Goal: Task Accomplishment & Management: Use online tool/utility

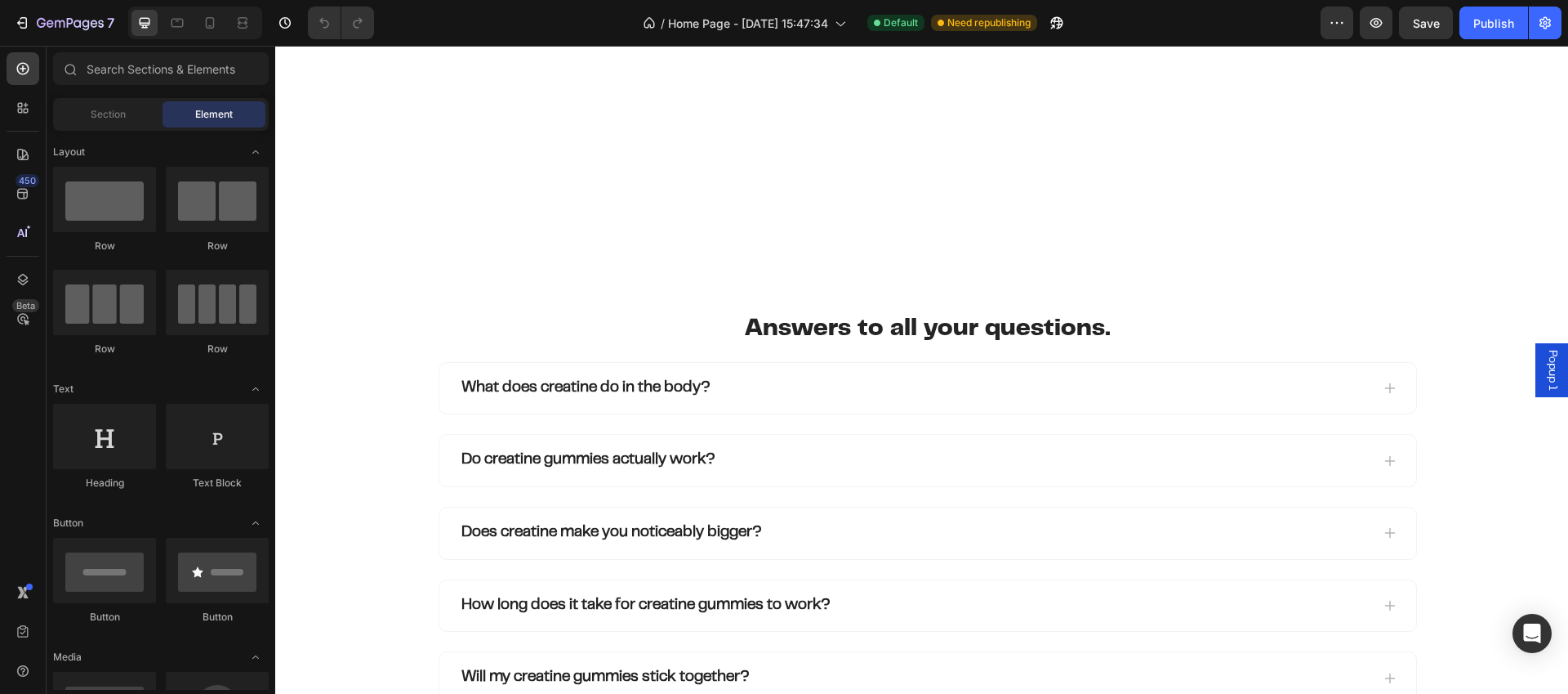
scroll to position [2945, 0]
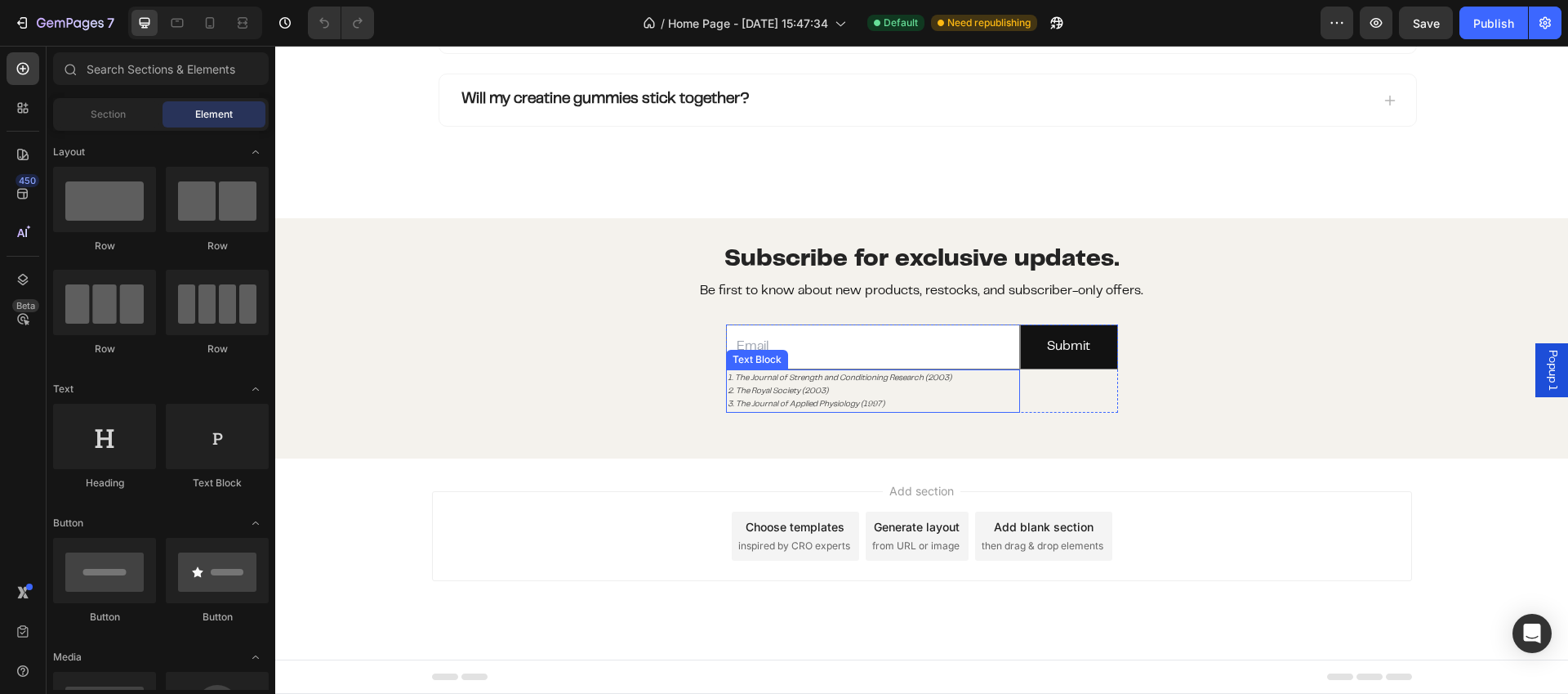
click at [843, 397] on p "2. The Royal Society (2003)" at bounding box center [872, 390] width 291 height 13
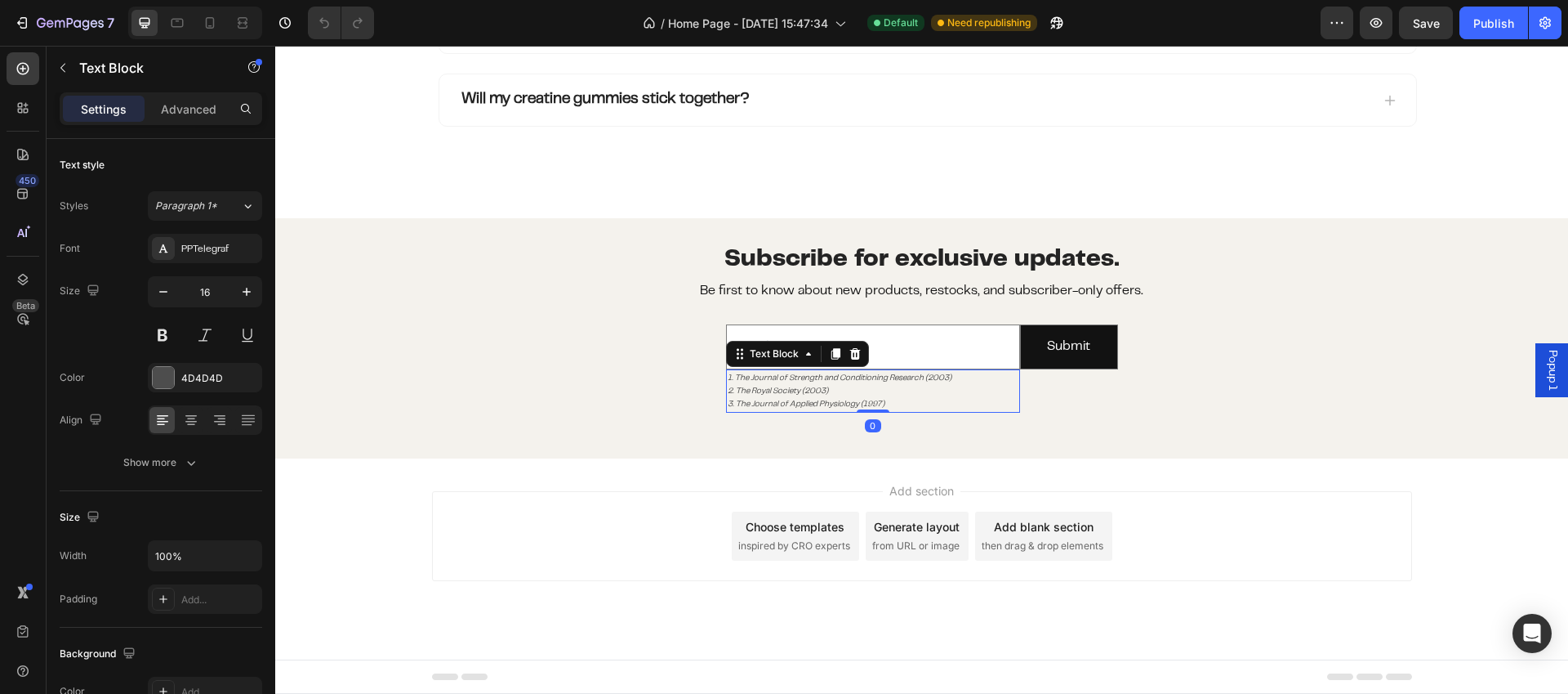
click at [898, 404] on p "3. The Journal of Applied Physiology (1997)" at bounding box center [872, 403] width 291 height 13
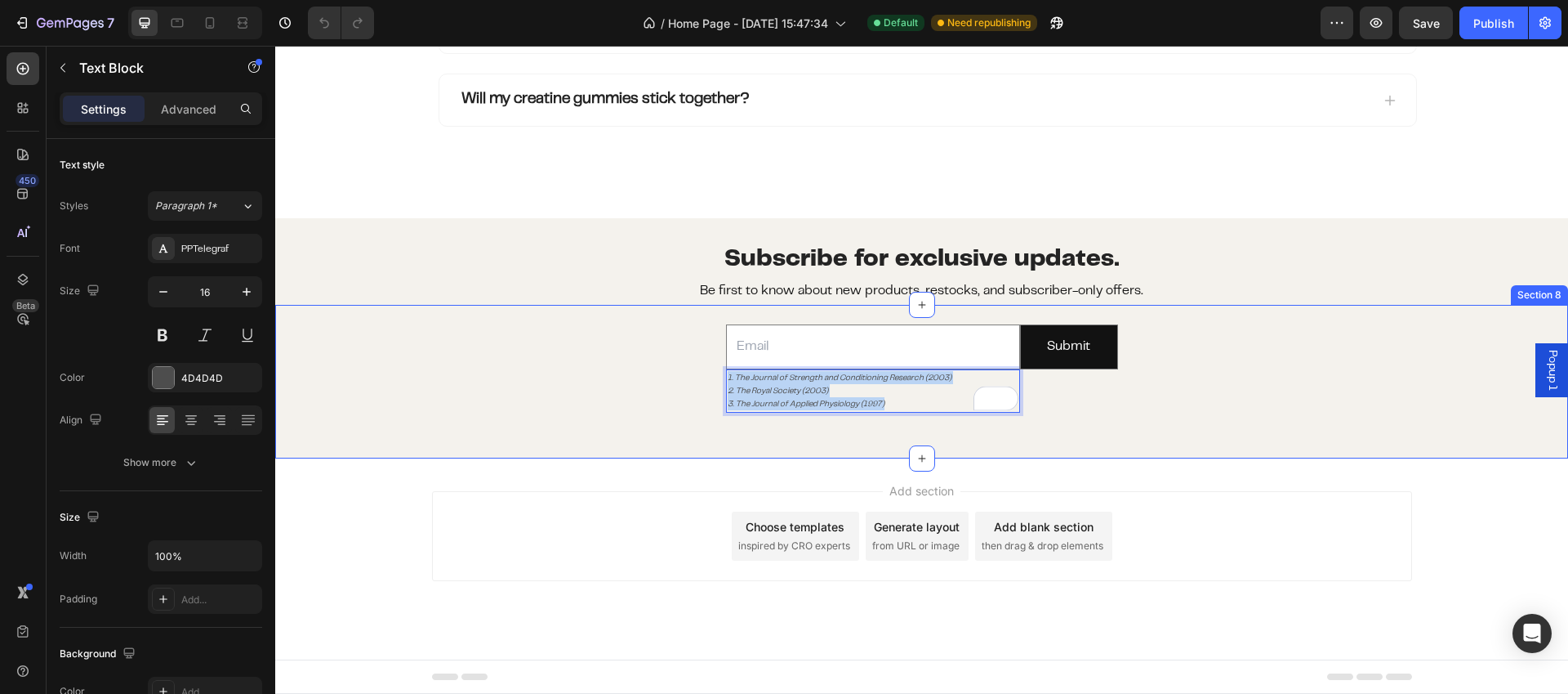
drag, startPoint x: 880, startPoint y: 402, endPoint x: 713, endPoint y: 374, distance: 169.3
click at [713, 374] on div "Email Field 1. The Journal of Strength and Conditioning Research (2003) 2. The …" at bounding box center [922, 368] width 1293 height 128
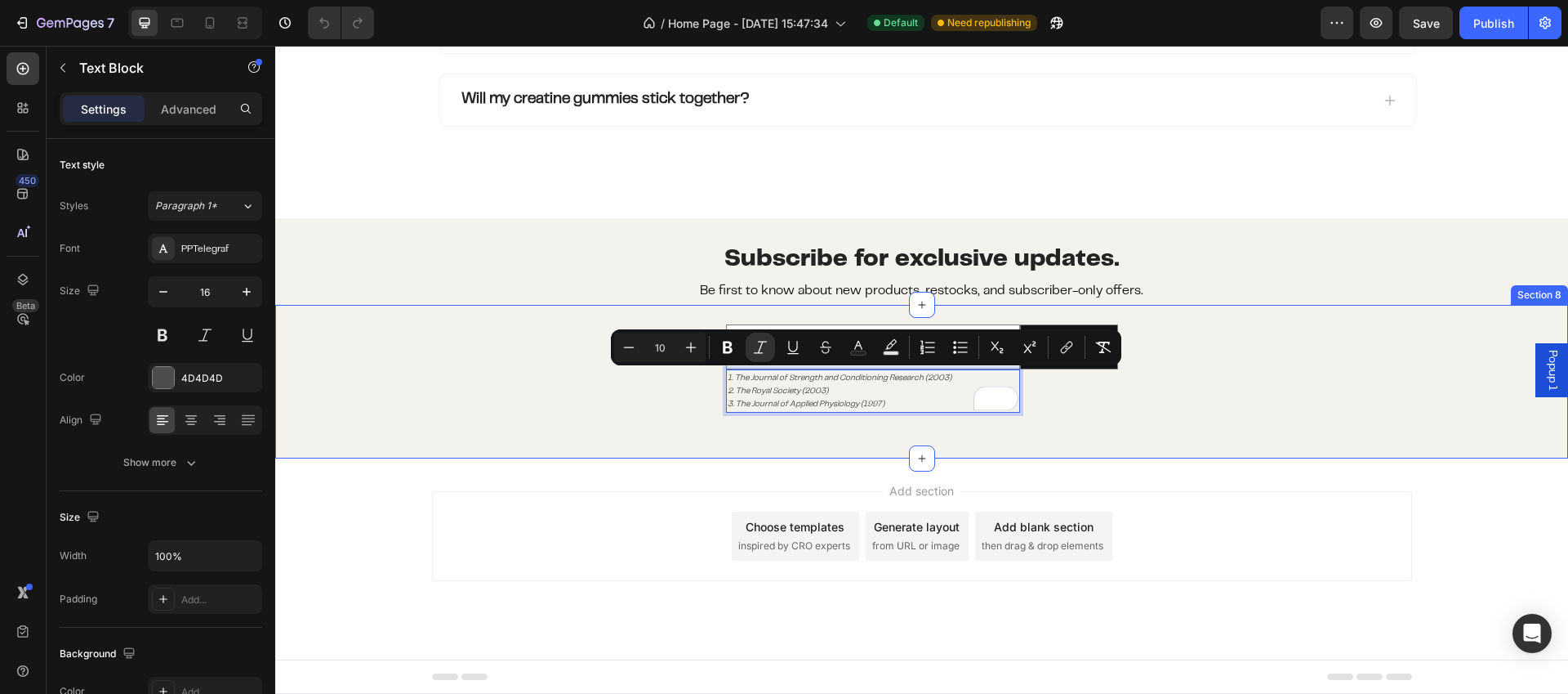
scroll to position [2917, 0]
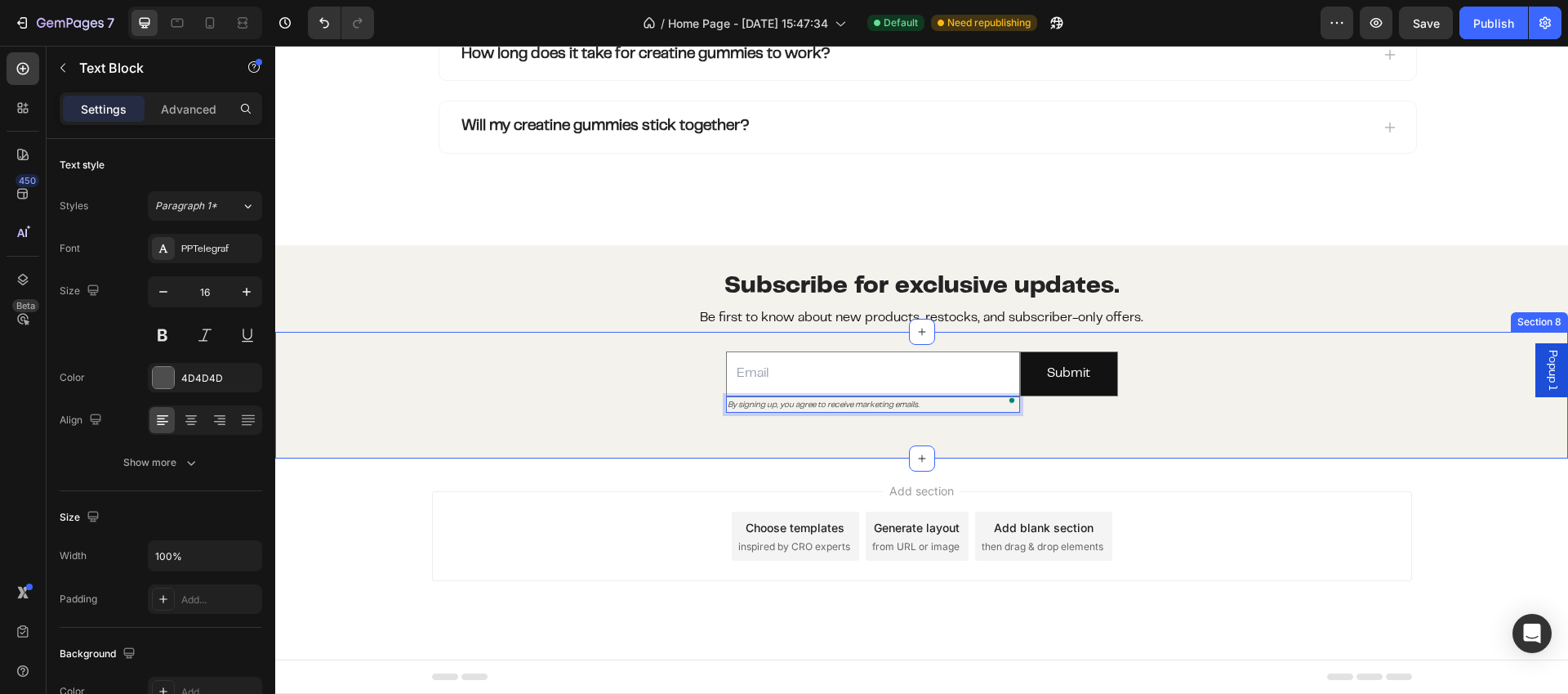
click at [997, 433] on div "Email Field By signing up, you agree to receive marketing emails. Text Block 0 …" at bounding box center [922, 395] width 1293 height 127
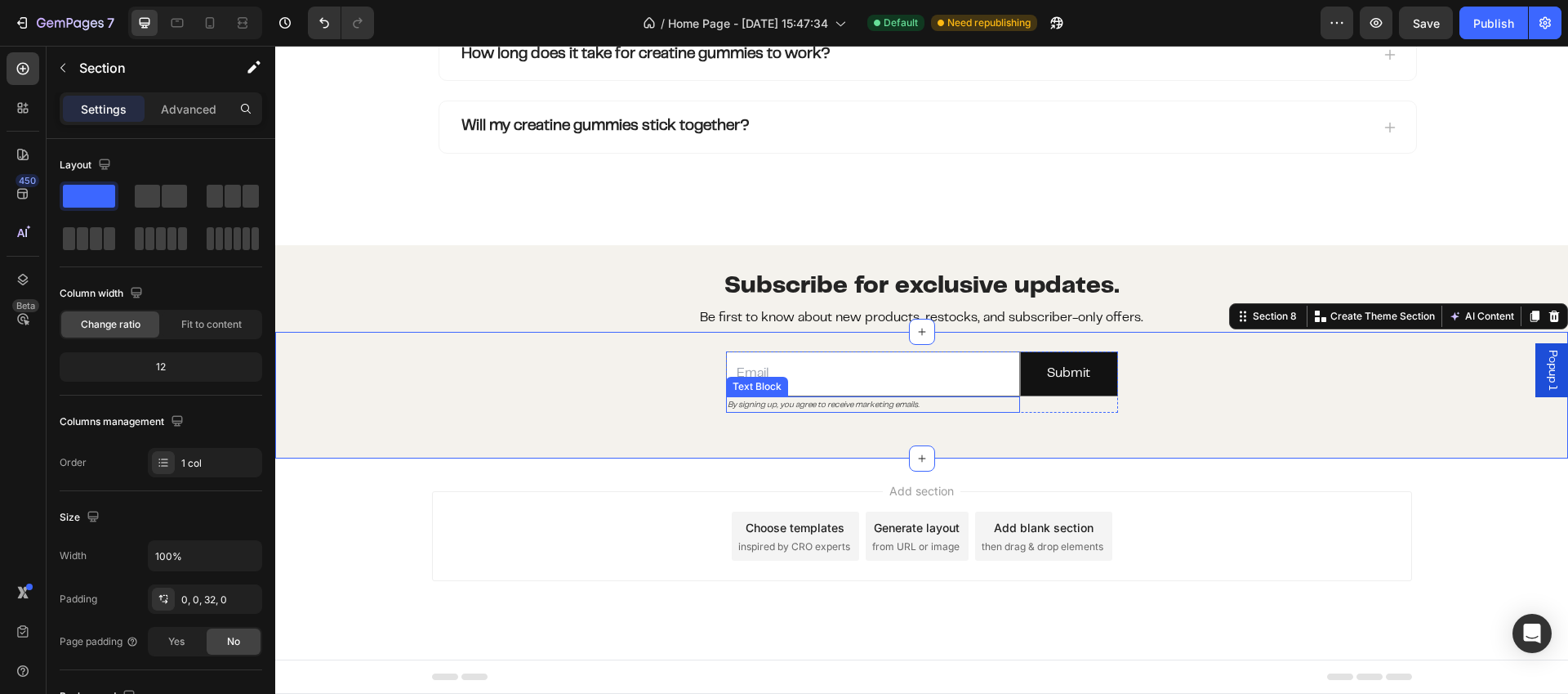
click at [939, 404] on p "By signing up, you agree to receive marketing emails." at bounding box center [872, 404] width 291 height 13
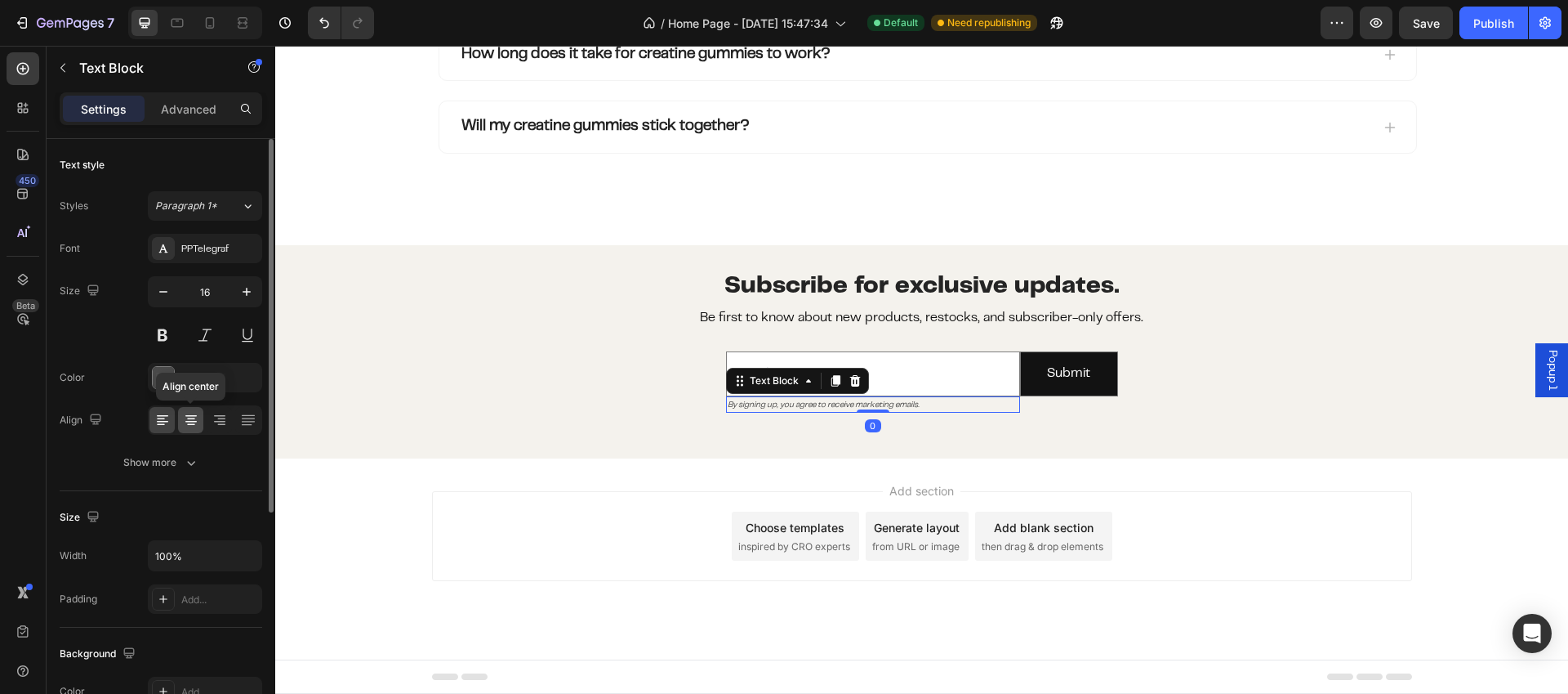
click at [194, 425] on icon at bounding box center [191, 420] width 16 height 16
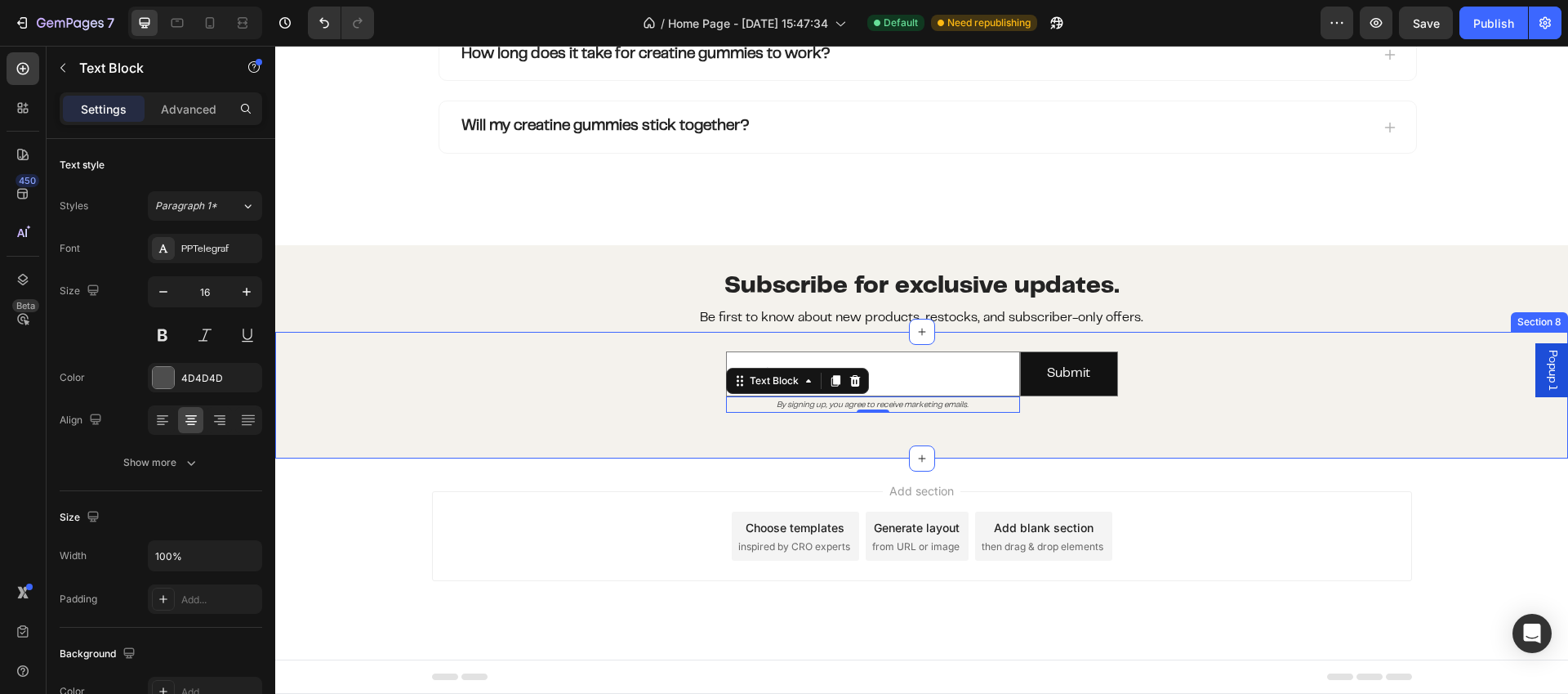
click at [1343, 417] on div "Email Field By signing up, you agree to receive marketing emails. Text Block 0 …" at bounding box center [922, 382] width 1293 height 100
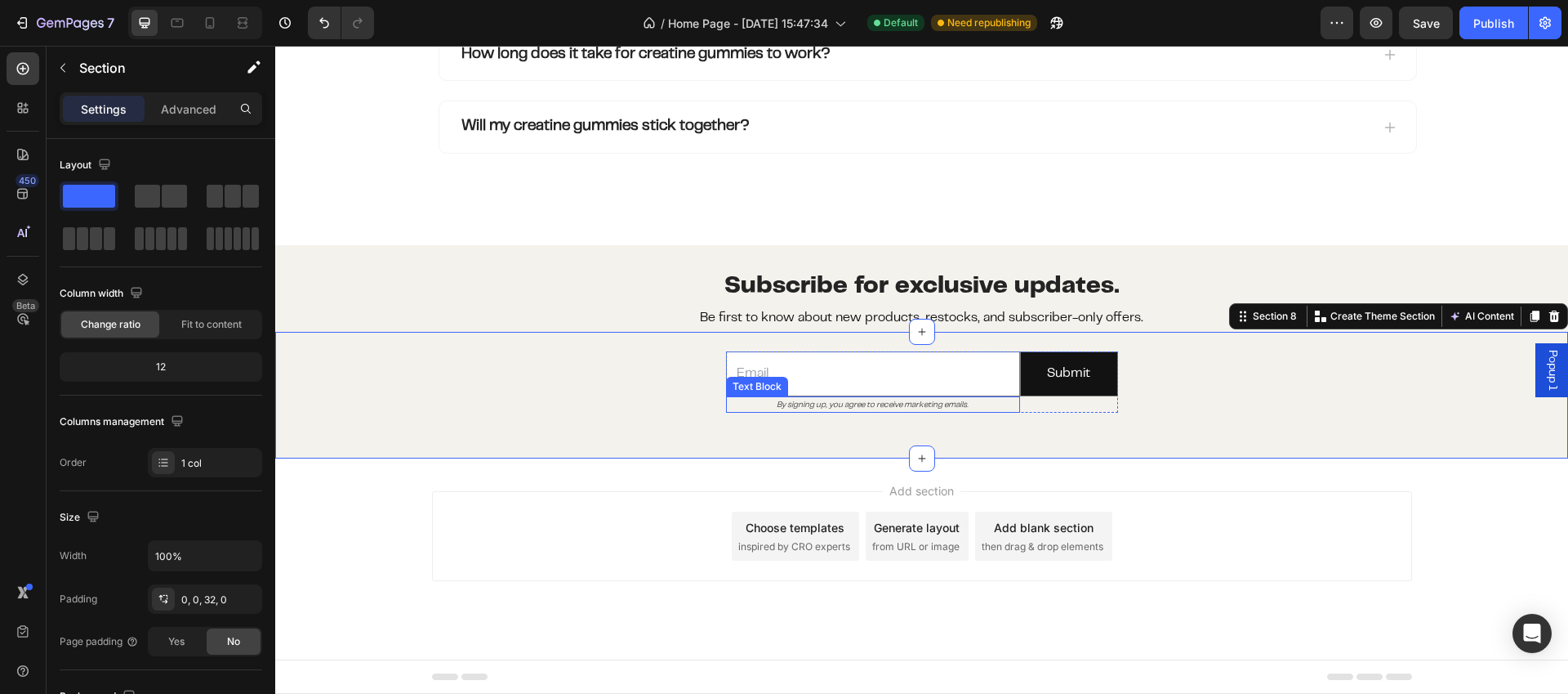
click at [949, 406] on icon "By signing up, you agree to receive marketing emails." at bounding box center [872, 405] width 192 height 7
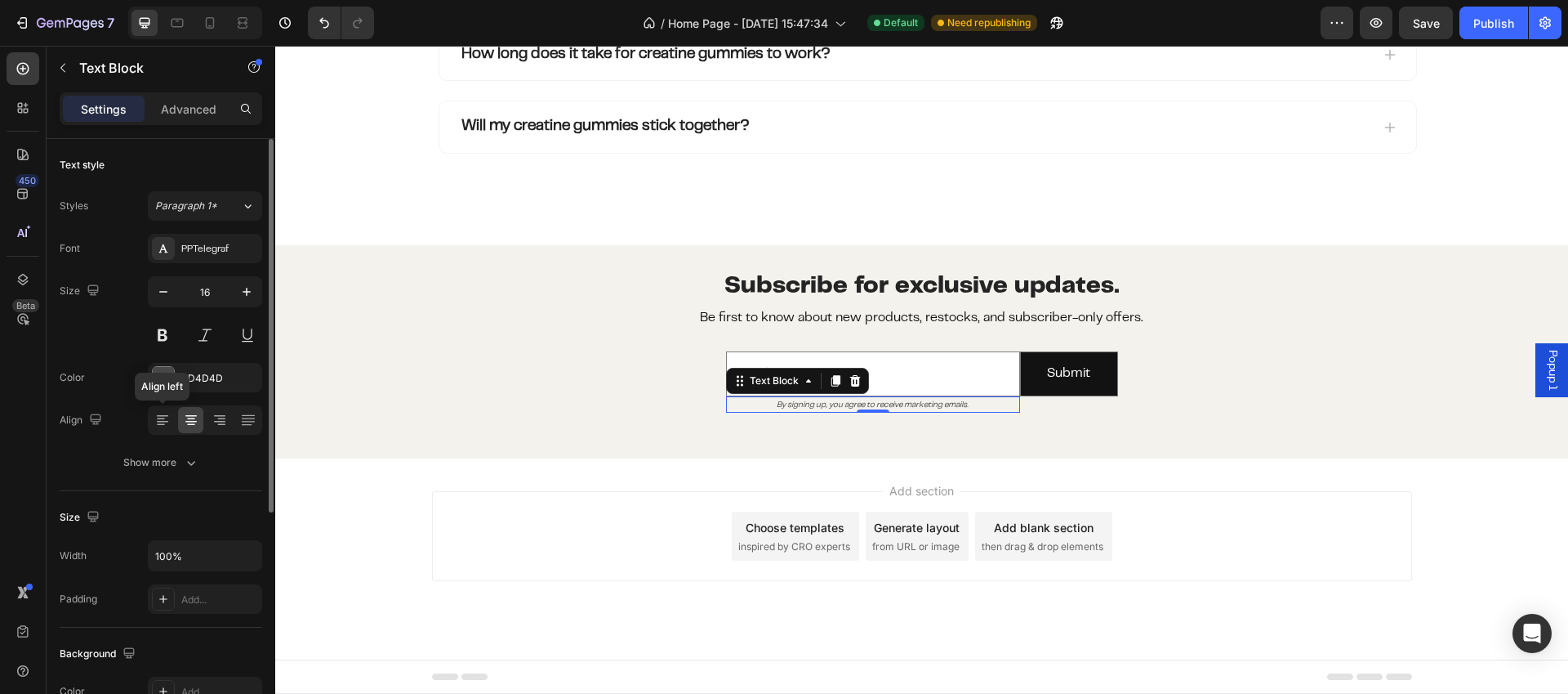
drag, startPoint x: 164, startPoint y: 418, endPoint x: 181, endPoint y: 420, distance: 17.1
click at [164, 418] on icon at bounding box center [162, 420] width 16 height 16
click at [1280, 494] on div "Add section Choose templates inspired by CRO experts Generate layout from URL o…" at bounding box center [922, 536] width 980 height 90
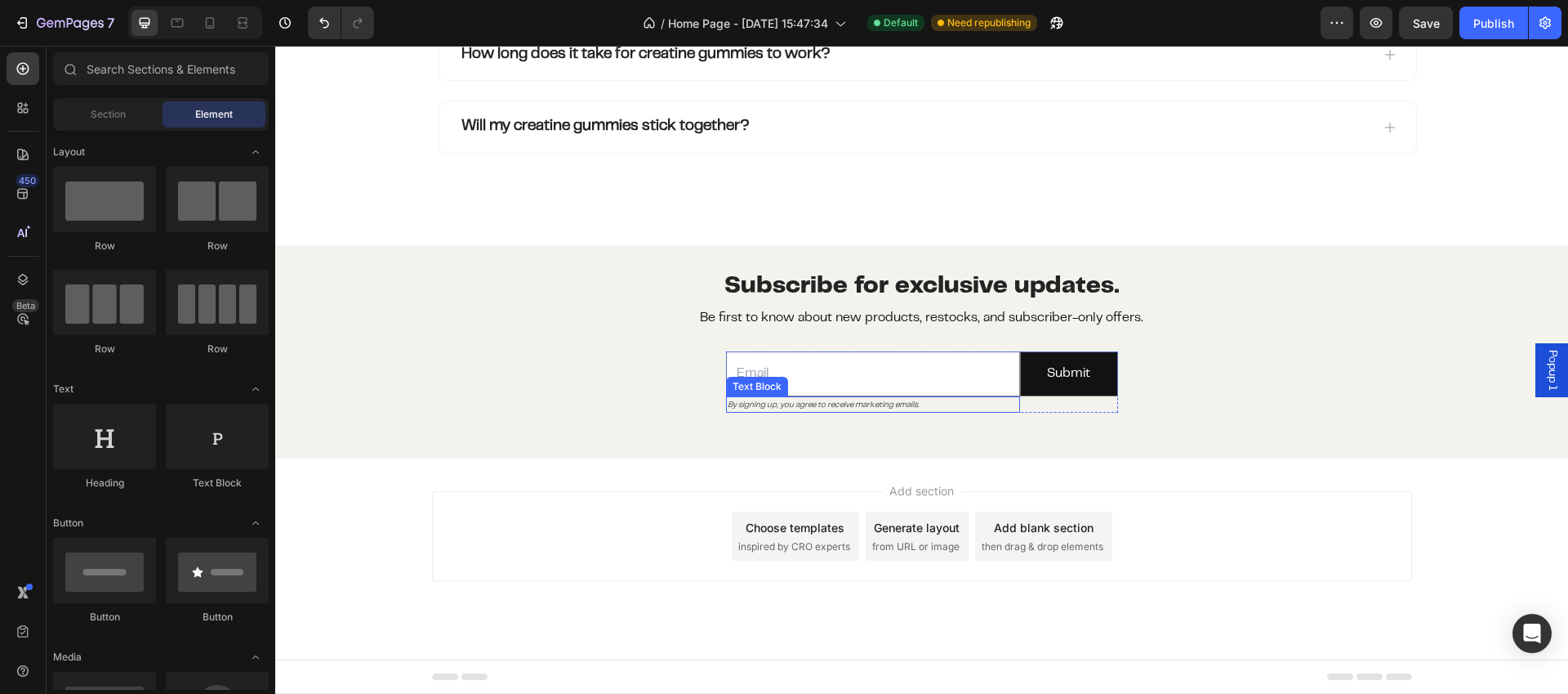
click at [887, 402] on icon "By signing up, you agree to receive marketing emails." at bounding box center [823, 405] width 192 height 7
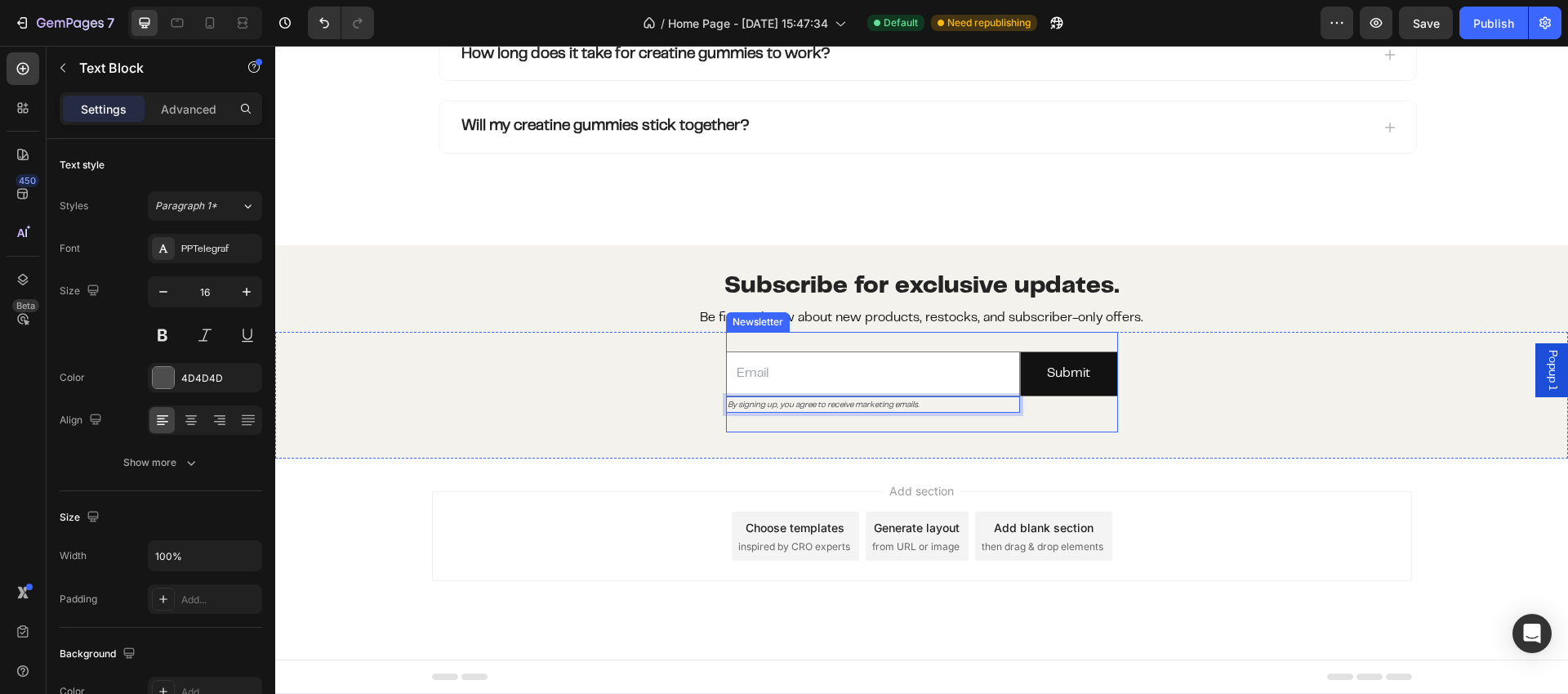
drag, startPoint x: 916, startPoint y: 403, endPoint x: 915, endPoint y: 425, distance: 22.0
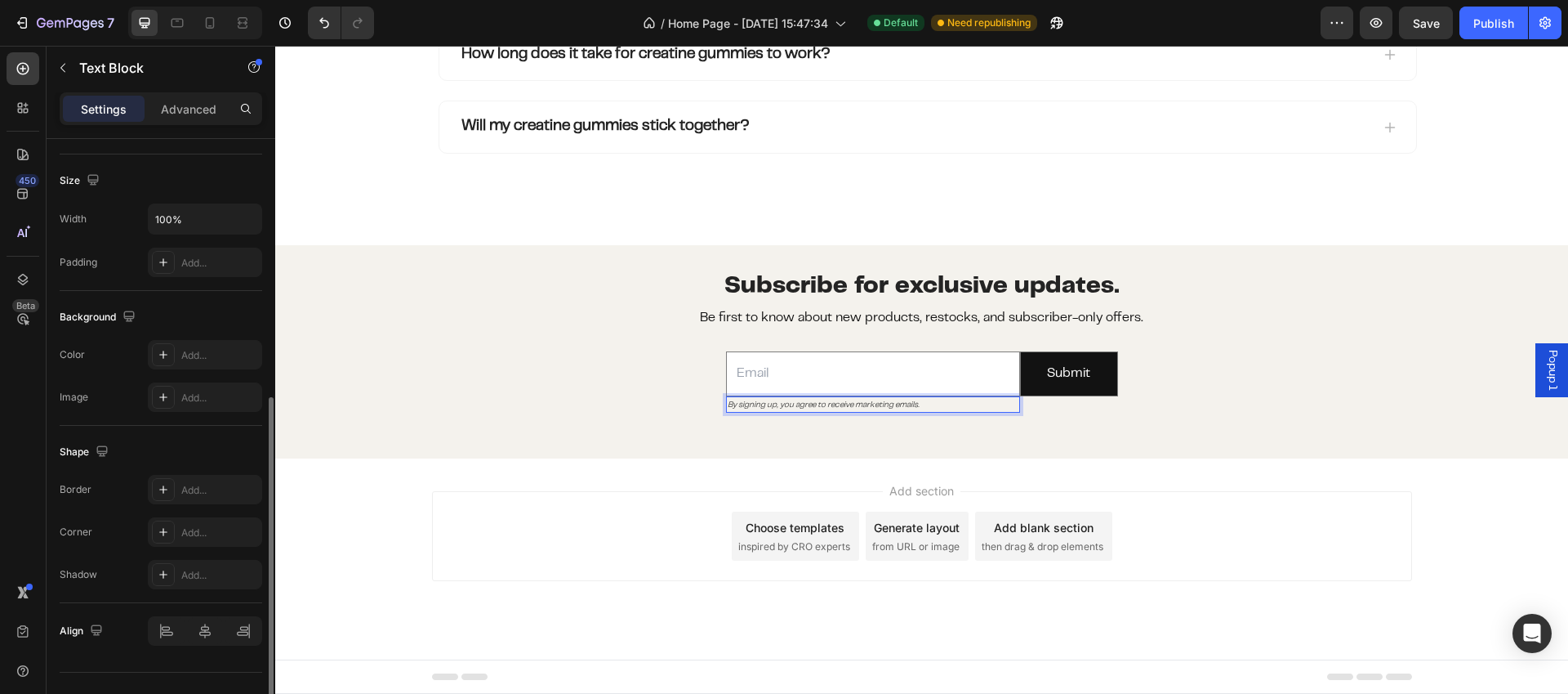
scroll to position [367, 0]
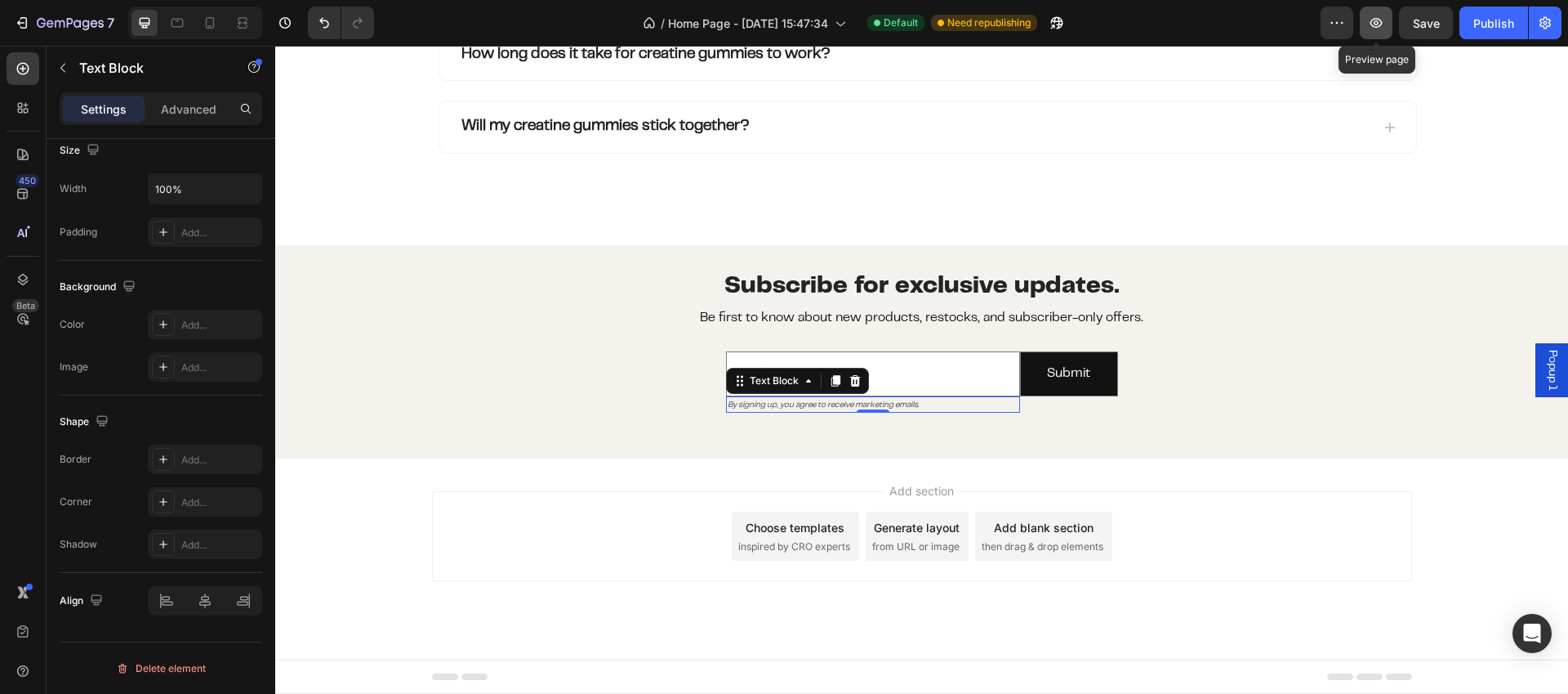
click at [1381, 26] on icon "button" at bounding box center [1377, 23] width 16 height 16
click at [956, 318] on p "Be first to know about new products, restocks, and subscriber-only offers." at bounding box center [922, 318] width 1290 height 24
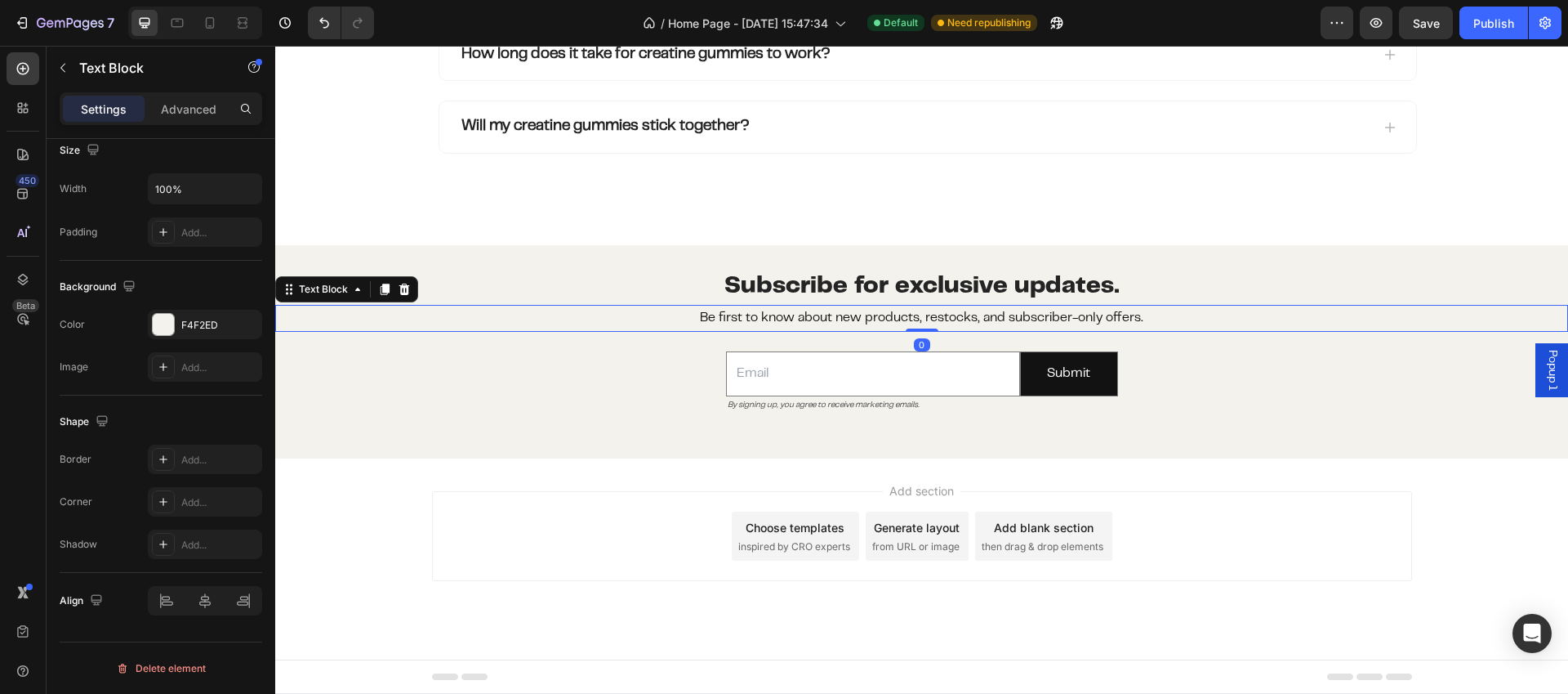
click at [436, 313] on p "Be first to know about new products, restocks, and subscriber-only offers." at bounding box center [922, 318] width 1290 height 24
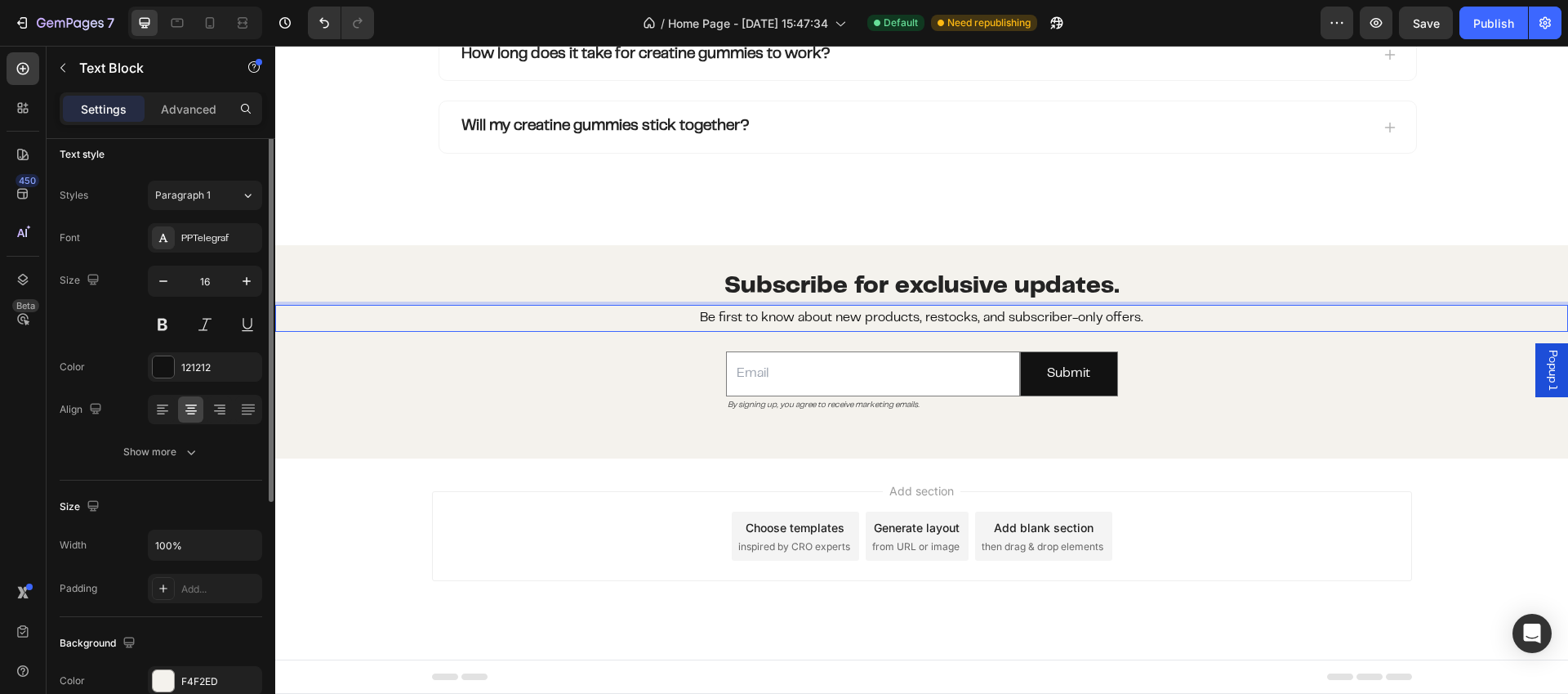
scroll to position [0, 0]
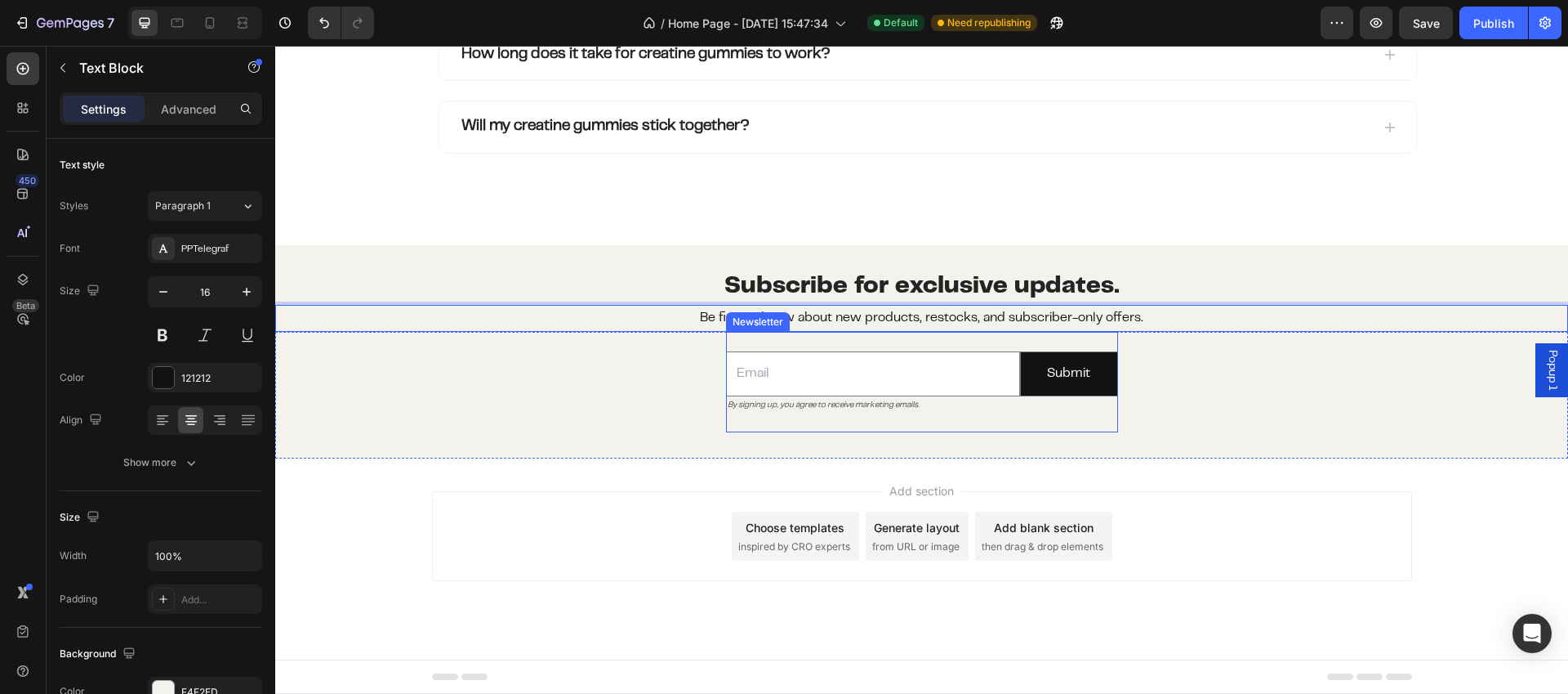
click at [784, 326] on p "Be first to know about new products, restocks, and subscriber-only offers." at bounding box center [922, 318] width 1290 height 24
click at [578, 350] on div "Email Field By signing up, you agree to receive marketing emails. Text Block Su…" at bounding box center [922, 382] width 1293 height 100
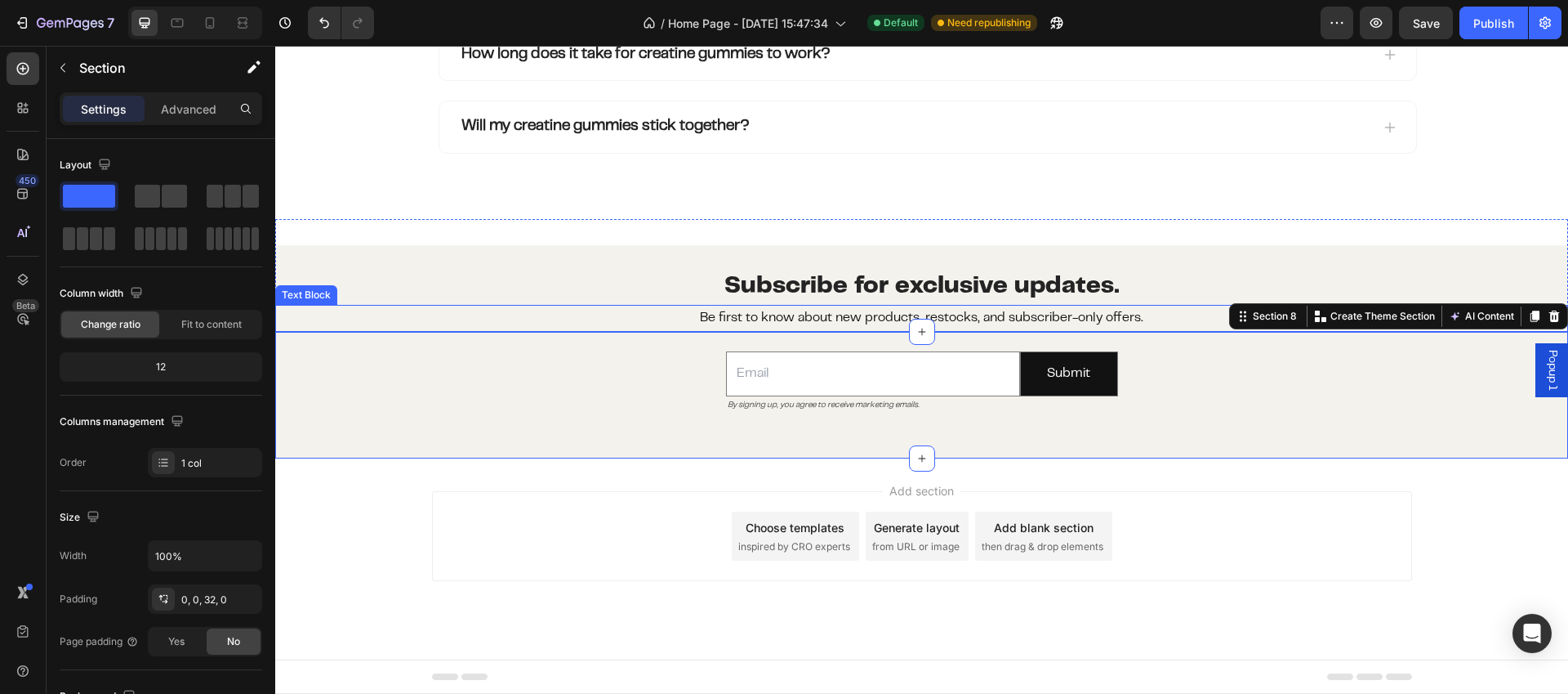
click at [641, 318] on p "Be first to know about new products, restocks, and subscriber-only offers." at bounding box center [922, 318] width 1290 height 24
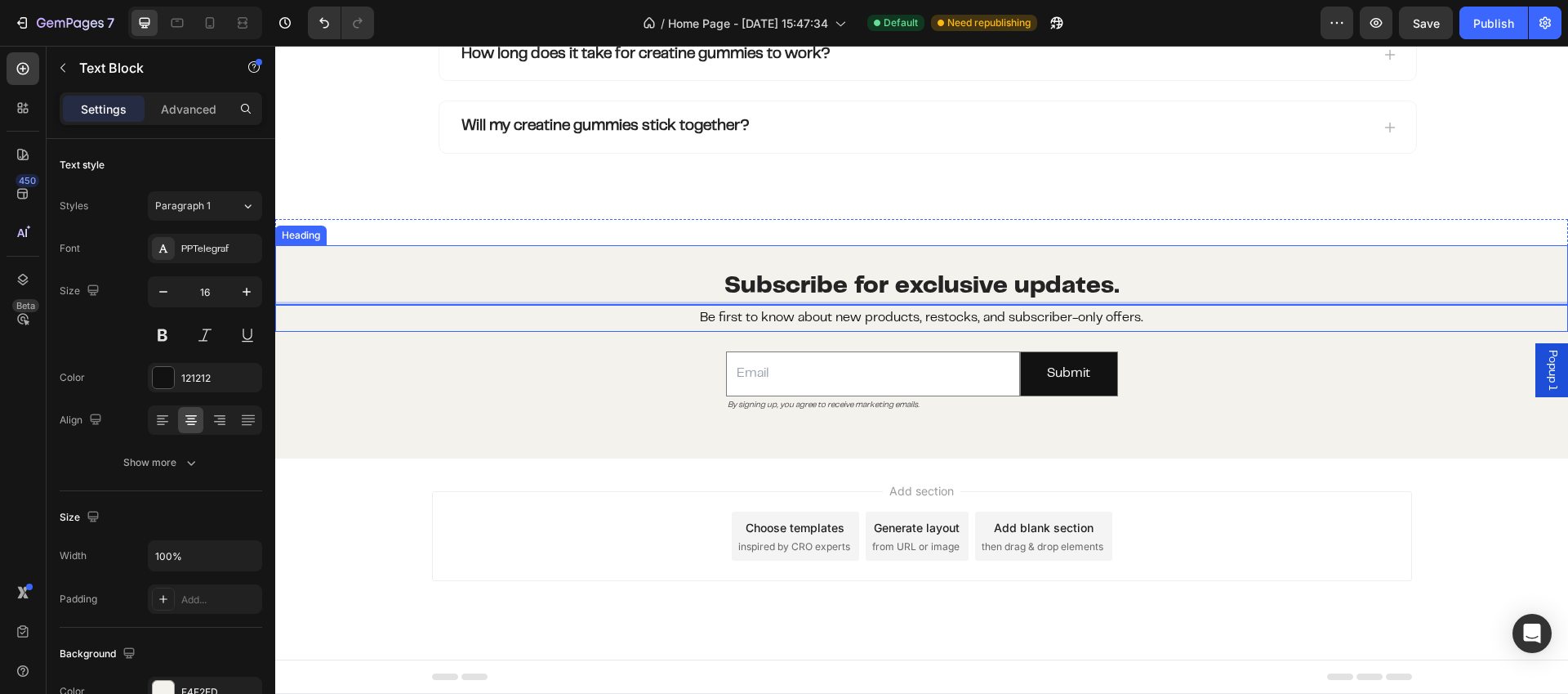
click at [918, 300] on div "Subscribe for exclusive updates. Heading Be first to know about new products, r…" at bounding box center [922, 288] width 1293 height 87
click at [920, 296] on div "Subscribe for exclusive updates. Heading Be first to know about new products, r…" at bounding box center [922, 288] width 1293 height 87
click at [1001, 311] on p "Be first to know about new products, restocks, and subscriber-only offers." at bounding box center [922, 318] width 1290 height 24
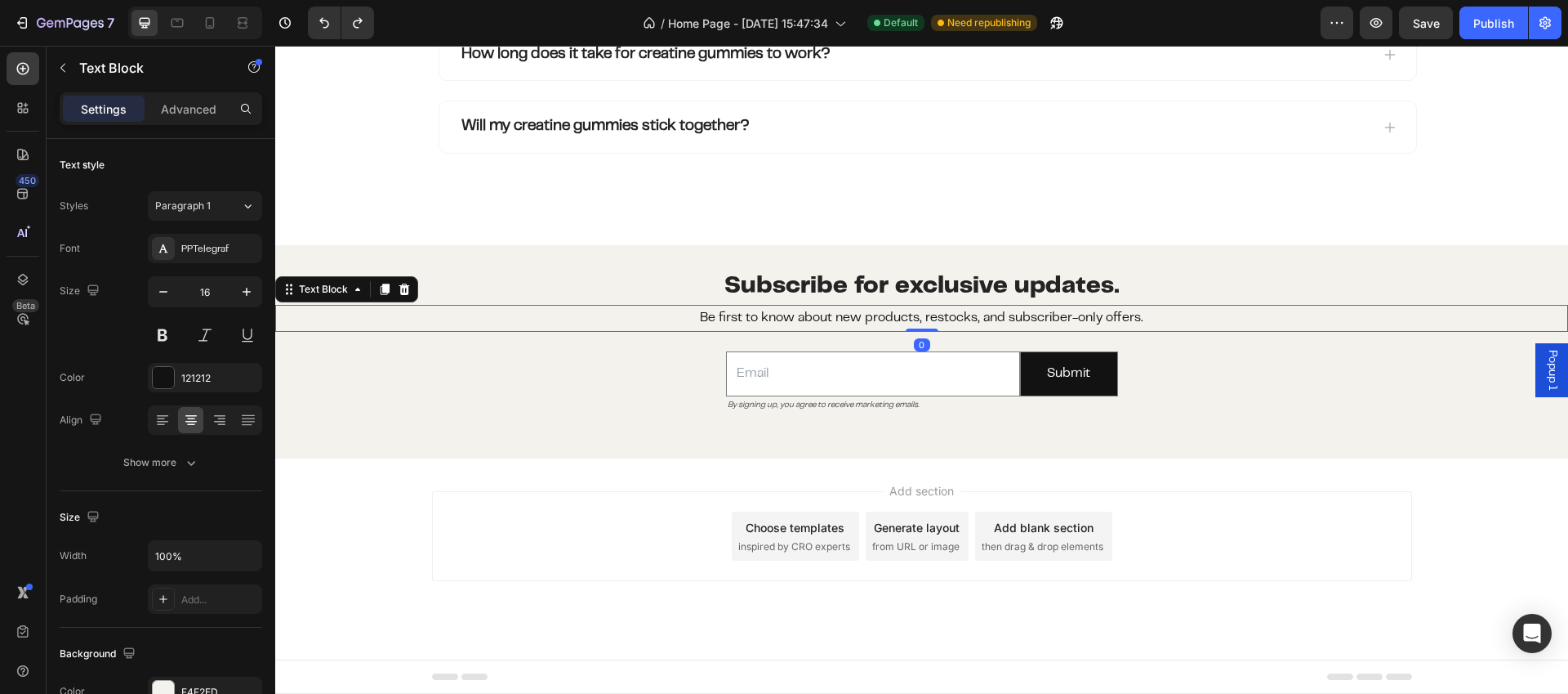
drag, startPoint x: 916, startPoint y: 326, endPoint x: 919, endPoint y: 315, distance: 11.4
click at [919, 315] on div "Be first to know about new products, restocks, and subscriber-only offers. Text…" at bounding box center [922, 318] width 1293 height 27
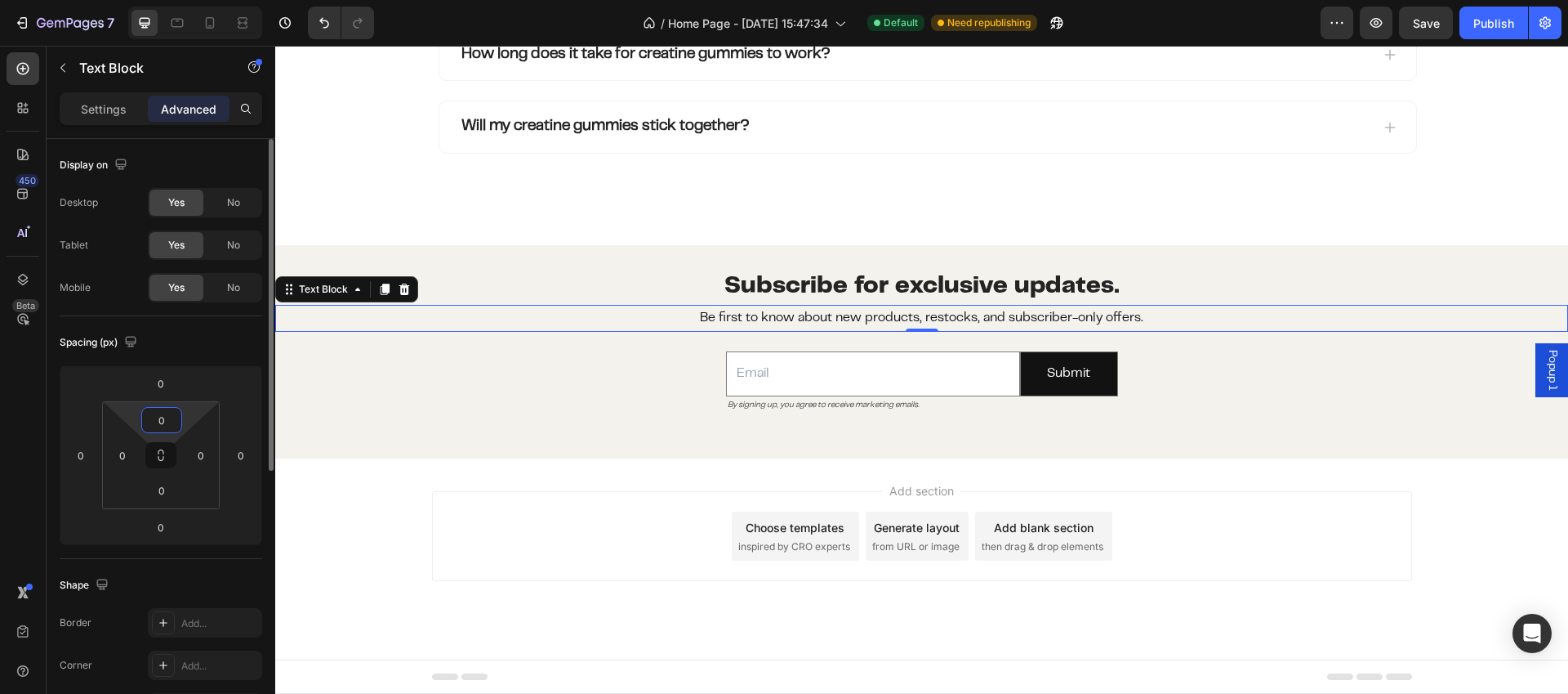
click at [172, 418] on input "0" at bounding box center [162, 420] width 33 height 25
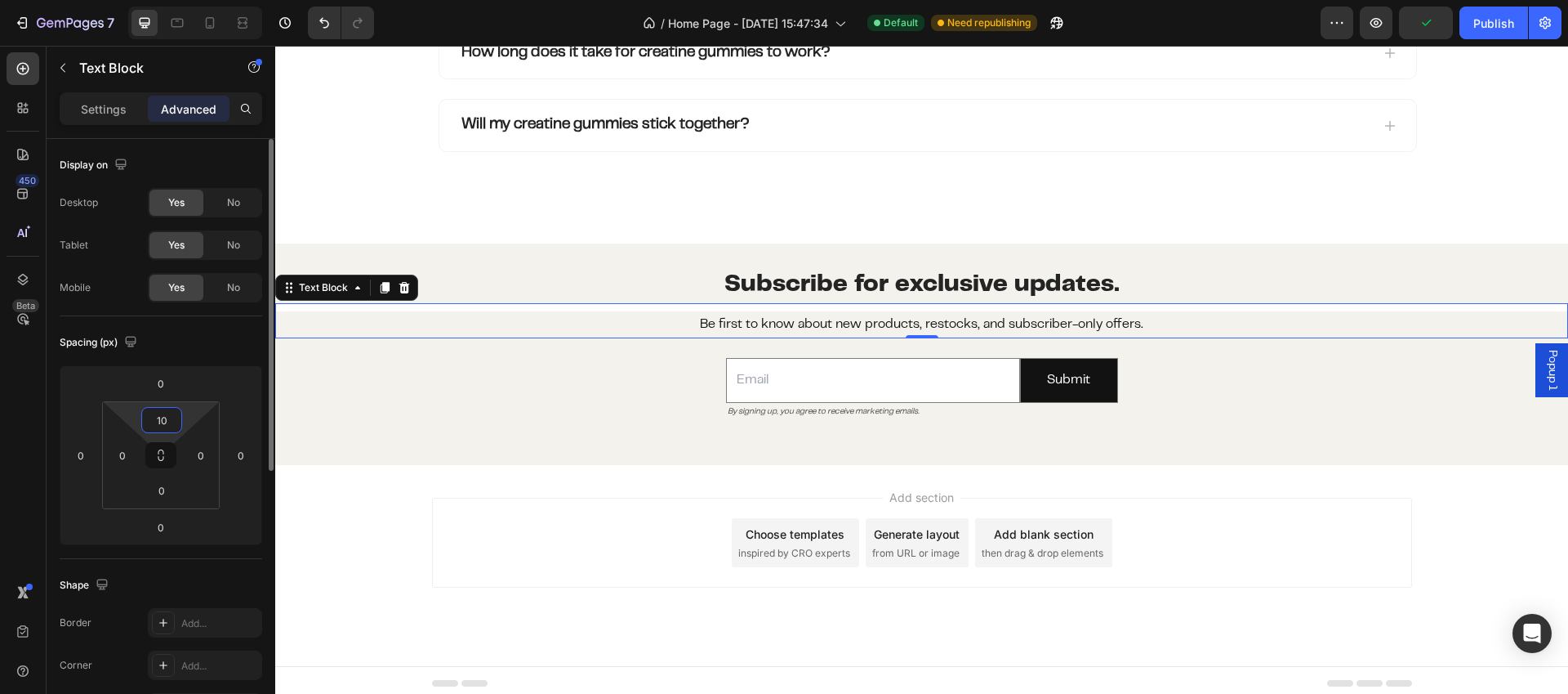
type input "1"
click at [226, 355] on div "Spacing (px)" at bounding box center [160, 342] width 202 height 26
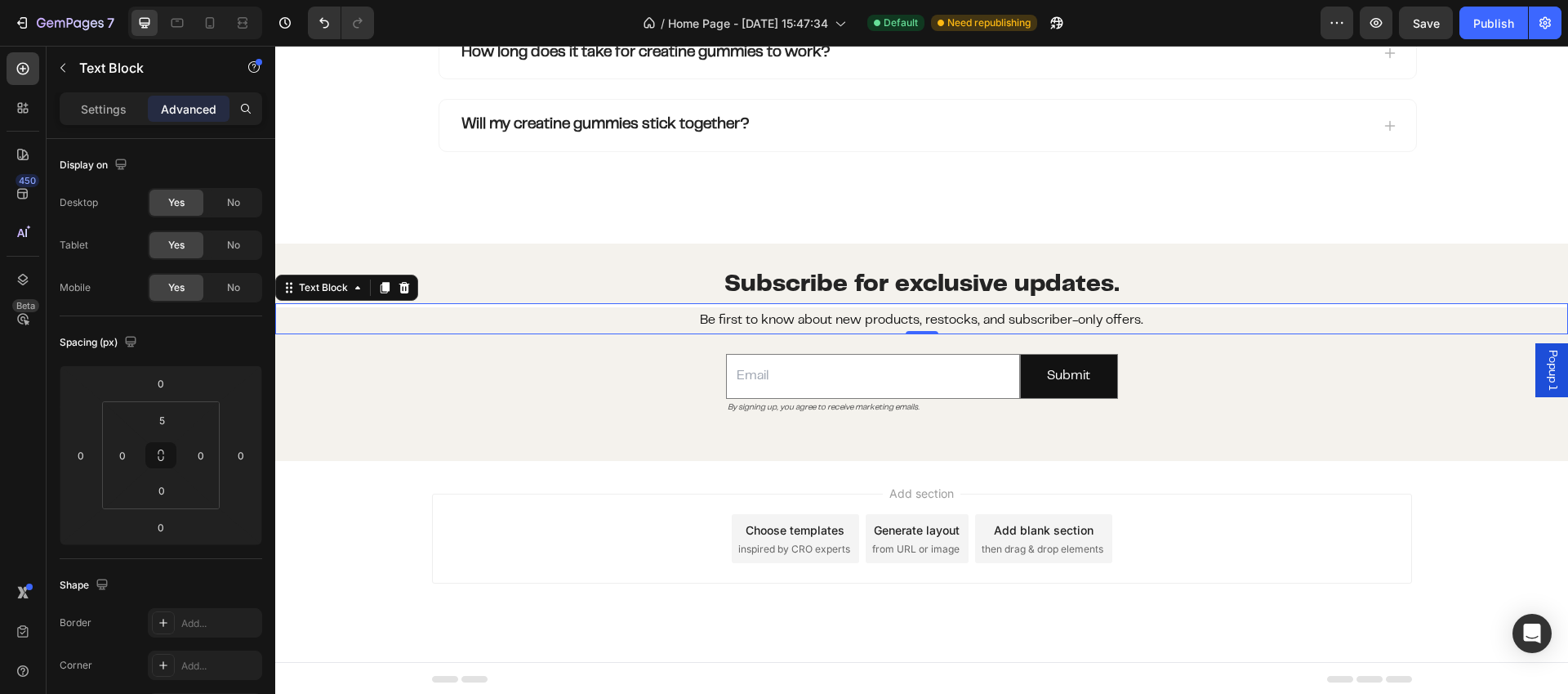
click at [726, 306] on div "Be first to know about new products, restocks, and subscriber-only offers. Text…" at bounding box center [922, 318] width 1293 height 31
click at [174, 420] on input "5" at bounding box center [162, 420] width 33 height 25
drag, startPoint x: 175, startPoint y: 420, endPoint x: 138, endPoint y: 420, distance: 37.0
click at [138, 420] on div "5 0 0 0" at bounding box center [160, 455] width 118 height 108
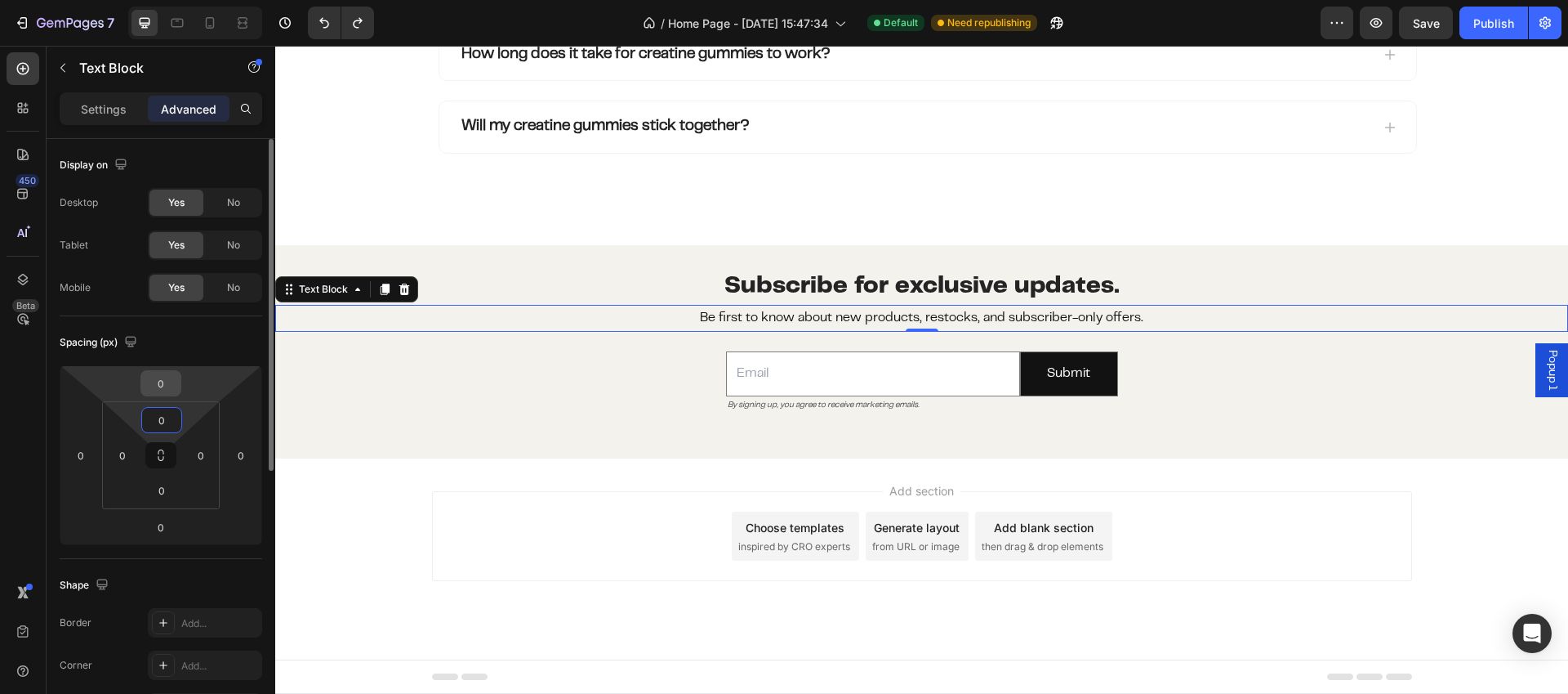
type input "0"
click at [162, 389] on input "0" at bounding box center [161, 383] width 33 height 25
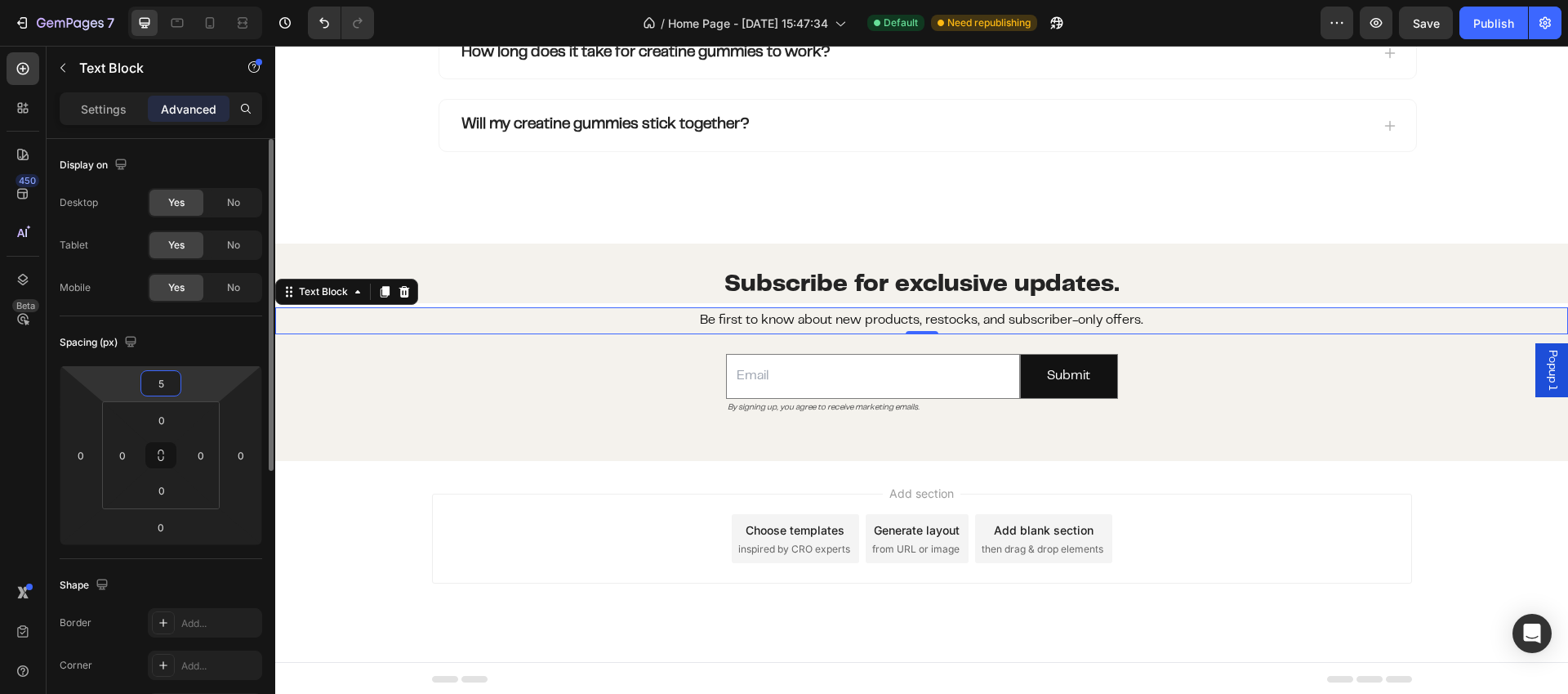
click at [152, 381] on input "5" at bounding box center [161, 383] width 33 height 25
type input "0"
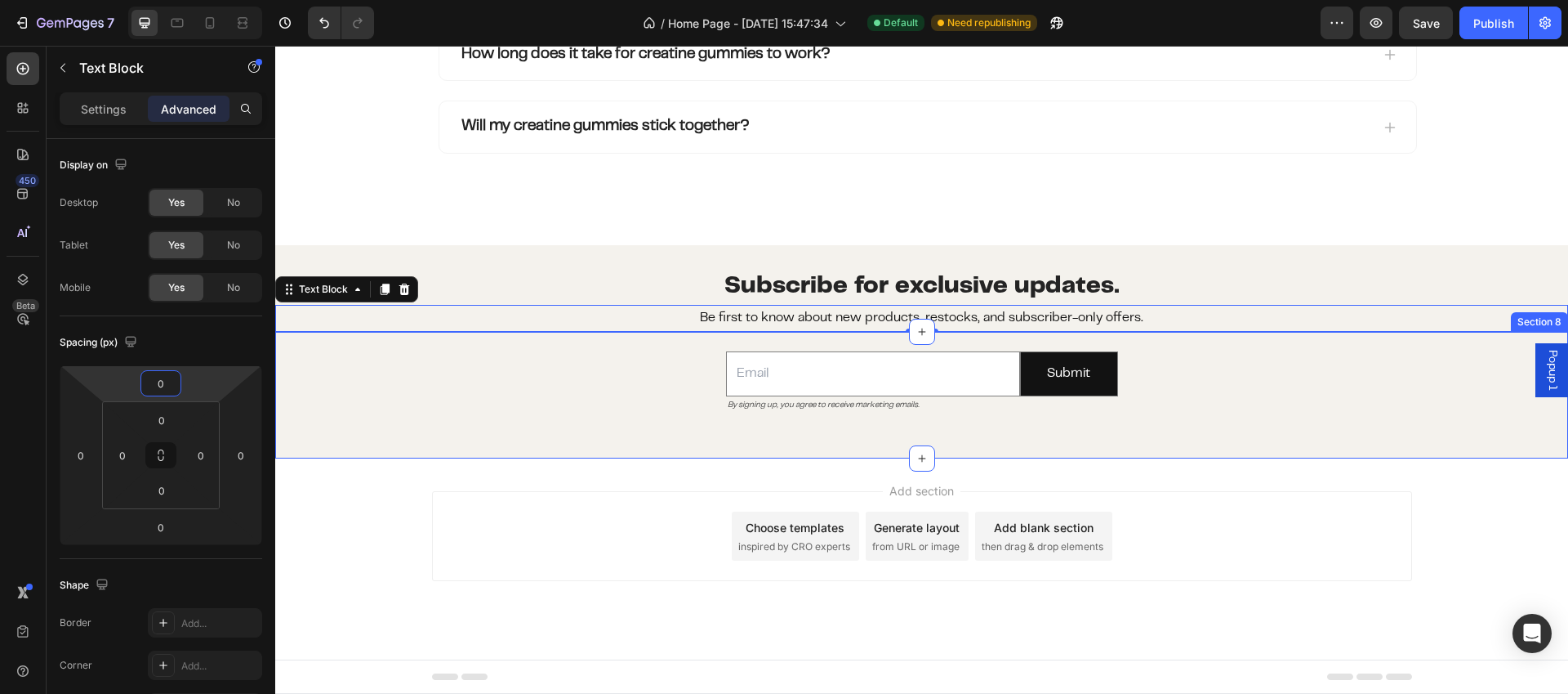
click at [414, 397] on div "Email Field By signing up, you agree to receive marketing emails. Text Block Su…" at bounding box center [922, 382] width 1293 height 100
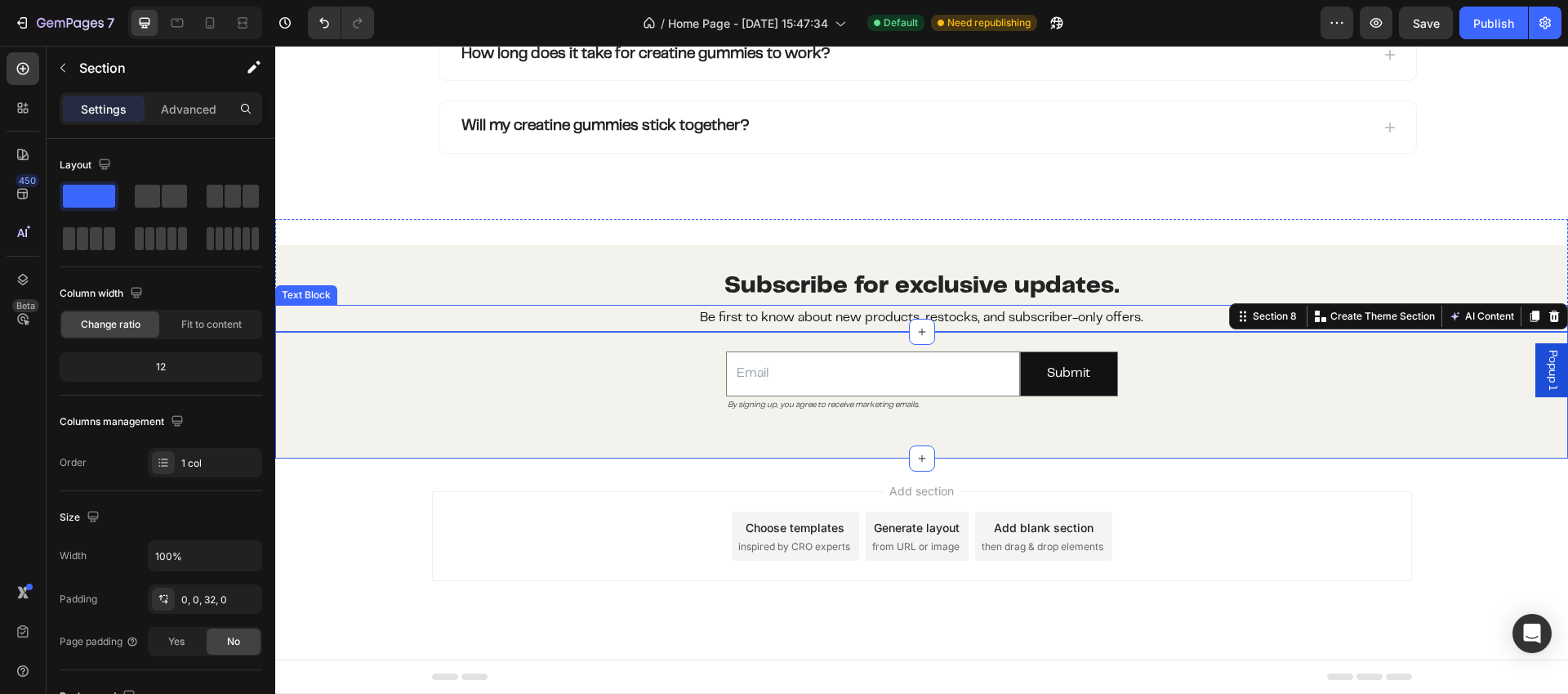
click at [848, 317] on p "Be first to know about new products, restocks, and subscriber-only offers." at bounding box center [922, 318] width 1290 height 24
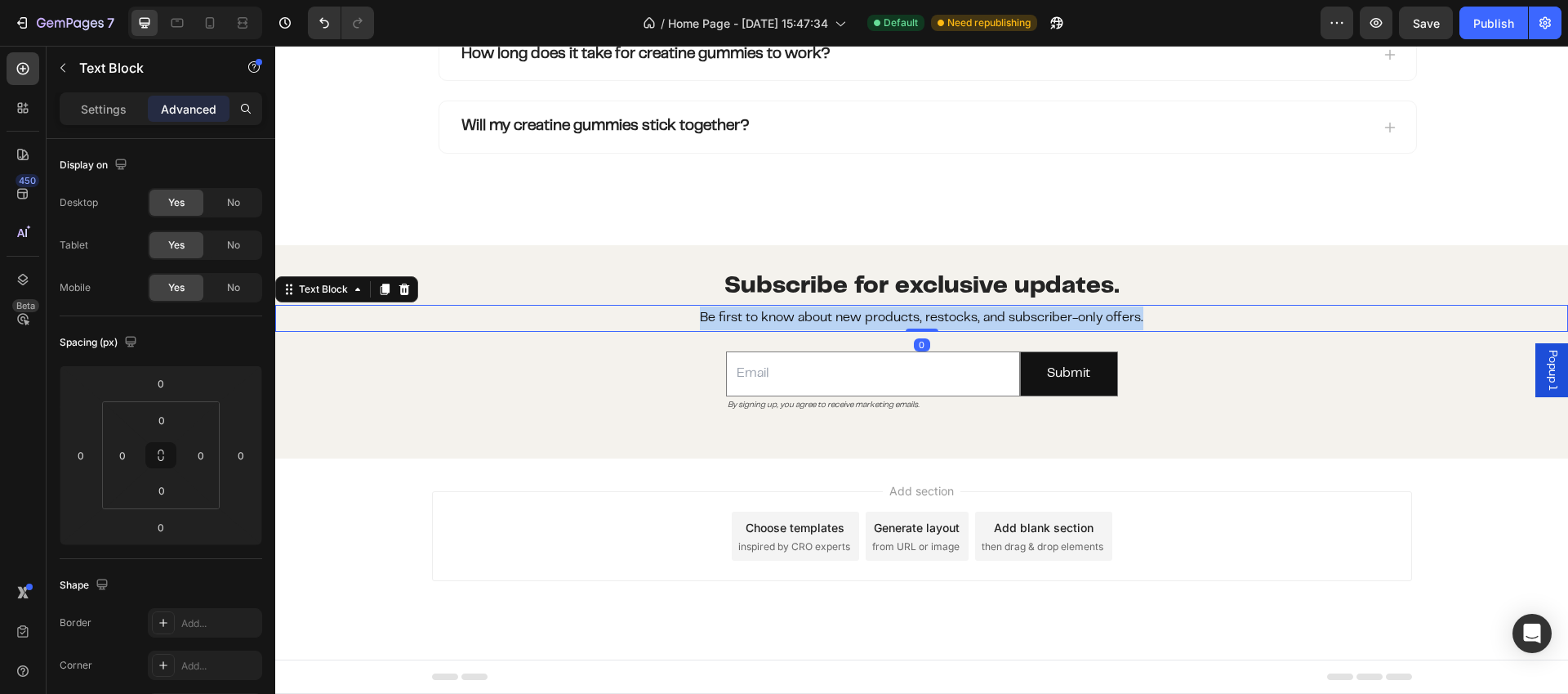
click at [848, 317] on p "Be first to know about new products, restocks, and subscriber-only offers." at bounding box center [922, 318] width 1290 height 24
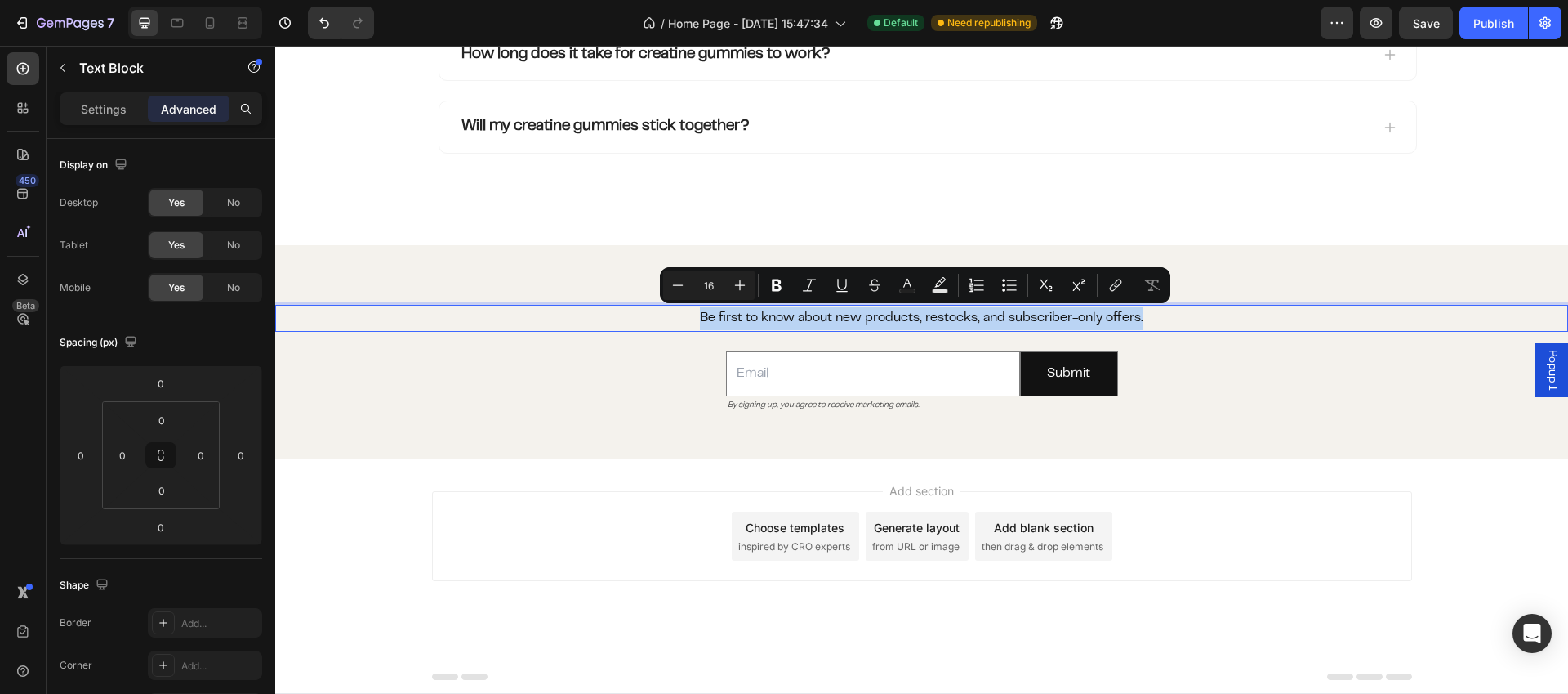
click at [848, 317] on p "Be first to know about new products, restocks, and subscriber-only offers." at bounding box center [922, 318] width 1290 height 24
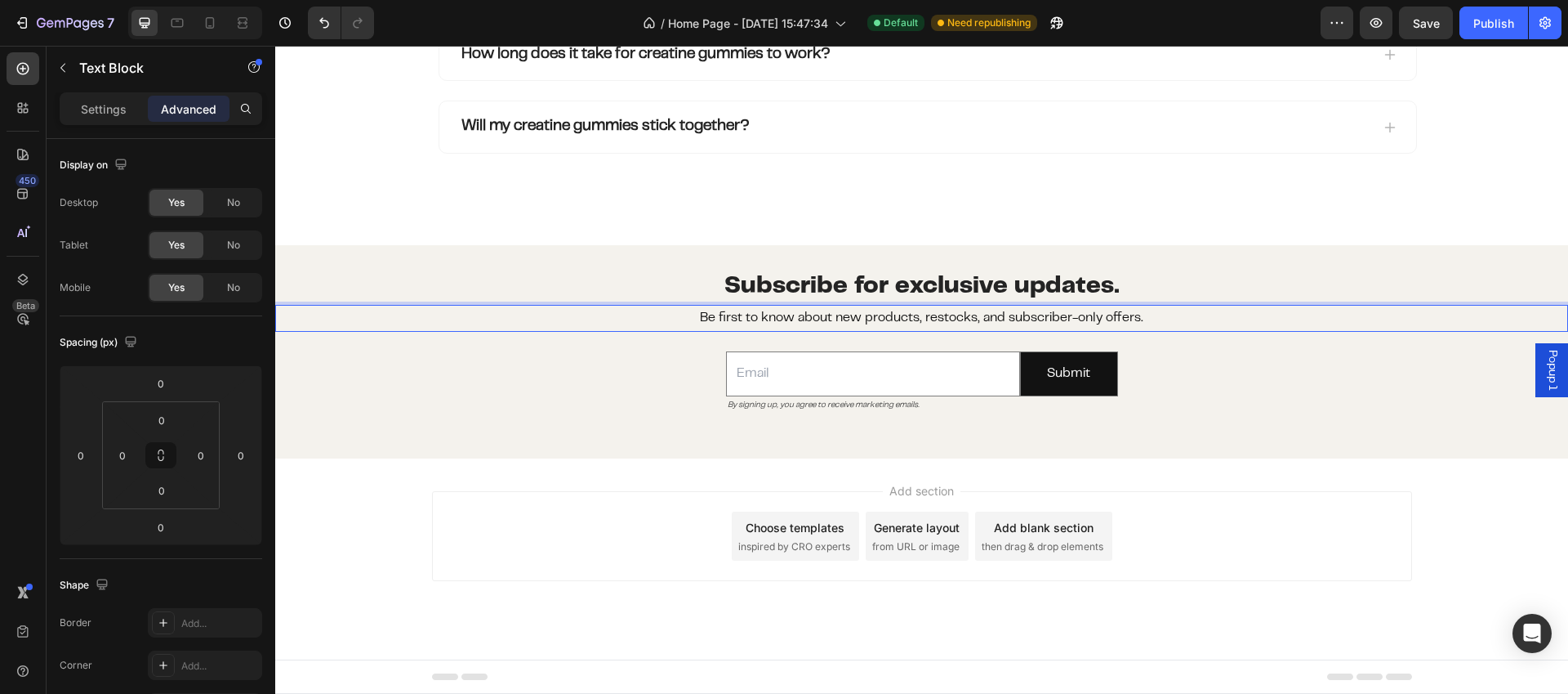
click at [848, 317] on p "Be first to know about new products, restocks, and subscriber-only offers." at bounding box center [922, 318] width 1290 height 24
click at [696, 317] on p "Be first to know about new products, restocks, and subscriber-only offers." at bounding box center [922, 318] width 1290 height 24
click at [652, 318] on p "Be first to know about new products, restocks, and subscriber-only offers." at bounding box center [922, 318] width 1290 height 24
click at [598, 358] on div "Email Field By signing up, you agree to receive marketing emails. Text Block Su…" at bounding box center [922, 382] width 1293 height 100
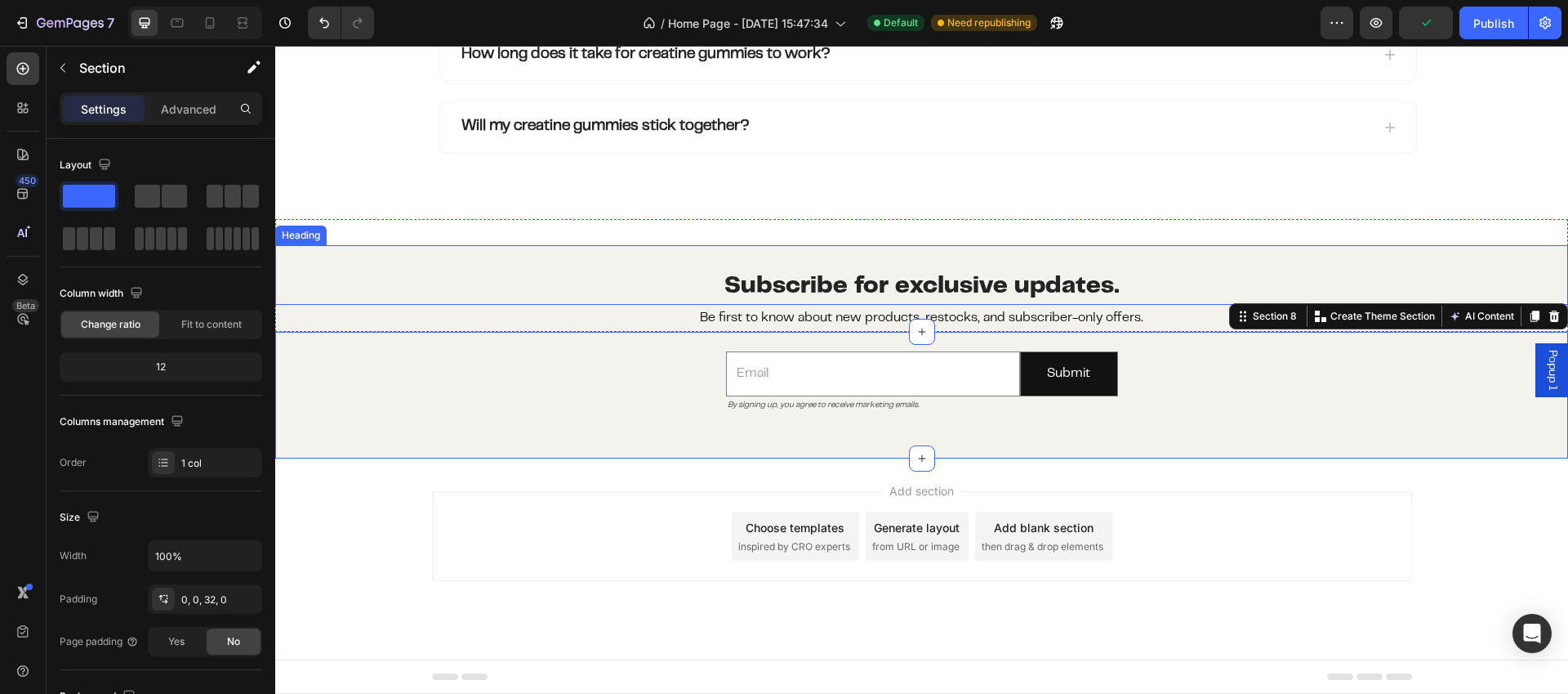
click at [999, 276] on span "Subscribe for exclusive updates." at bounding box center [923, 286] width 396 height 21
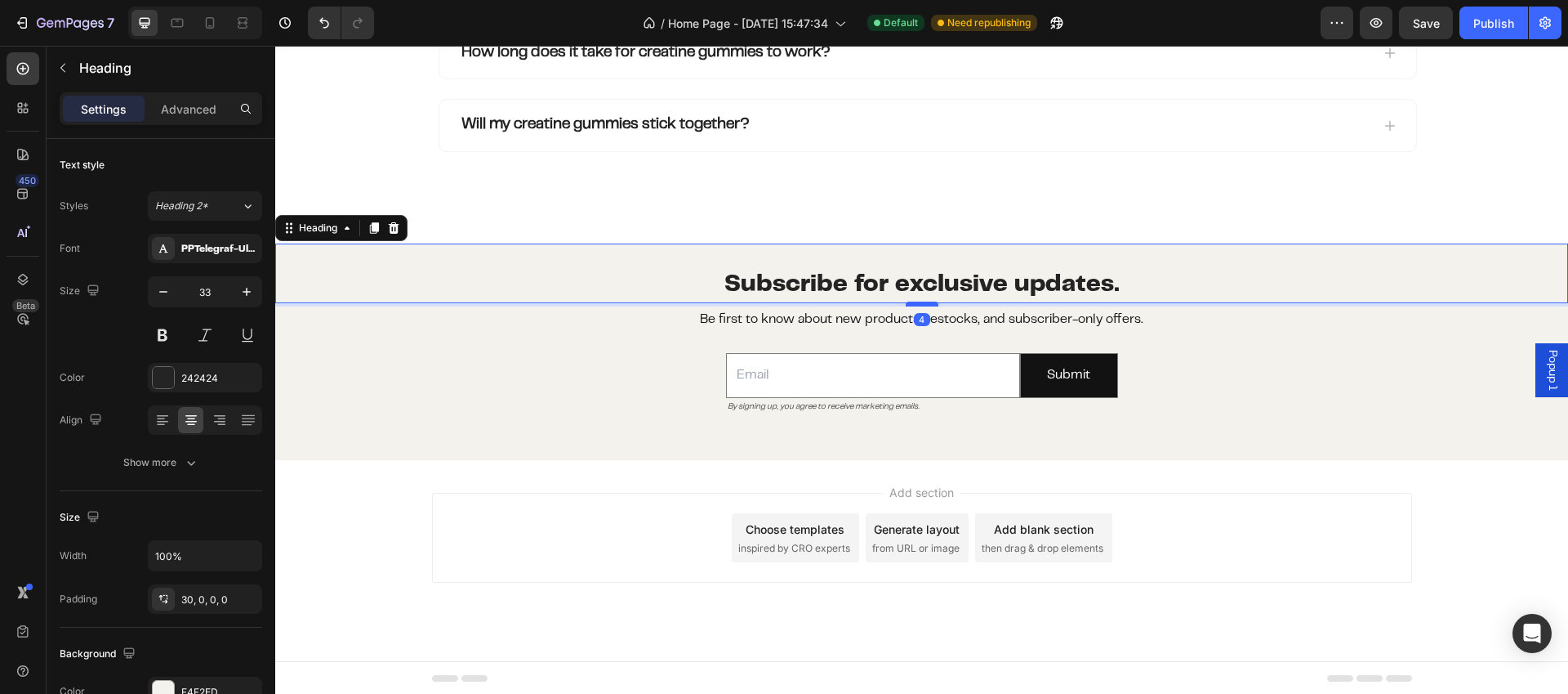
click at [923, 305] on div at bounding box center [923, 304] width 33 height 5
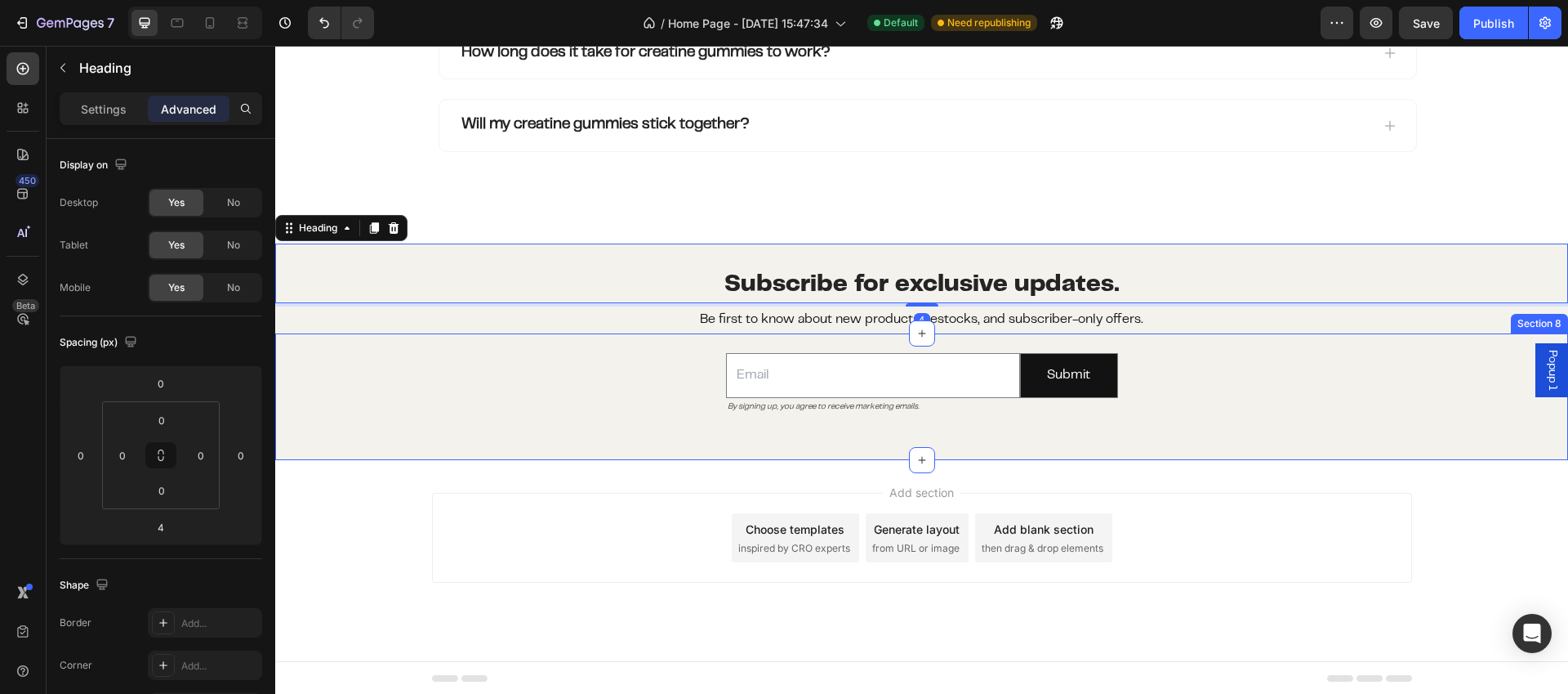
click at [1253, 362] on div "Email Field By signing up, you agree to receive marketing emails. Text Block Su…" at bounding box center [922, 384] width 1293 height 100
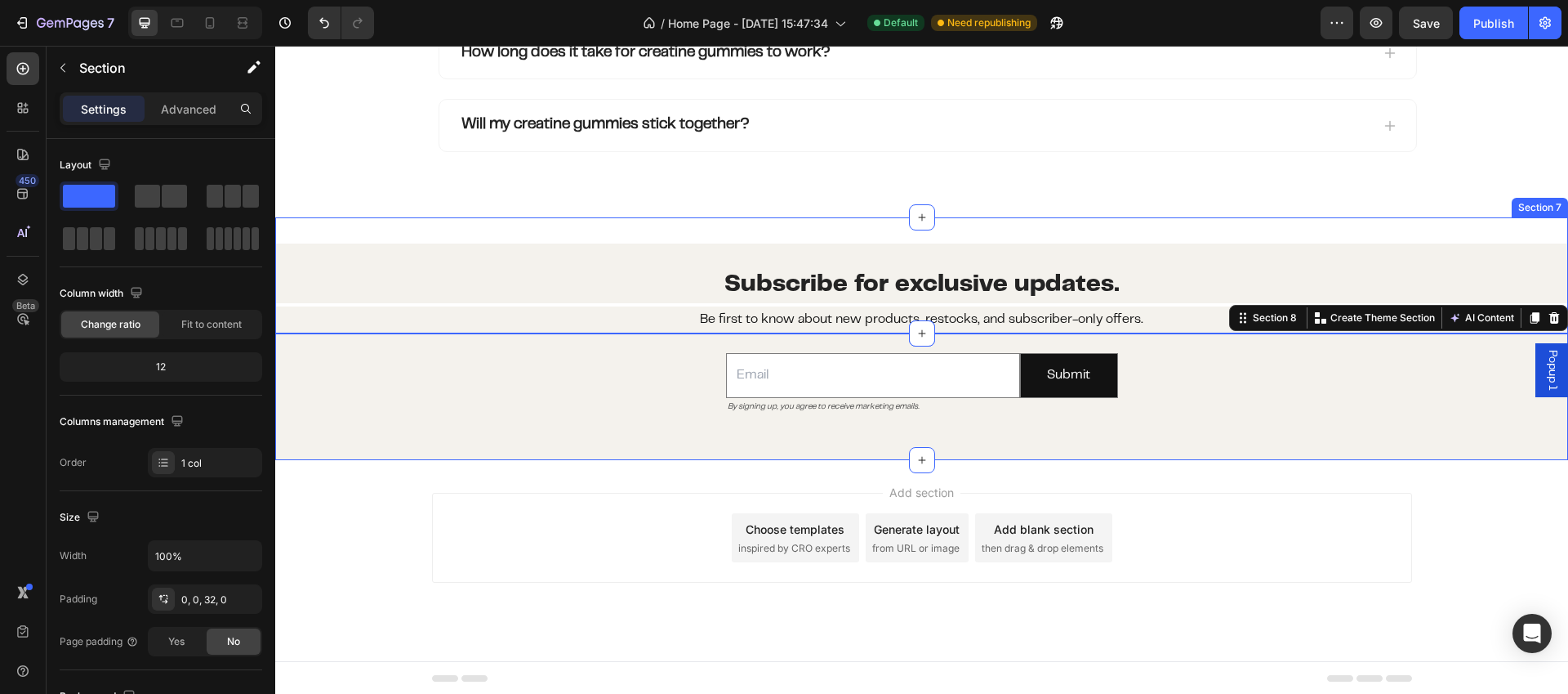
click at [1092, 306] on div "Subscribe for exclusive updates. Heading Be first to know about new products, r…" at bounding box center [922, 288] width 1293 height 90
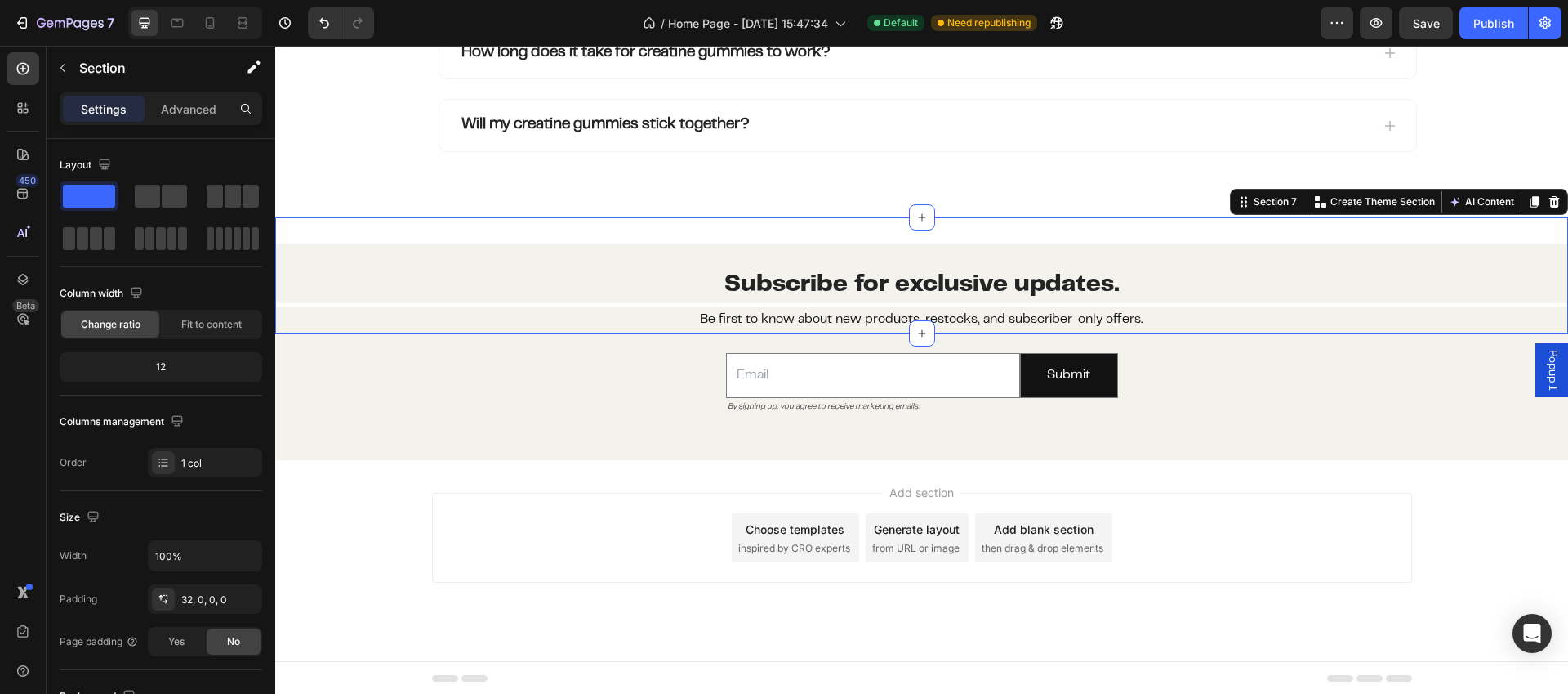
click at [1112, 293] on span "Subscribe for exclusive updates." at bounding box center [923, 285] width 396 height 21
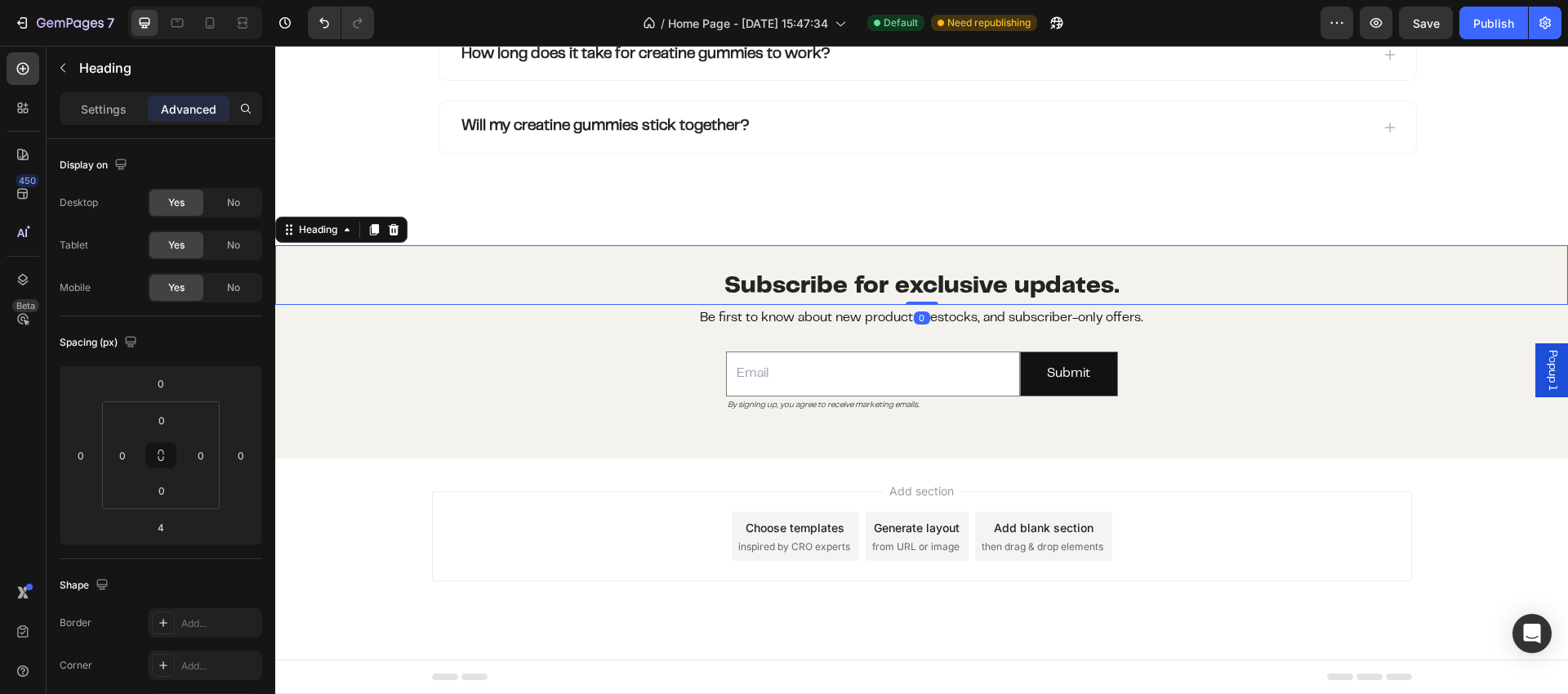
drag, startPoint x: 923, startPoint y: 306, endPoint x: 932, endPoint y: 281, distance: 26.6
click at [932, 283] on div "Subscribe for exclusive updates. Heading 0" at bounding box center [922, 274] width 1293 height 59
type input "0"
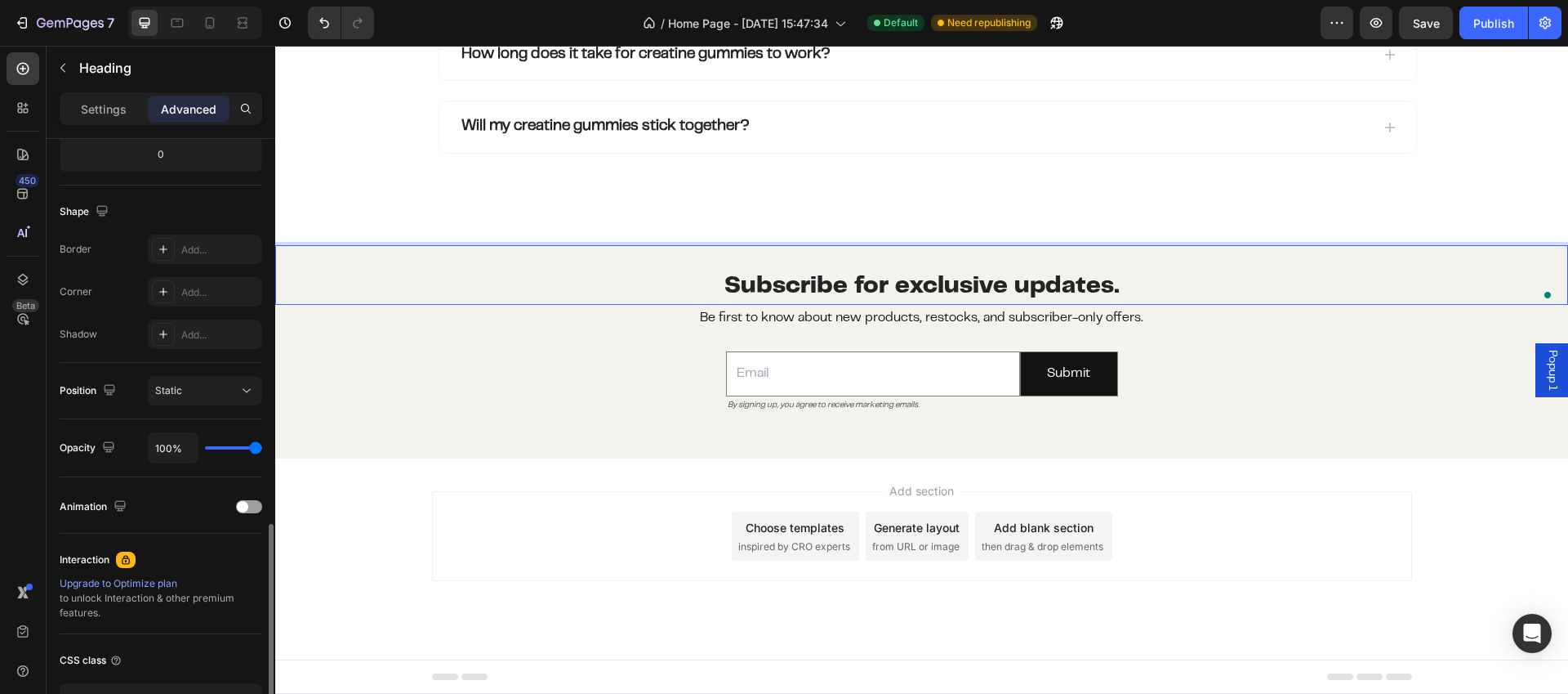
scroll to position [489, 0]
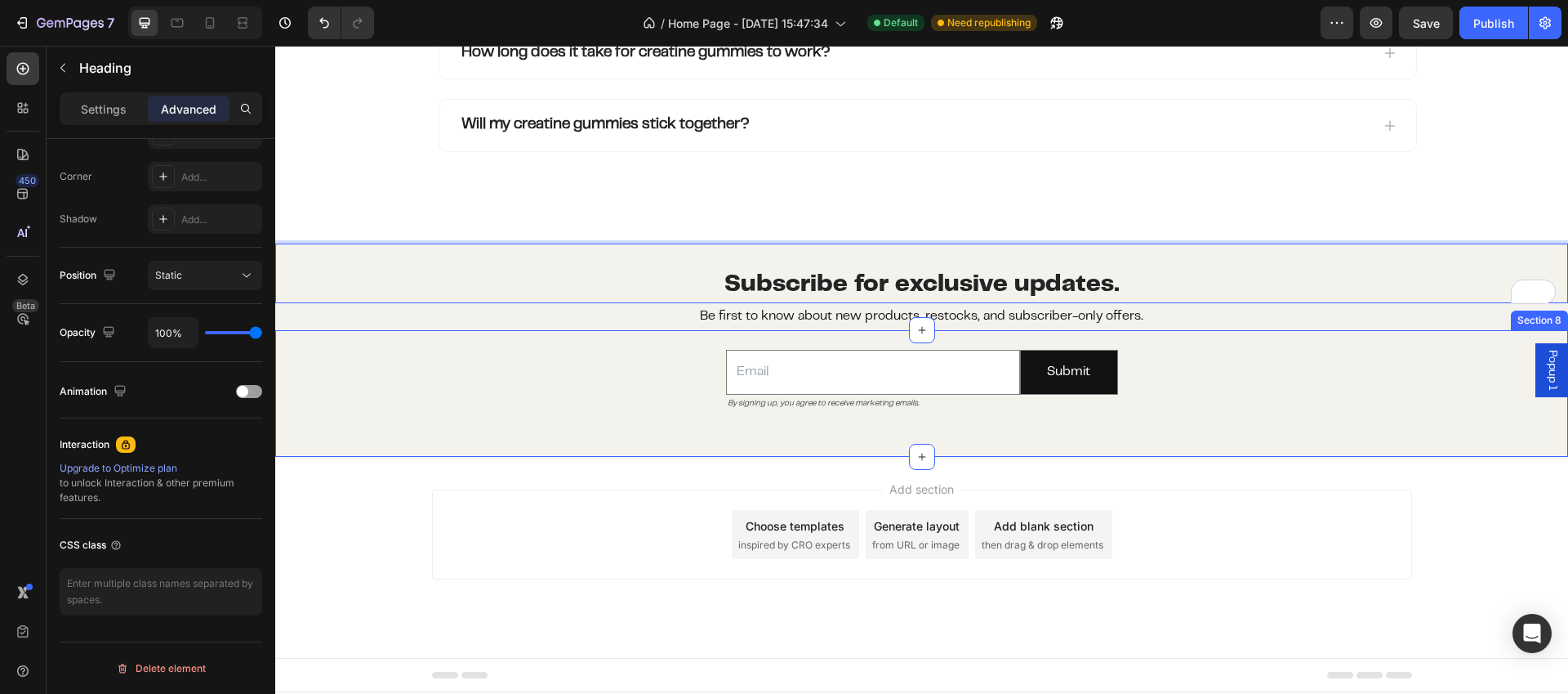
click at [671, 360] on div "Email Field By signing up, you agree to receive marketing emails. Text Block Su…" at bounding box center [922, 380] width 1293 height 100
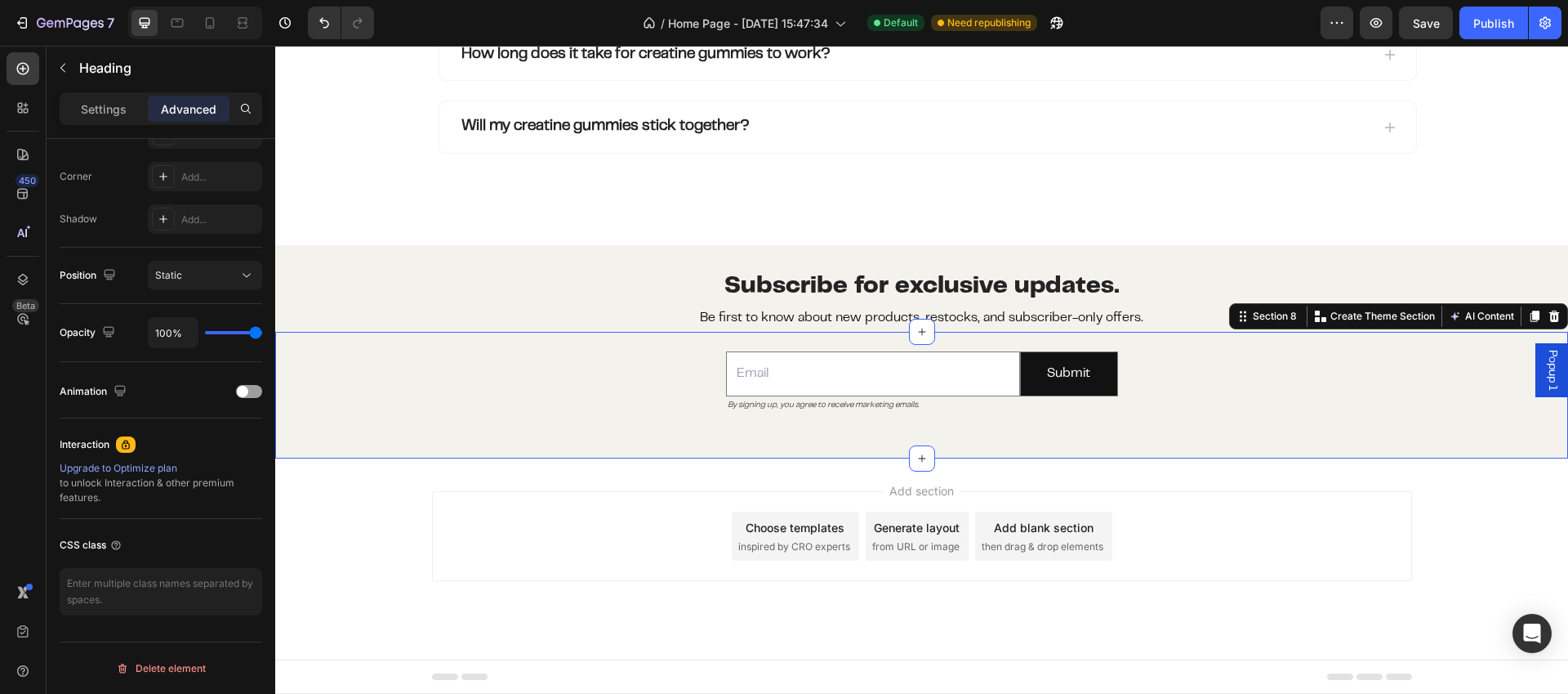
scroll to position [0, 0]
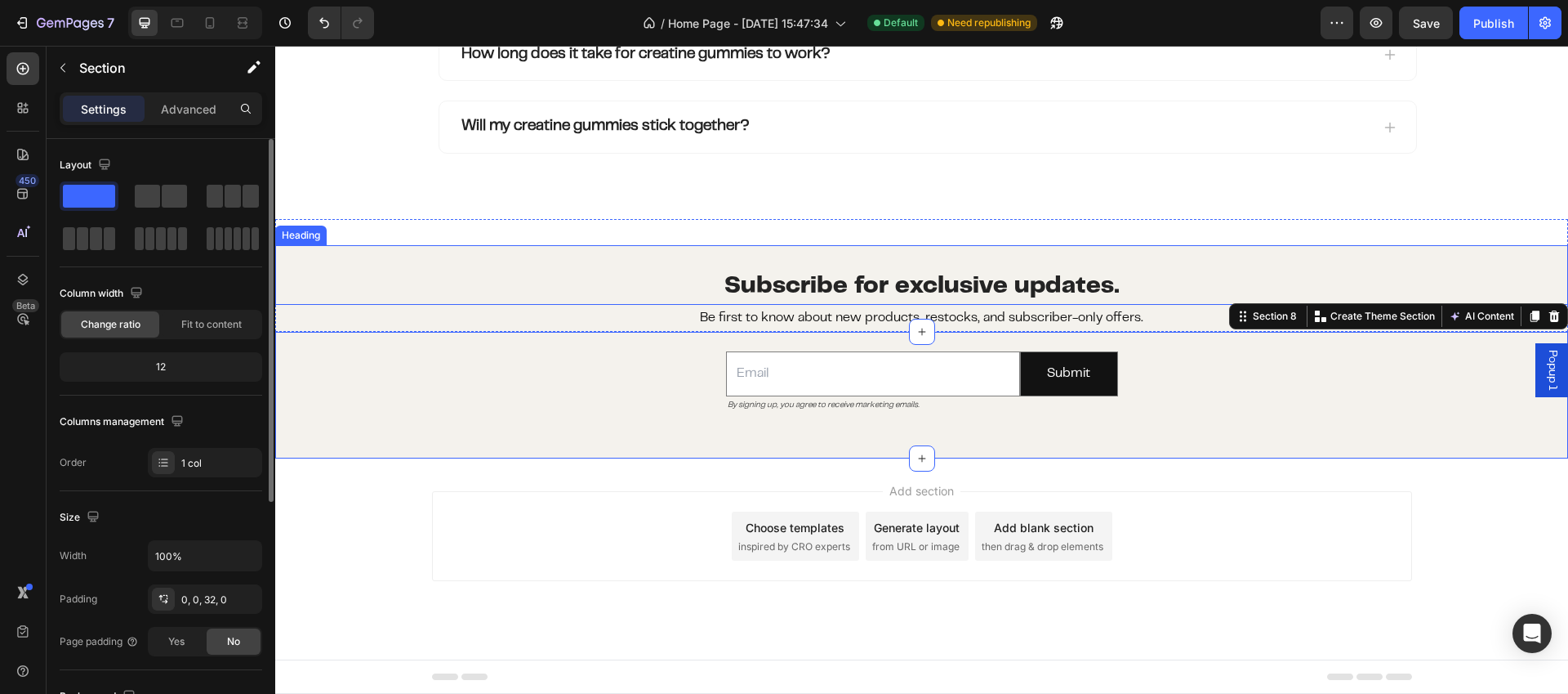
click at [634, 280] on p "⁠⁠⁠⁠⁠⁠⁠ Subscribe for exclusive updates." at bounding box center [922, 287] width 1293 height 36
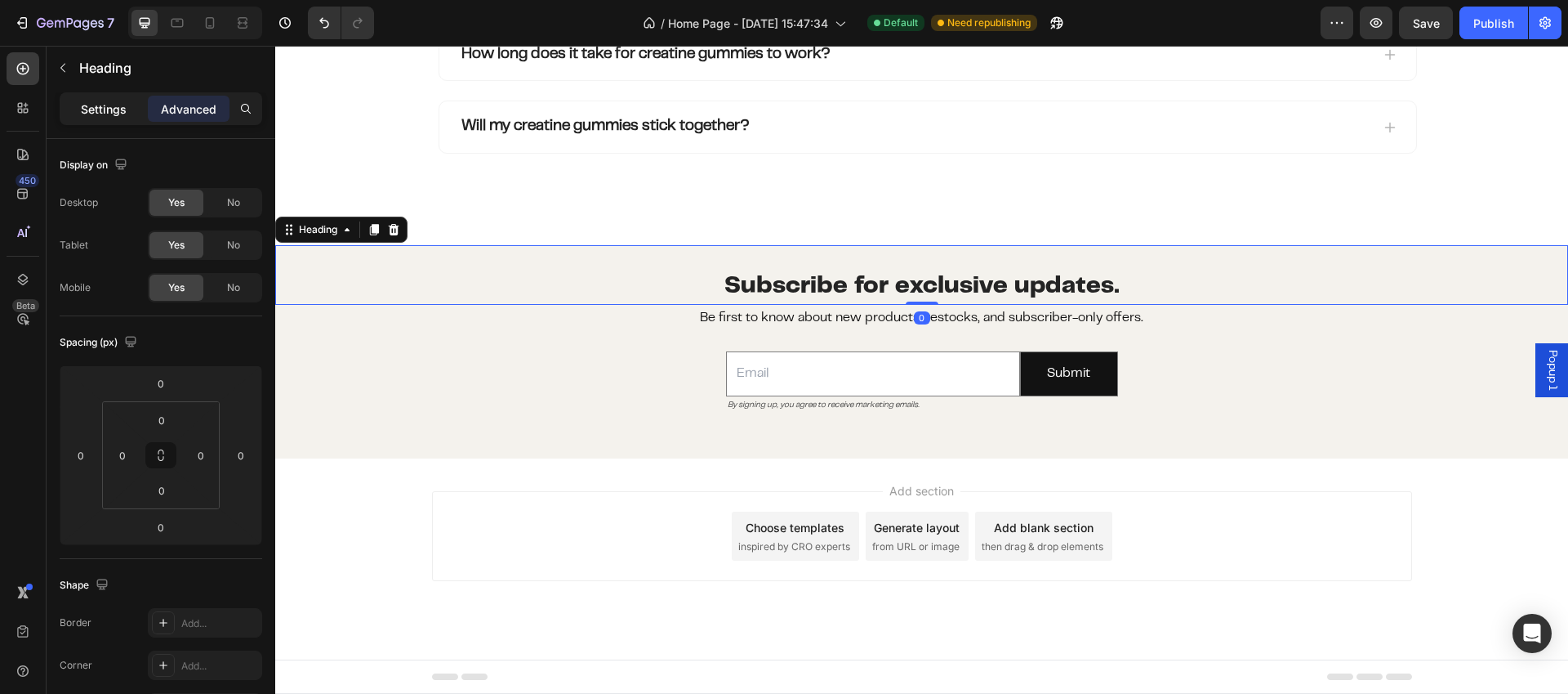
click at [114, 107] on p "Settings" at bounding box center [104, 109] width 46 height 17
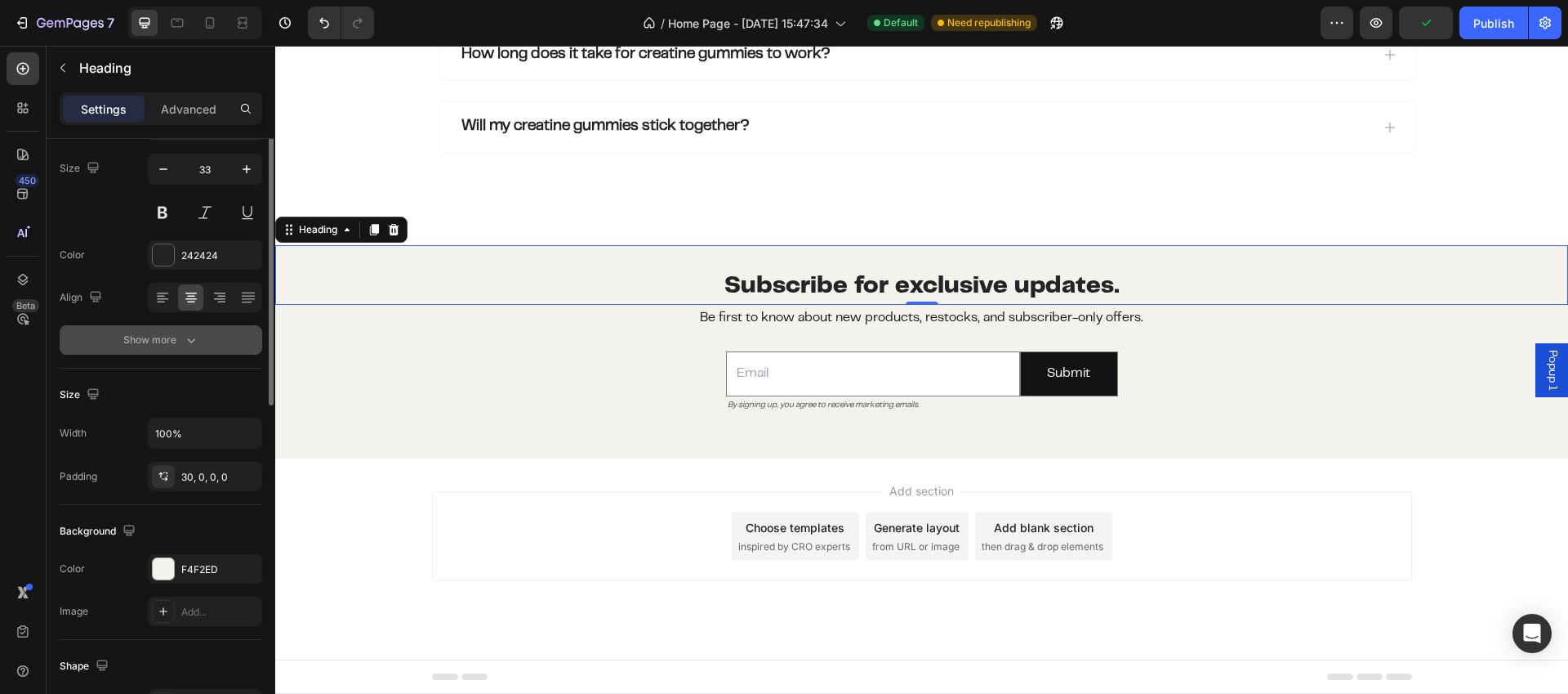
scroll to position [223, 0]
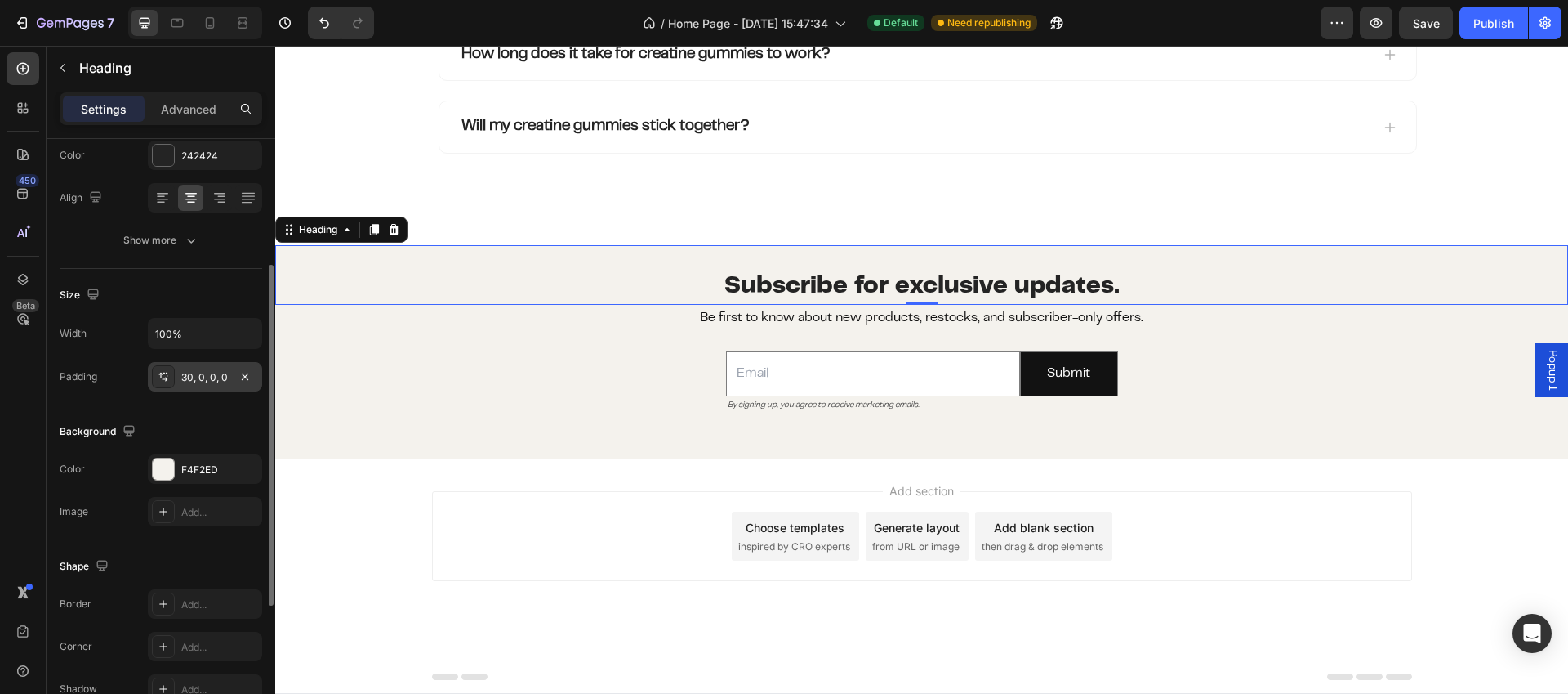
click at [222, 374] on div "30, 0, 0, 0" at bounding box center [205, 378] width 47 height 15
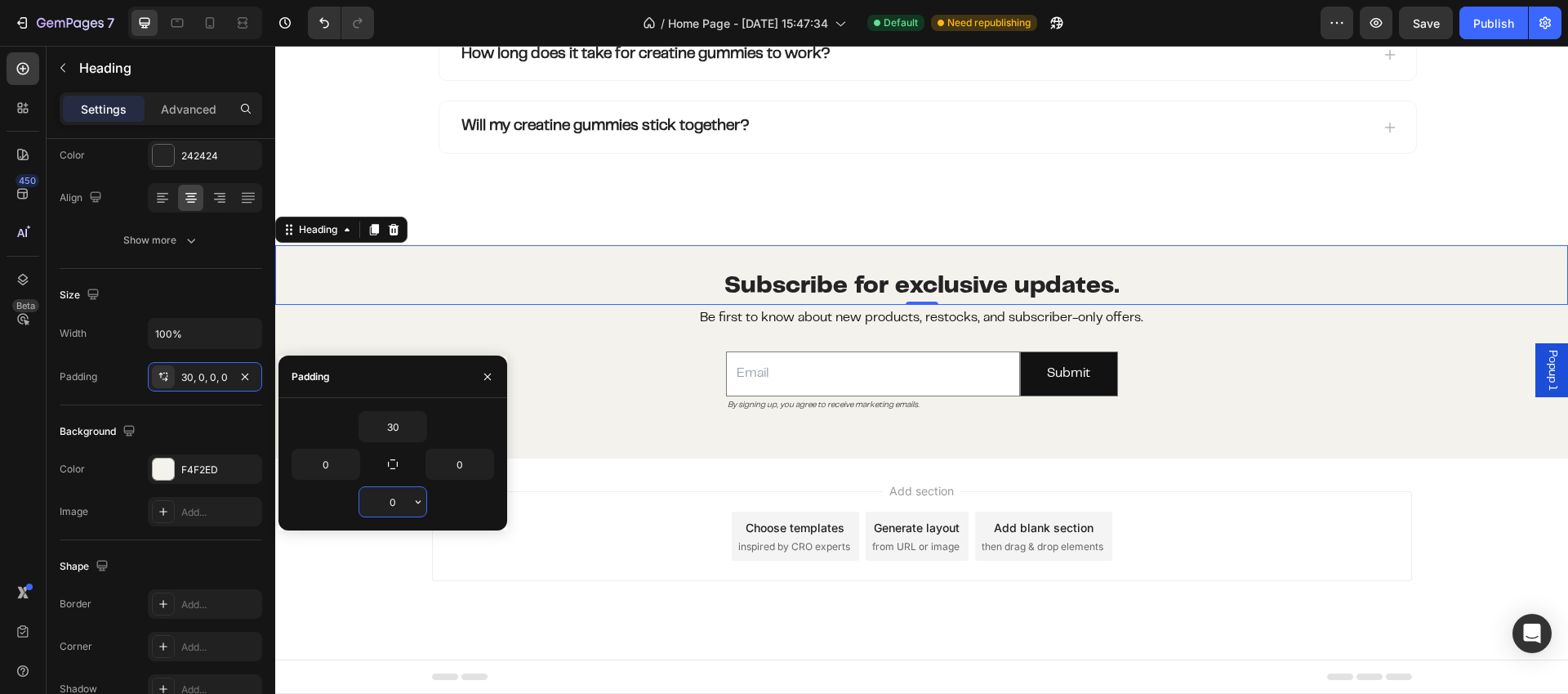
click at [407, 508] on input "0" at bounding box center [392, 502] width 67 height 29
type input "5"
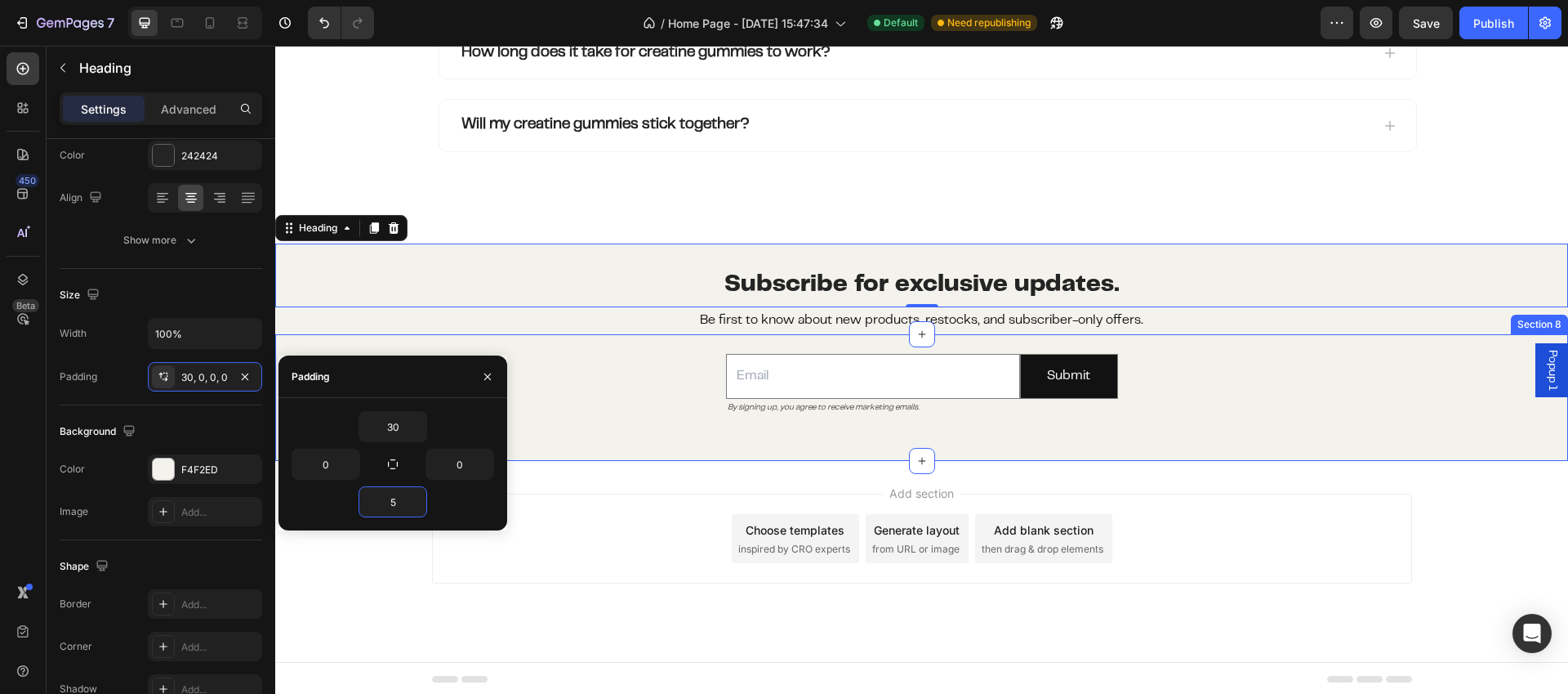
click at [651, 419] on div "Email Field By signing up, you agree to receive marketing emails. Text Block Su…" at bounding box center [922, 384] width 1293 height 100
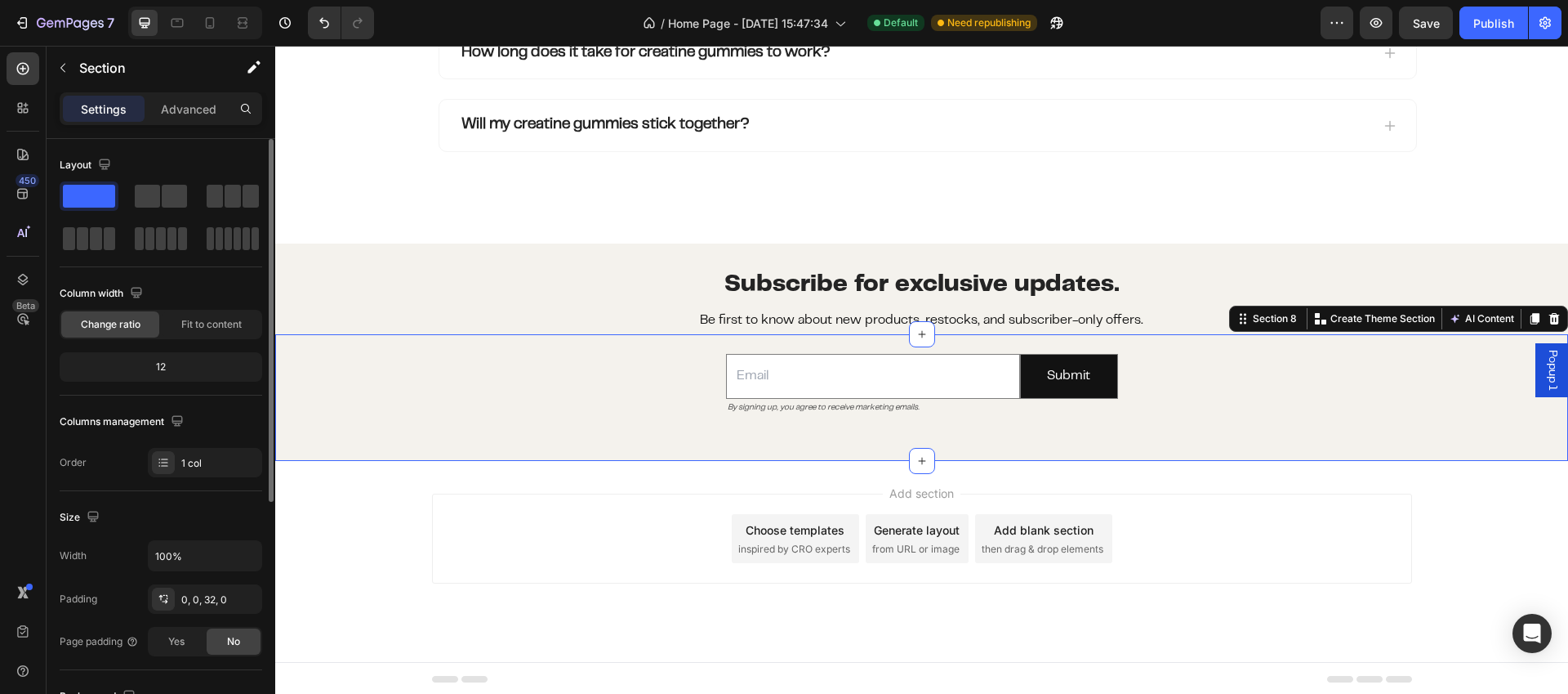
scroll to position [122, 0]
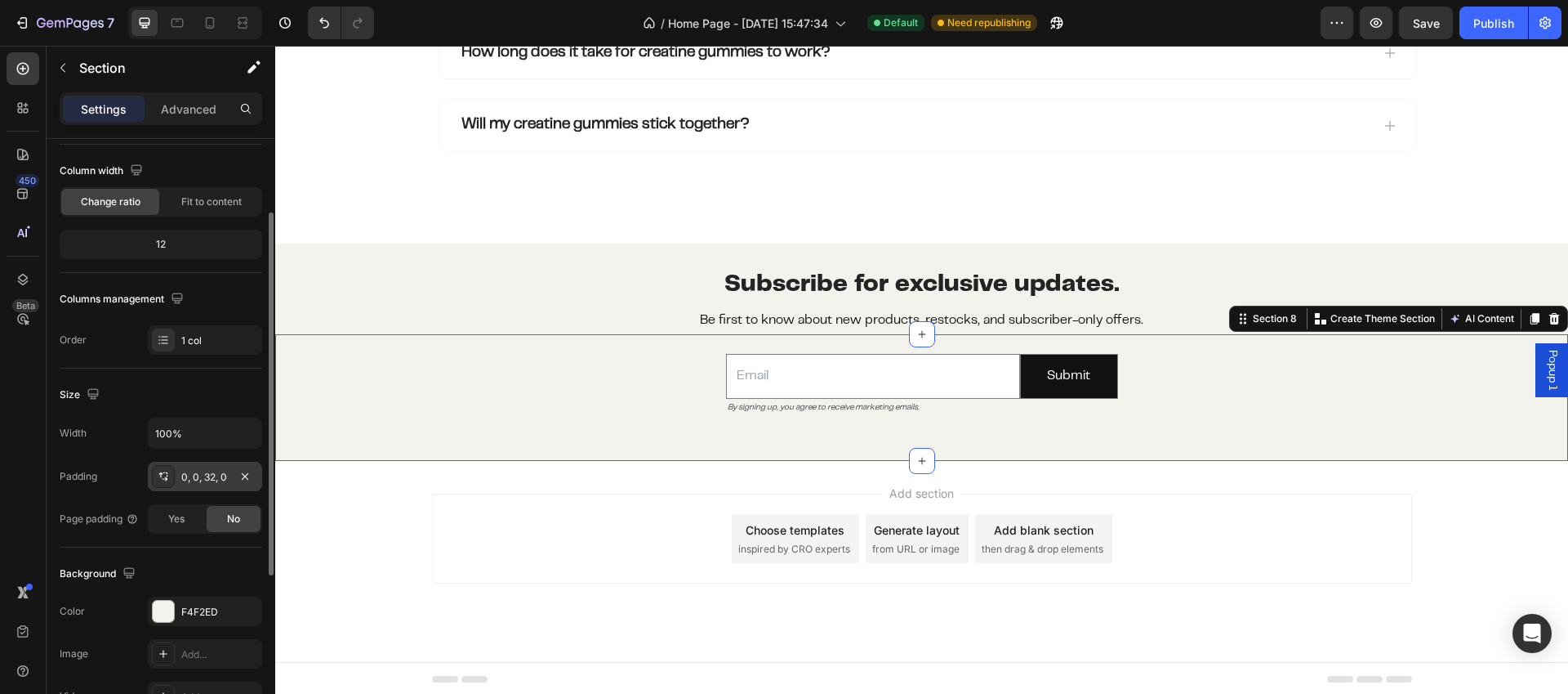
click at [210, 478] on div "0, 0, 32, 0" at bounding box center [205, 477] width 47 height 15
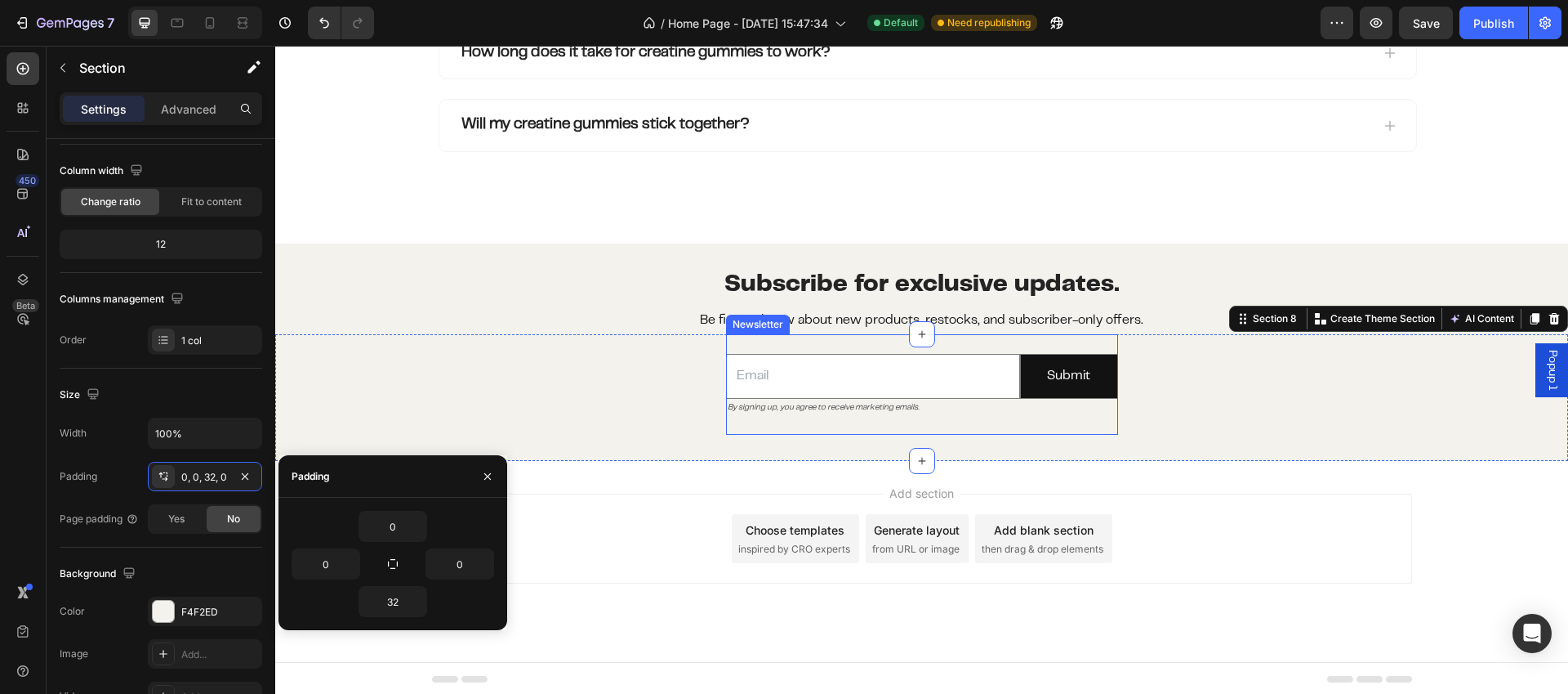
click at [859, 347] on div "Email Field By signing up, you agree to receive marketing emails. Text Block Su…" at bounding box center [923, 384] width 392 height 100
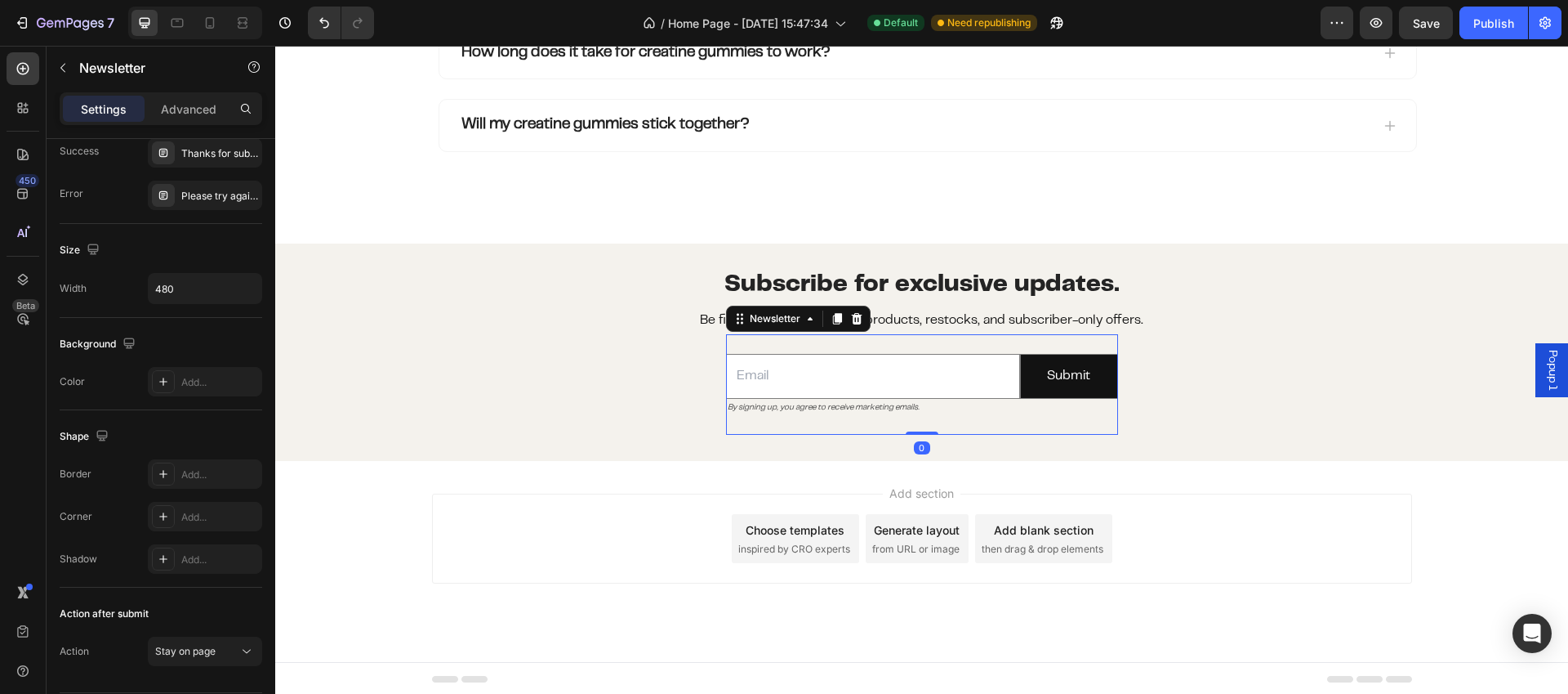
scroll to position [0, 0]
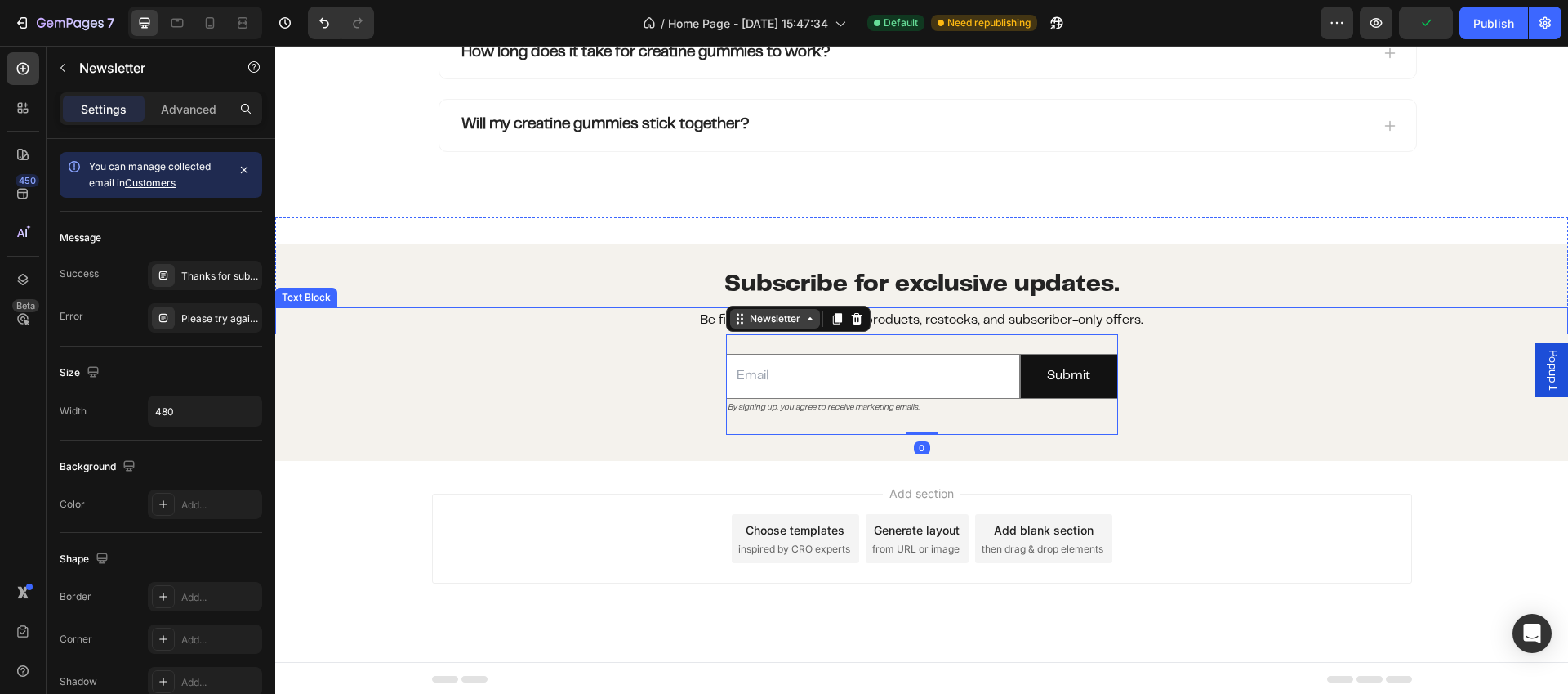
click at [802, 328] on div "Newsletter" at bounding box center [775, 319] width 90 height 20
click at [1295, 310] on p "Be first to know about new products, restocks, and subscriber-only offers." at bounding box center [922, 321] width 1290 height 24
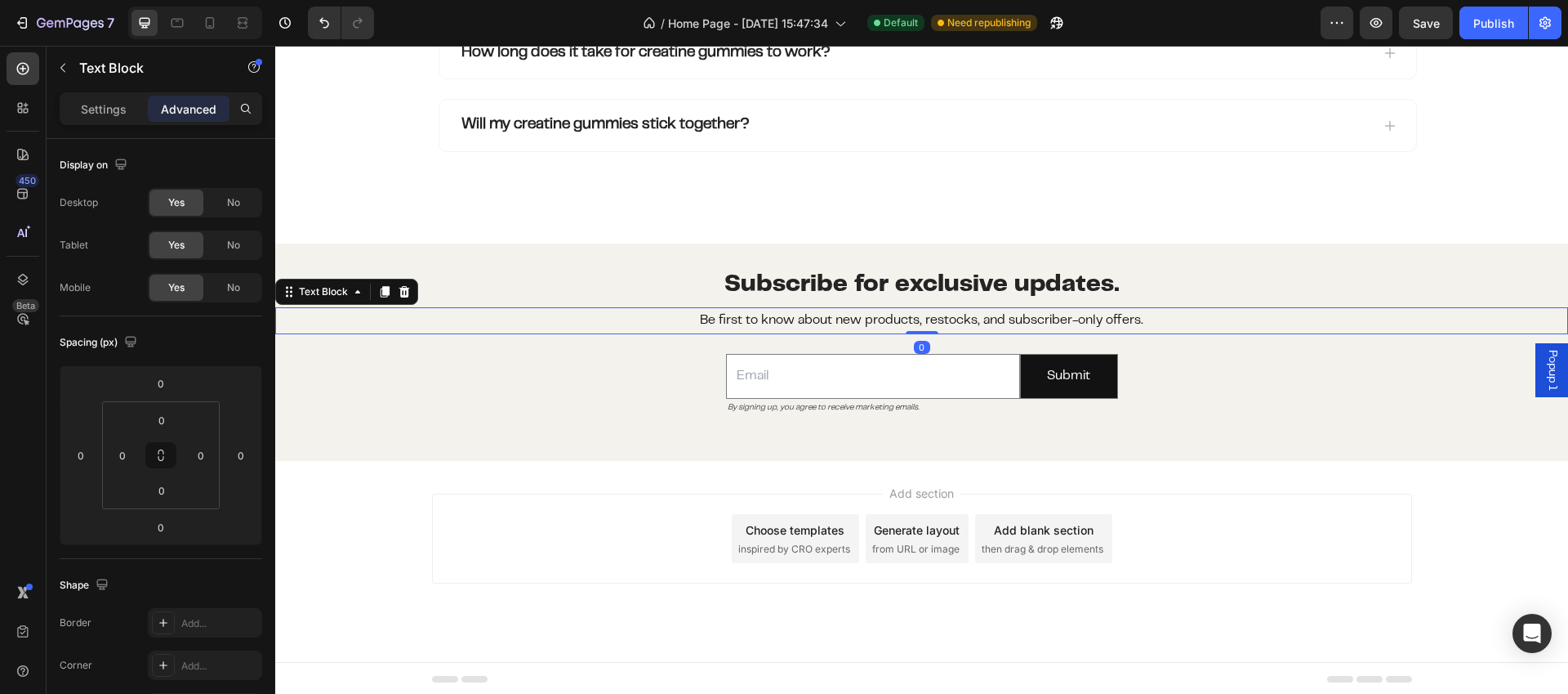
click at [1323, 396] on div "Email Field By signing up, you agree to receive marketing emails. Text Block Su…" at bounding box center [922, 384] width 1293 height 100
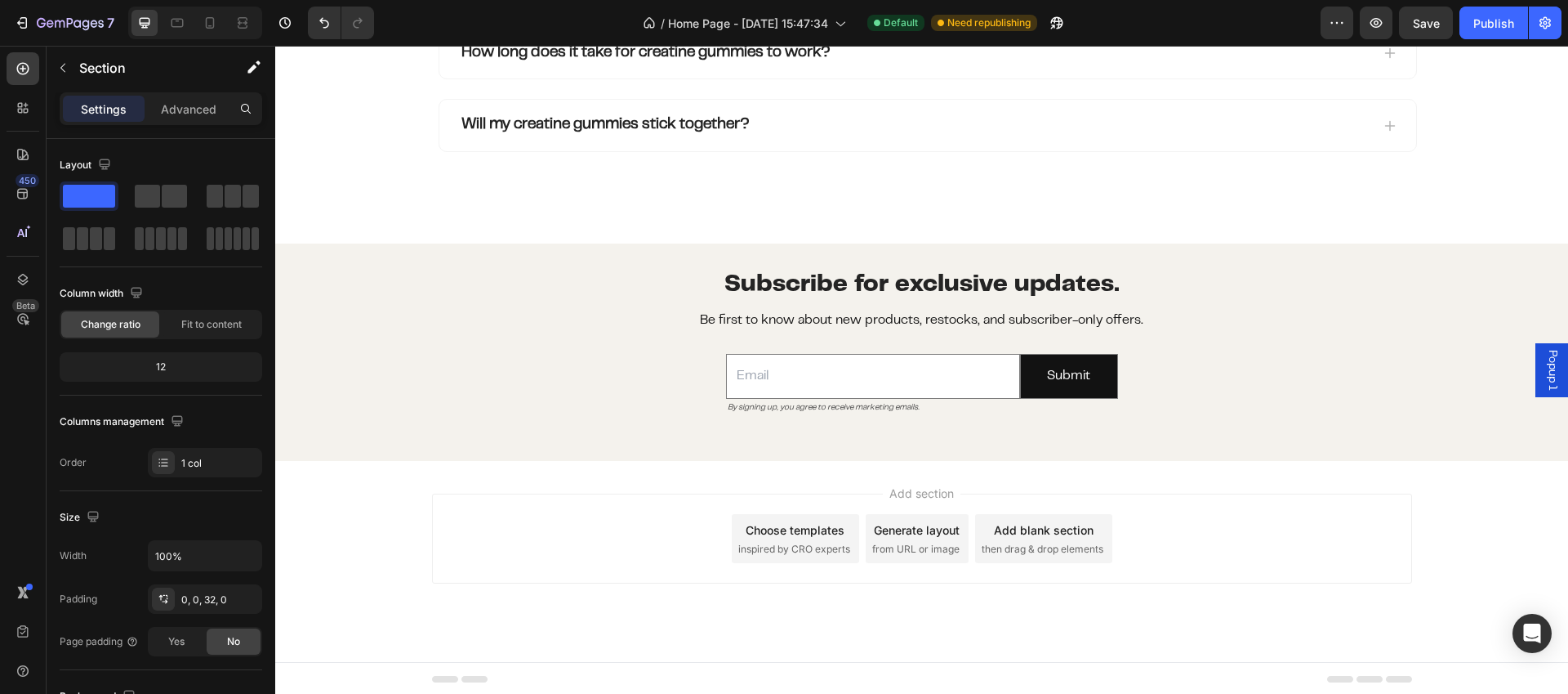
click at [1317, 513] on div "Add section Choose templates inspired by CRO experts Generate layout from URL o…" at bounding box center [922, 538] width 980 height 90
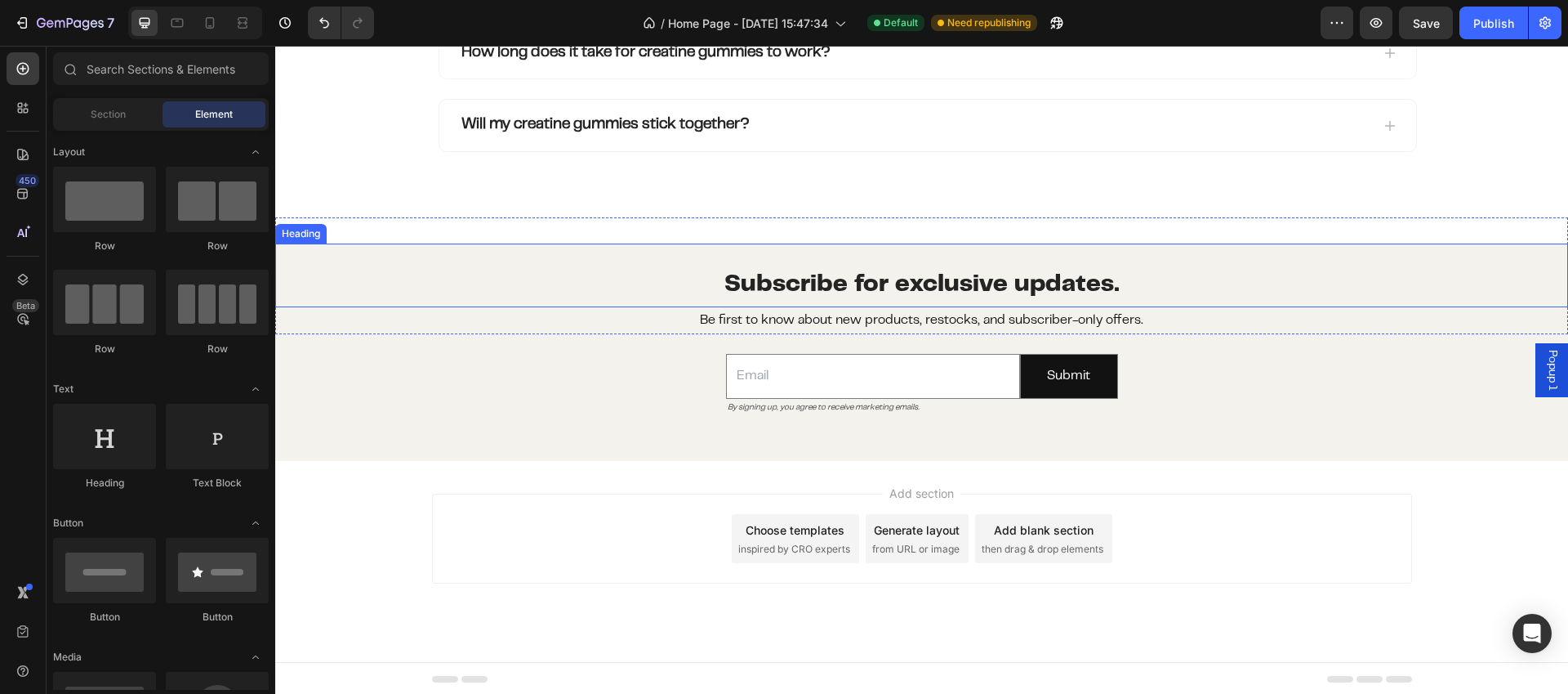
click at [985, 264] on h2 "⁠⁠⁠⁠⁠⁠⁠ Subscribe for exclusive updates." at bounding box center [922, 275] width 1293 height 64
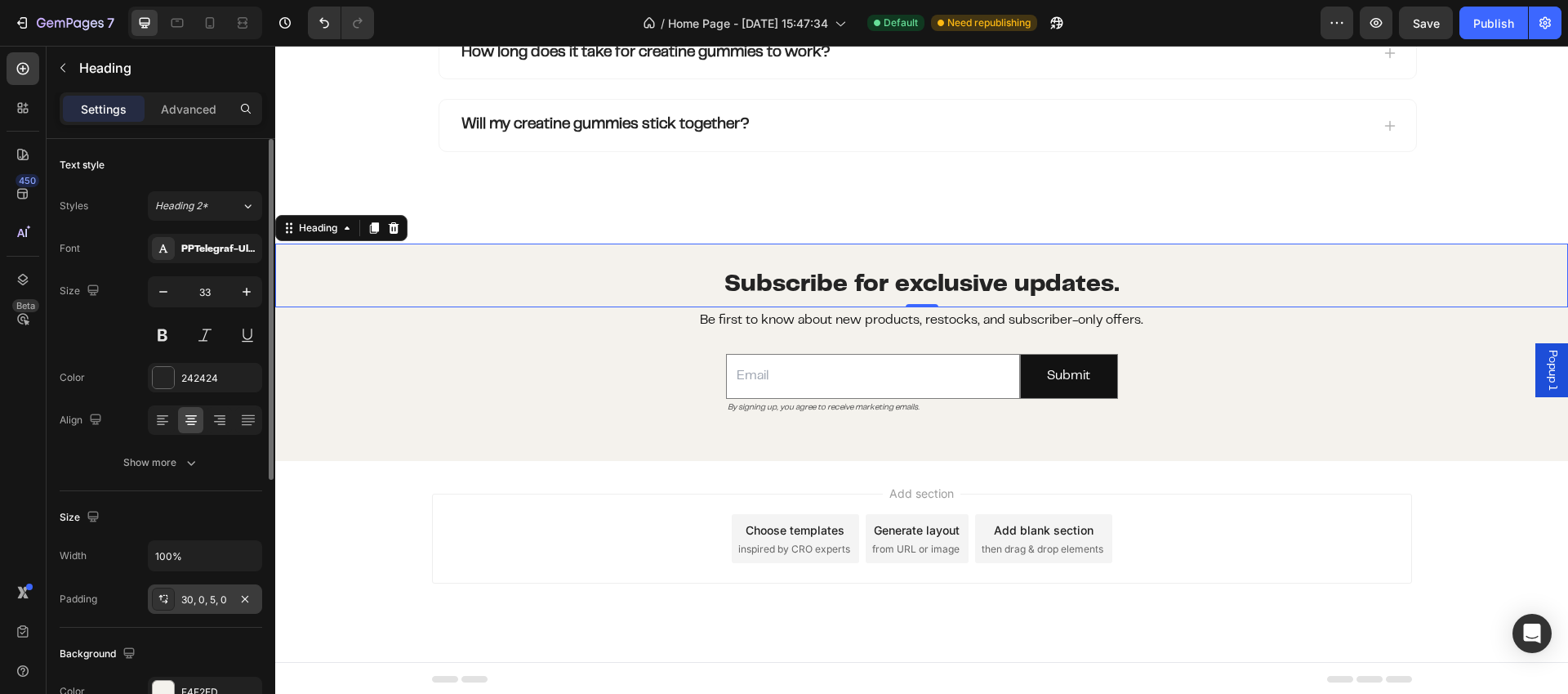
click at [202, 603] on div "30, 0, 5, 0" at bounding box center [205, 600] width 47 height 15
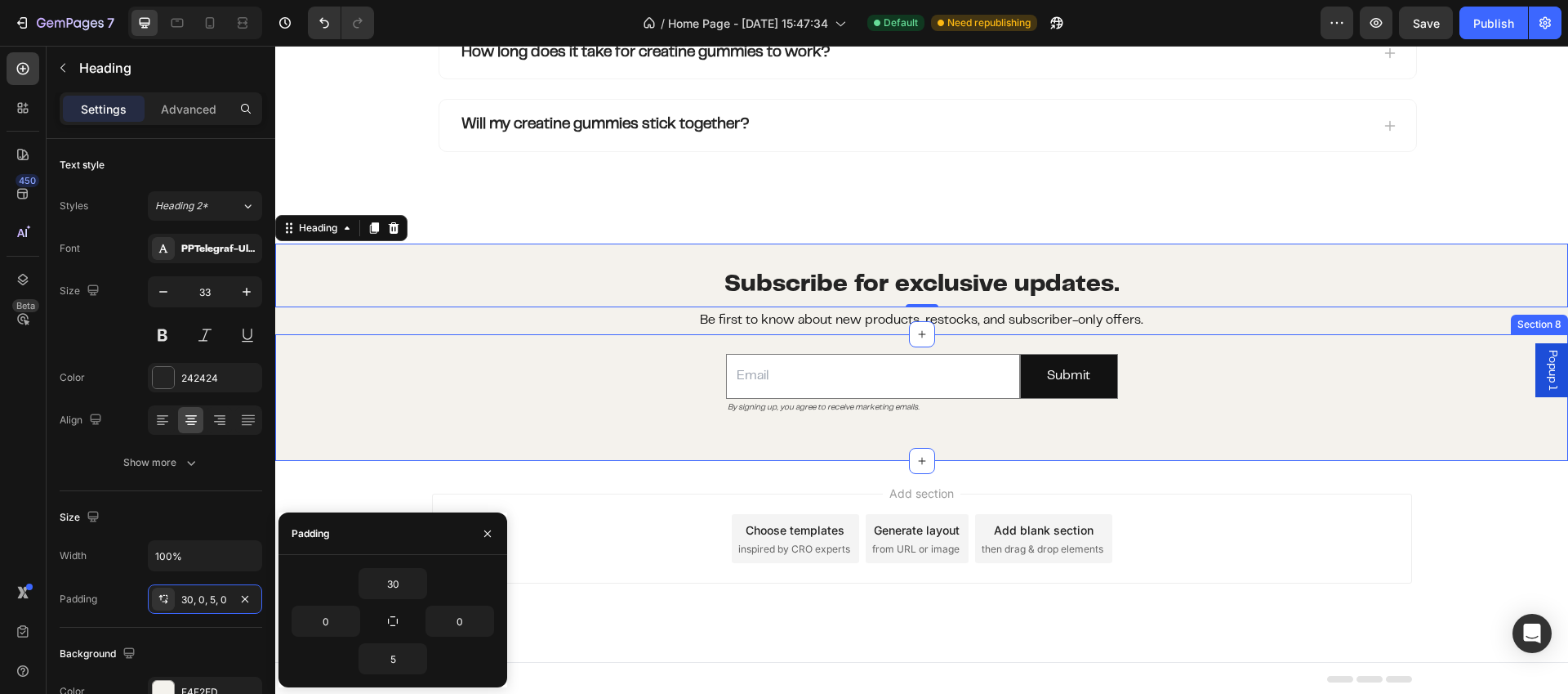
click at [883, 452] on div "Email Field By signing up, you agree to receive marketing emails. Text Block Su…" at bounding box center [922, 397] width 1293 height 127
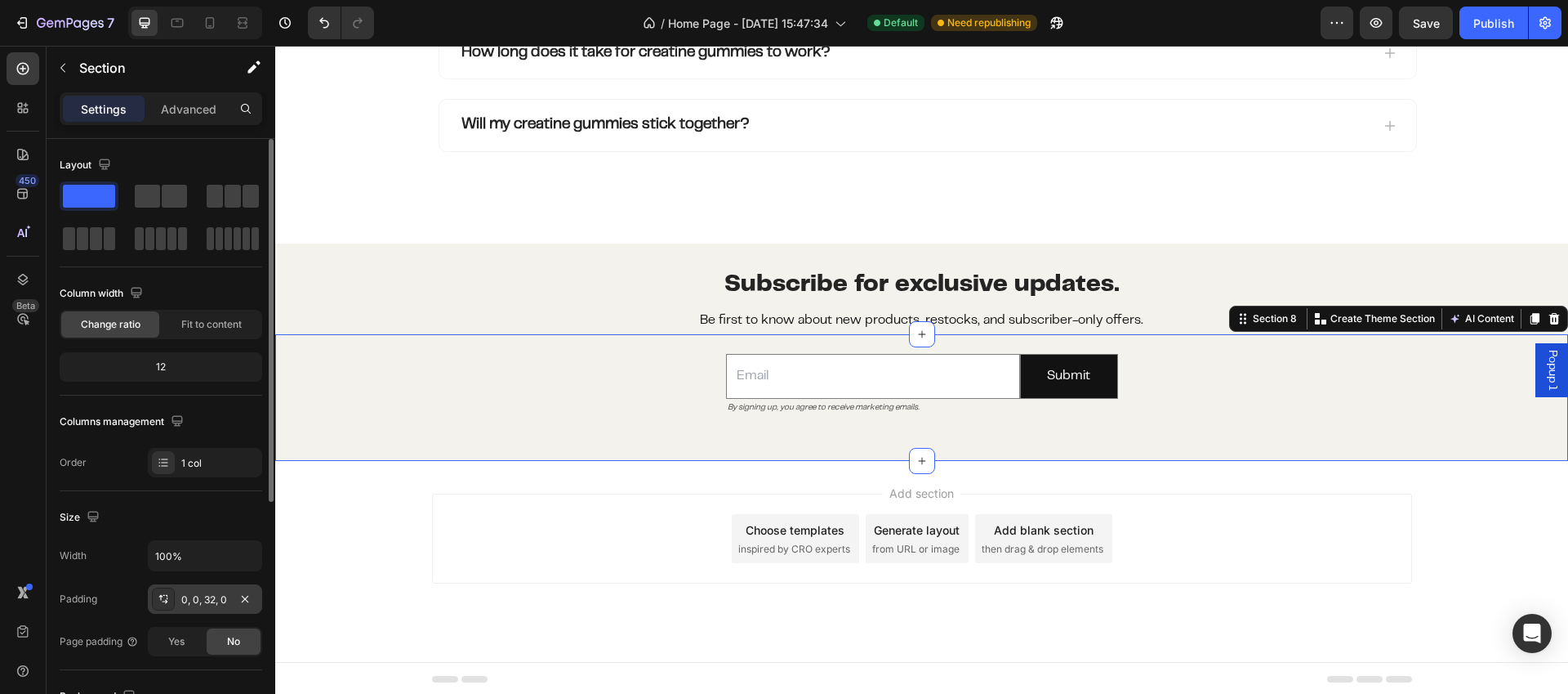
click at [210, 609] on div "0, 0, 32, 0" at bounding box center [204, 599] width 114 height 29
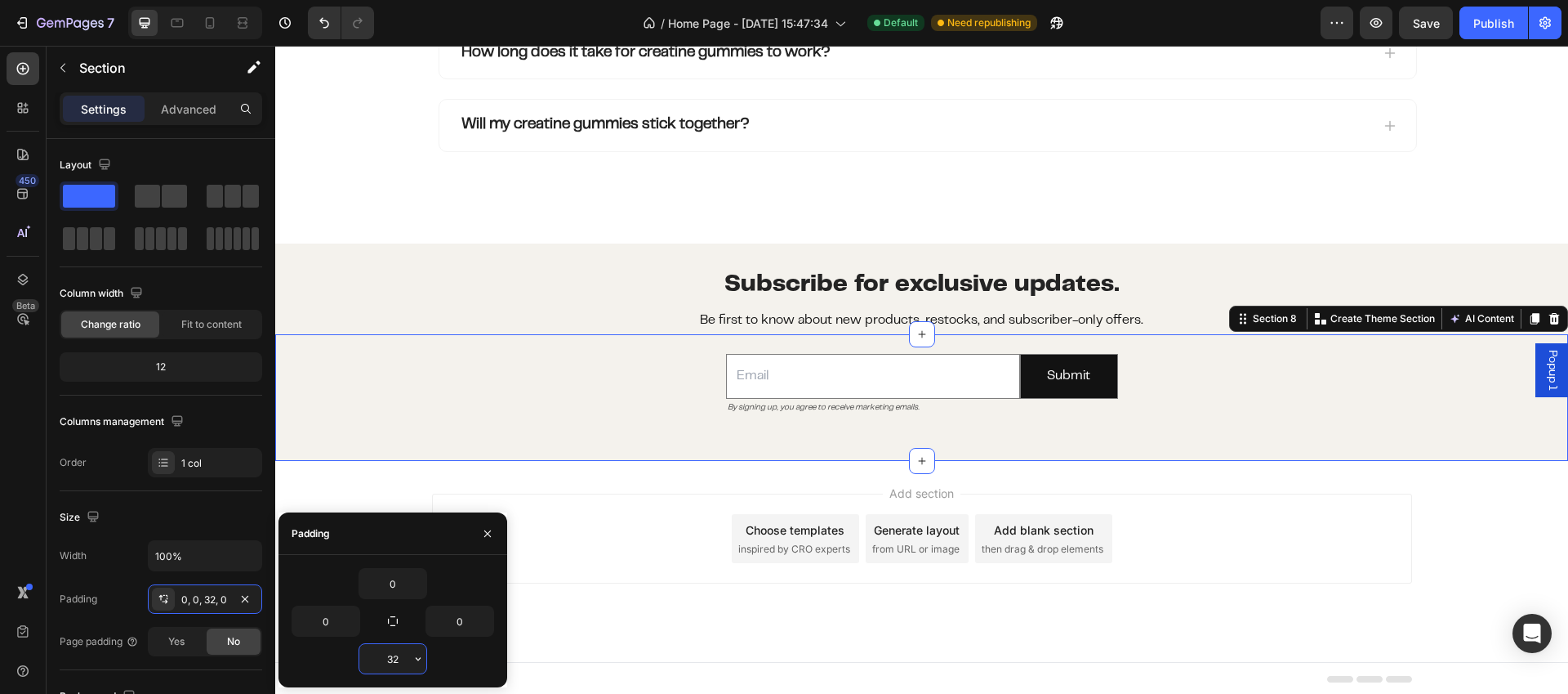
click at [402, 661] on input "32" at bounding box center [392, 658] width 67 height 29
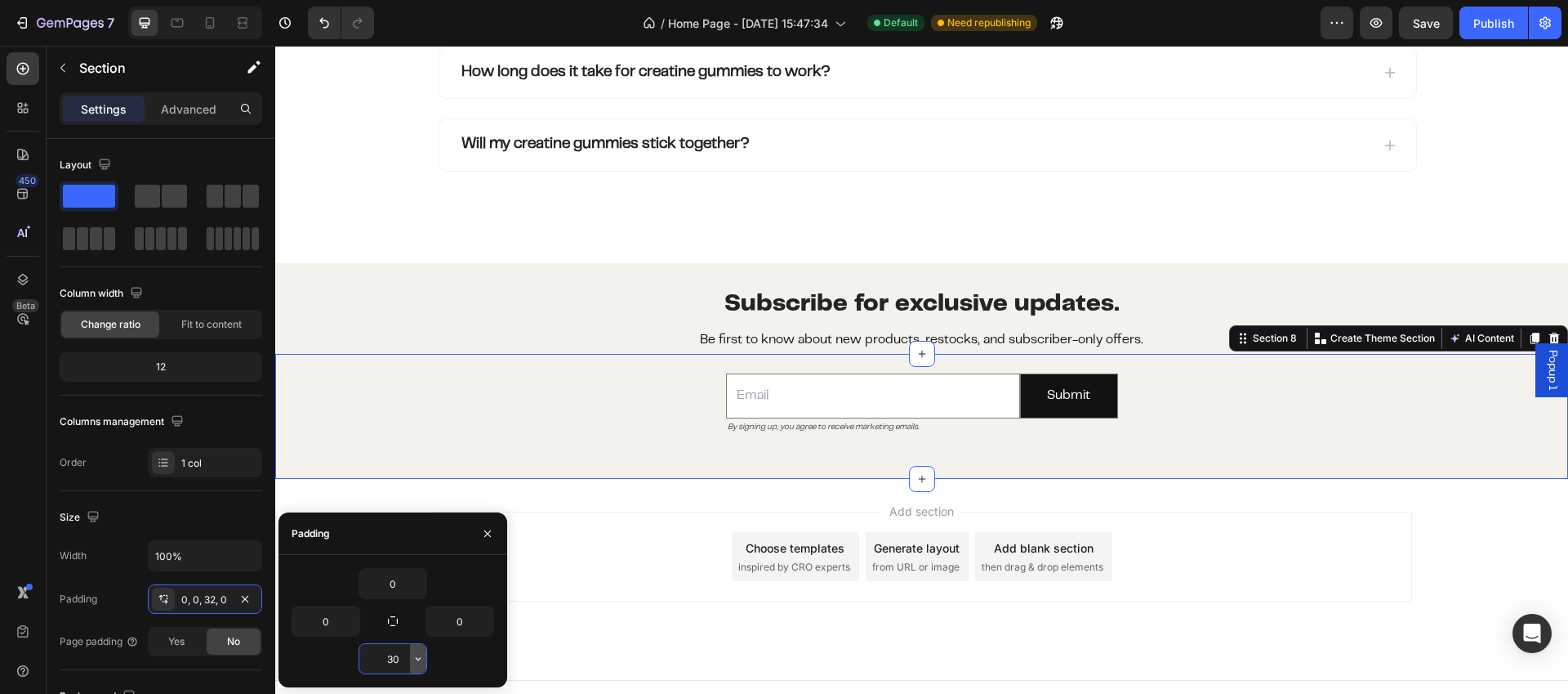
scroll to position [2917, 0]
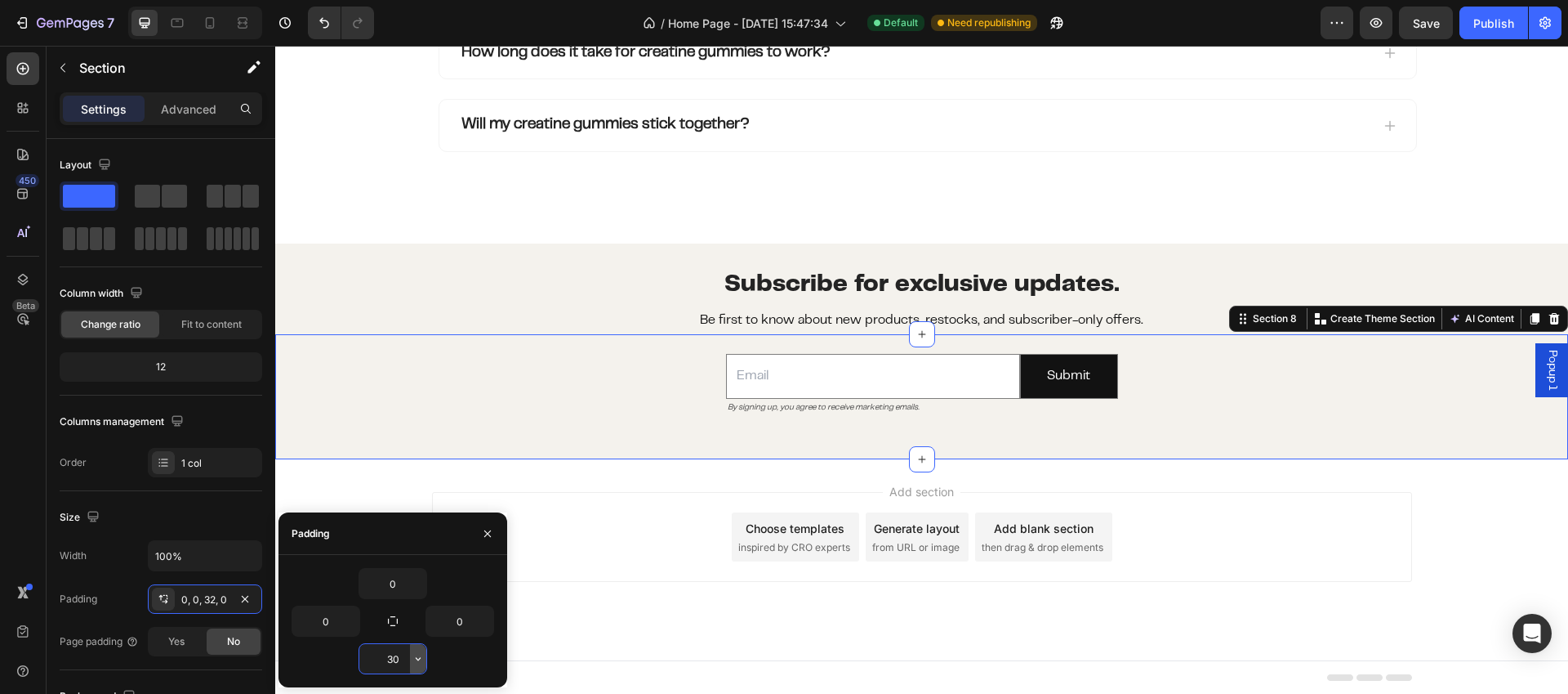
type input "3"
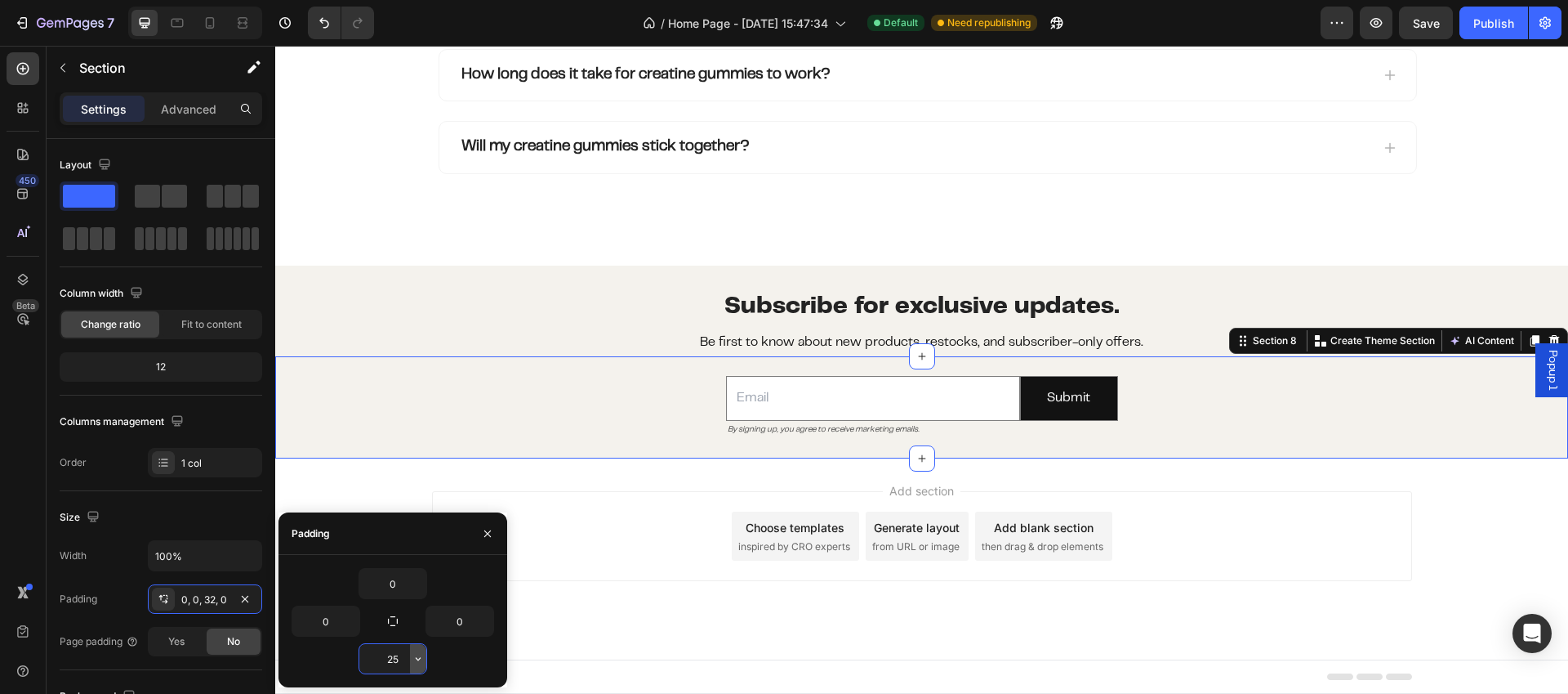
scroll to position [2916, 0]
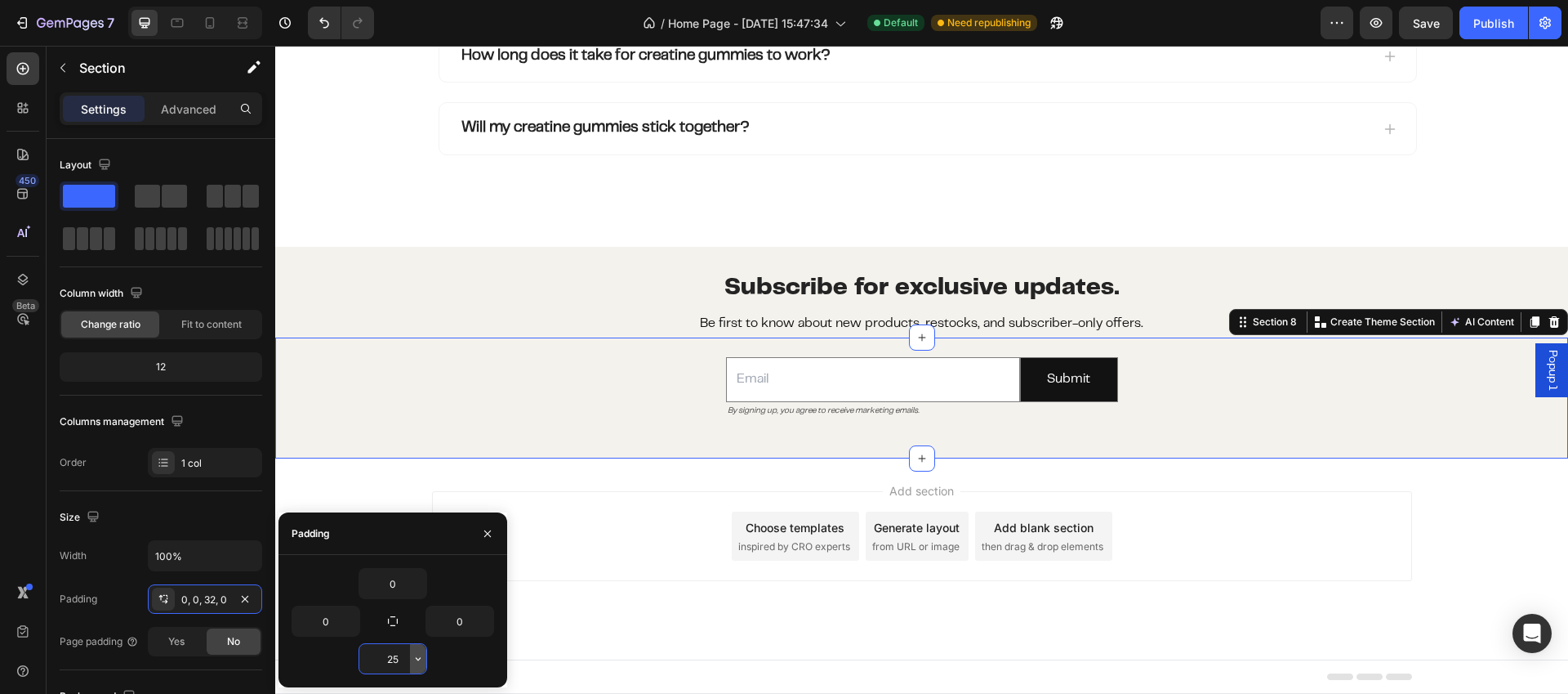
type input "2"
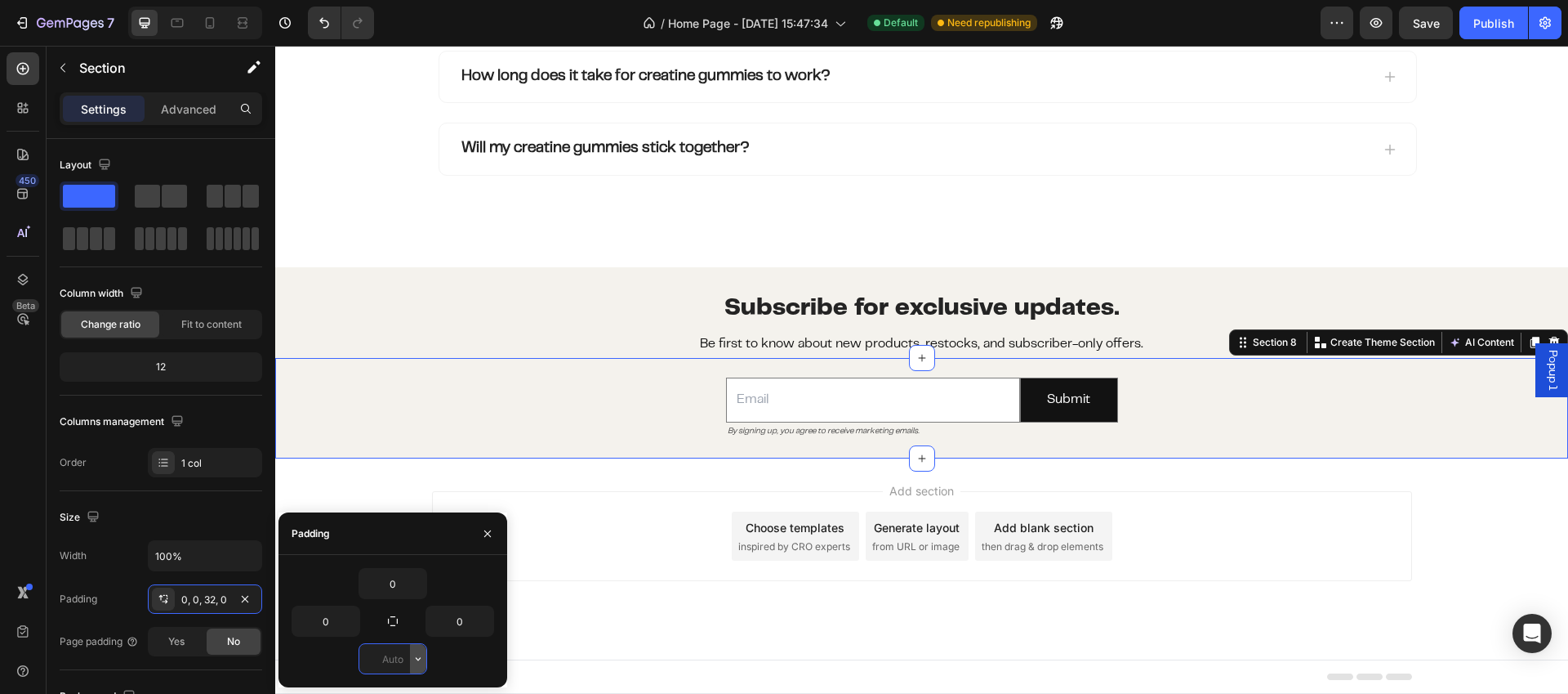
scroll to position [2895, 0]
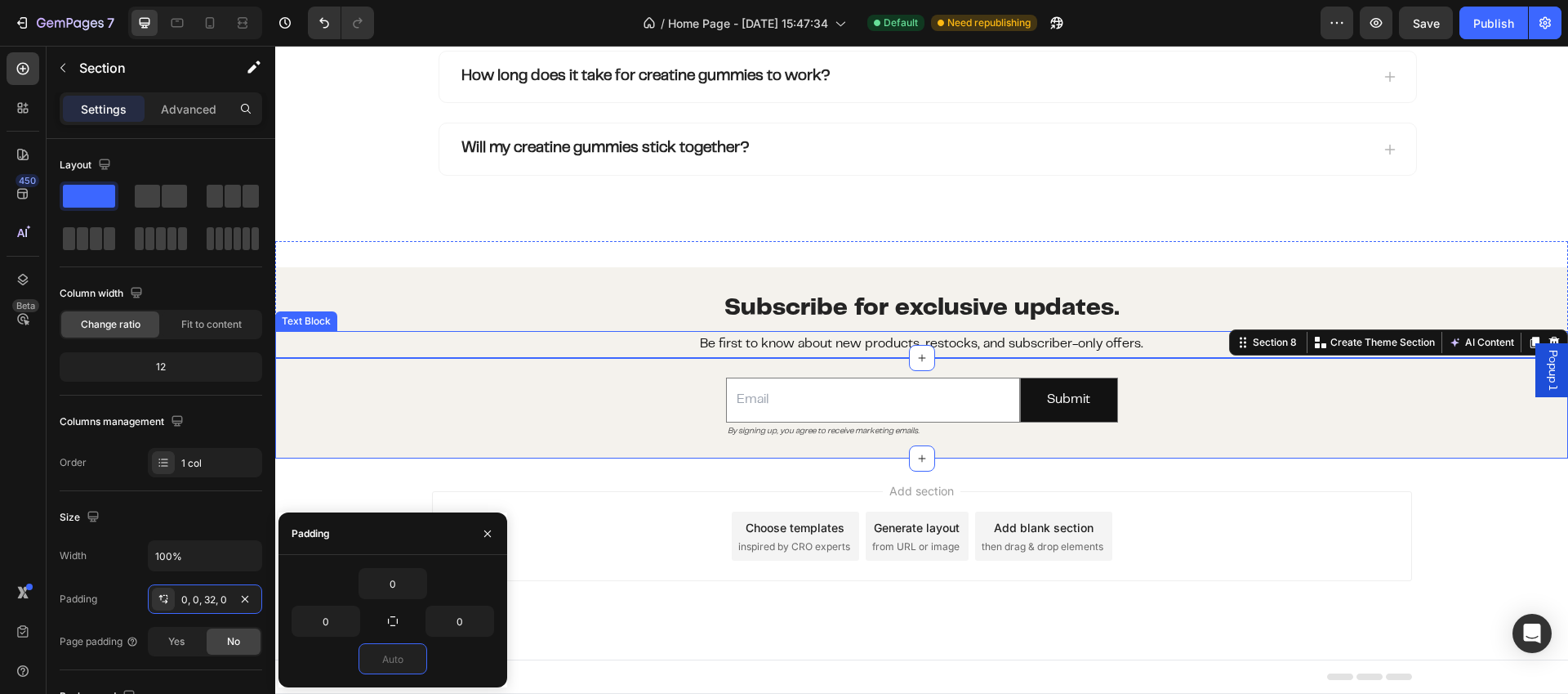
click at [562, 341] on p "Be first to know about new products, restocks, and subscriber-only offers." at bounding box center [922, 345] width 1290 height 24
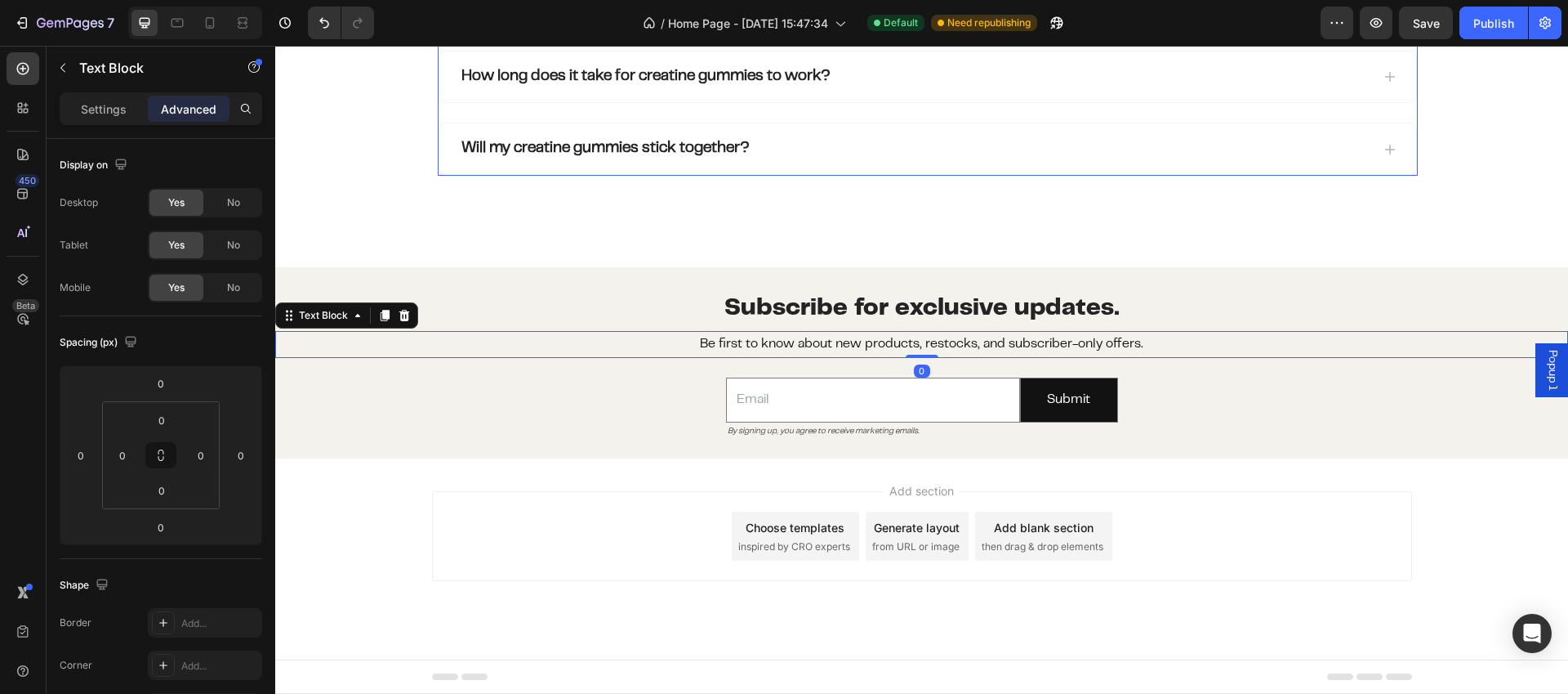
click at [1282, 162] on div "Will my creatine gummies stick together?" at bounding box center [928, 149] width 977 height 51
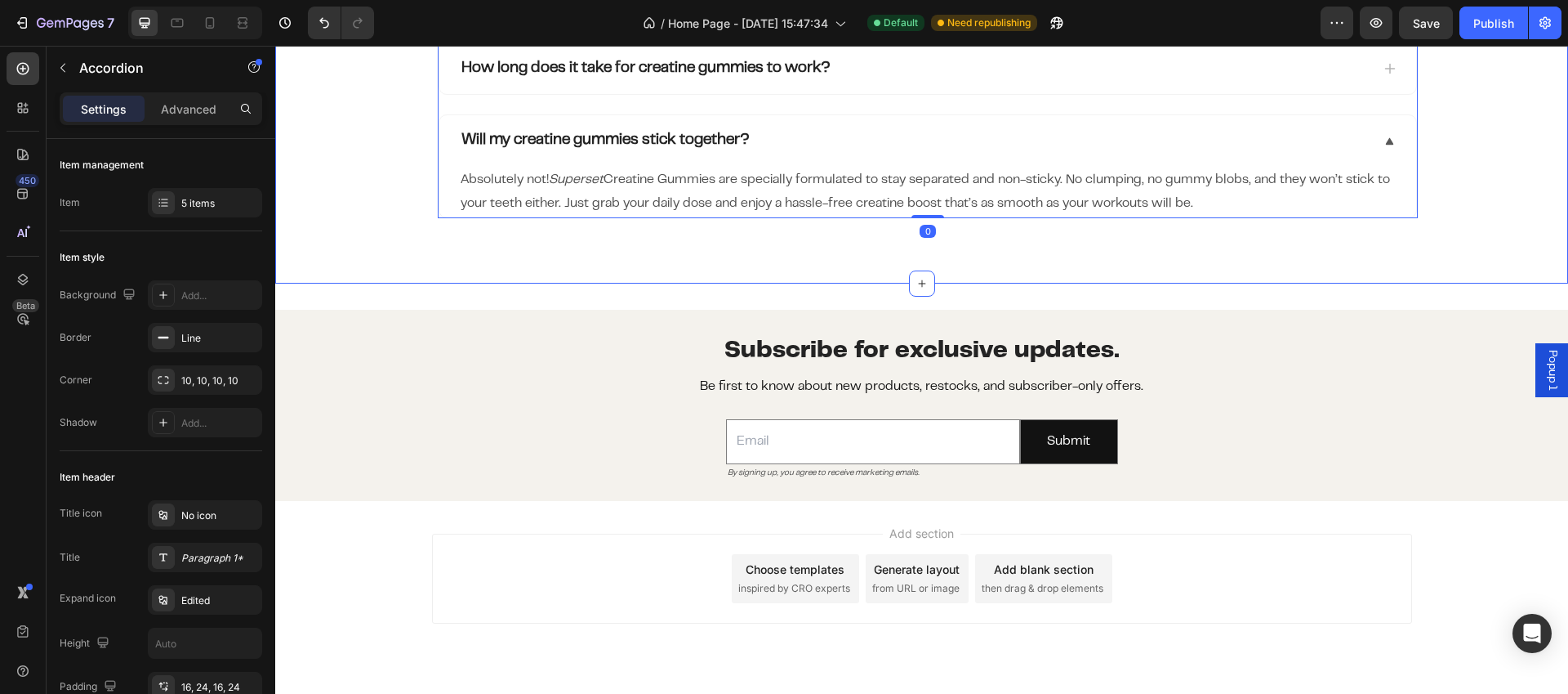
scroll to position [2917, 0]
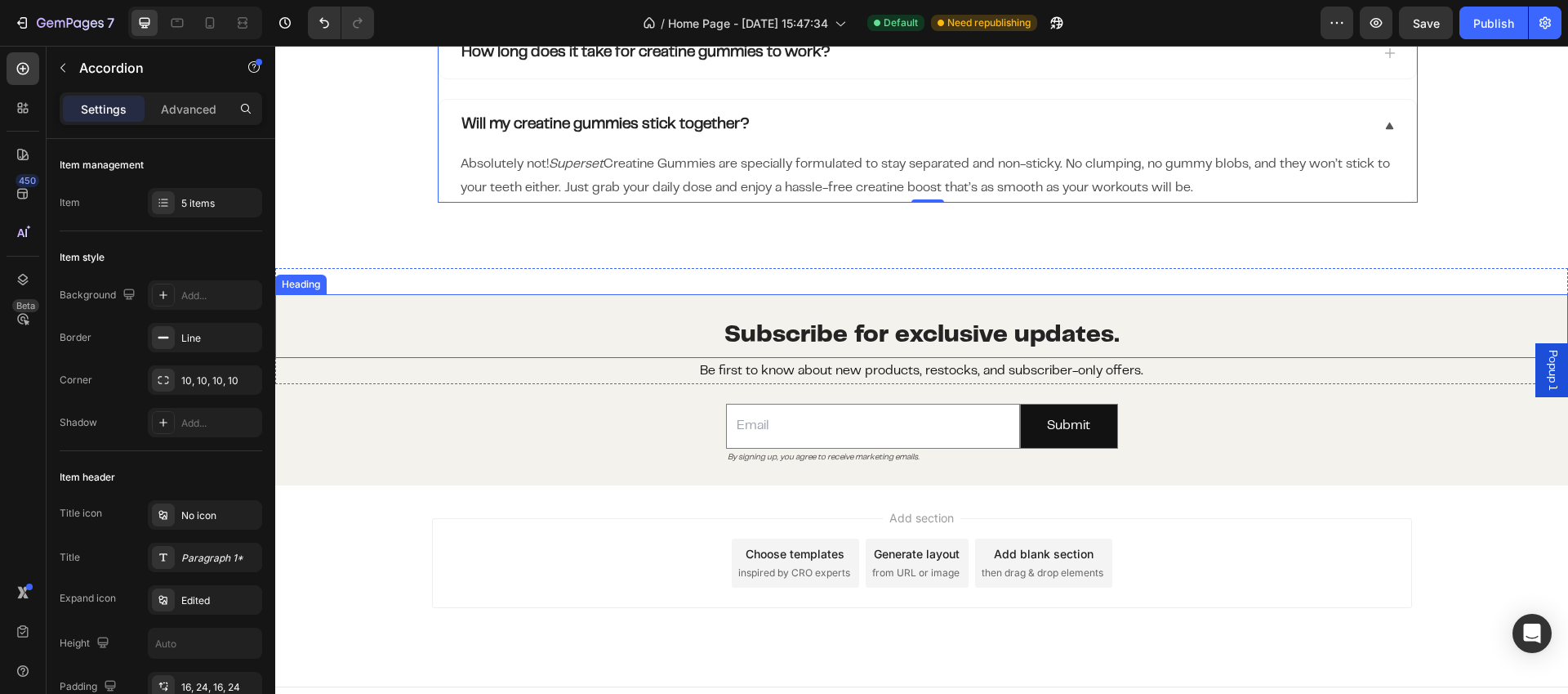
click at [1359, 304] on h2 "⁠⁠⁠⁠⁠⁠⁠ Subscribe for exclusive updates." at bounding box center [922, 326] width 1293 height 64
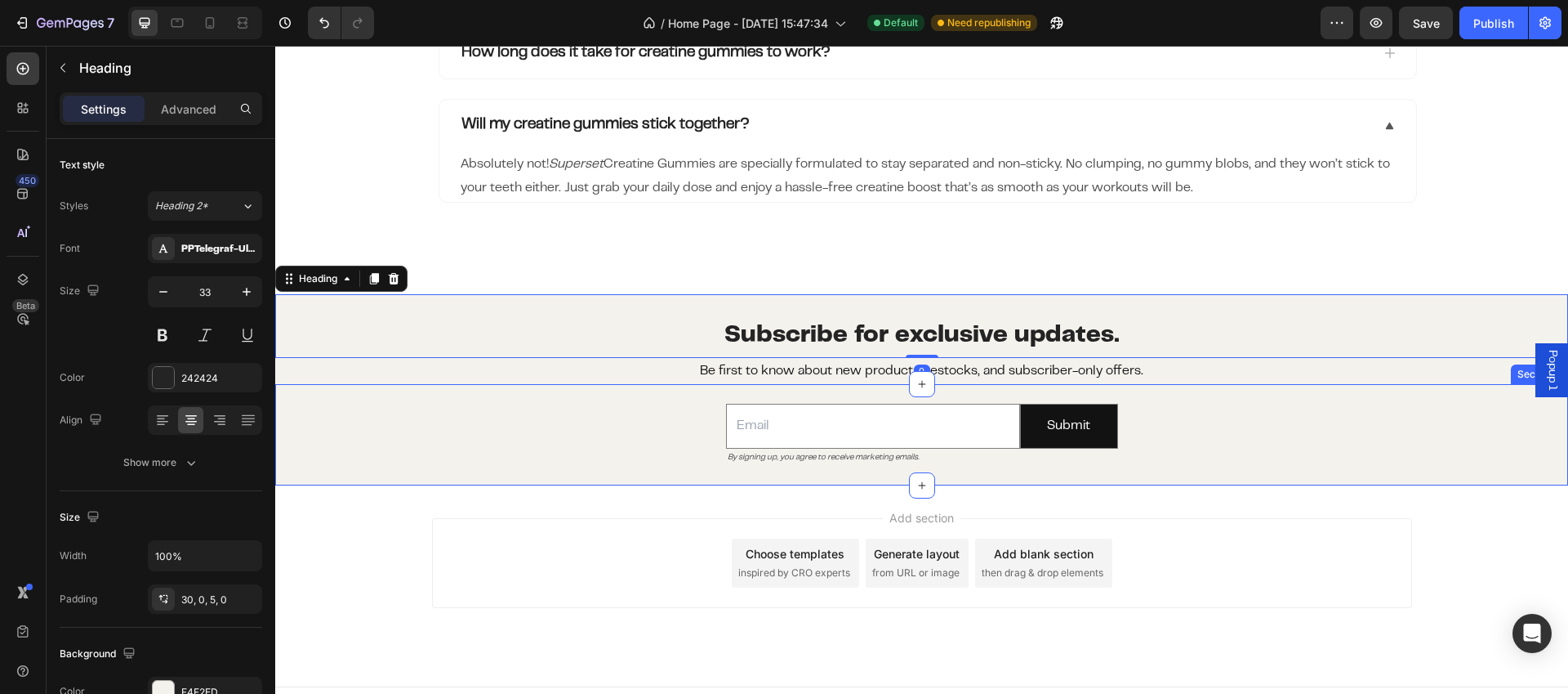
click at [1395, 446] on div "Email Field By signing up, you agree to receive marketing emails. Text Block Su…" at bounding box center [922, 434] width 1293 height 100
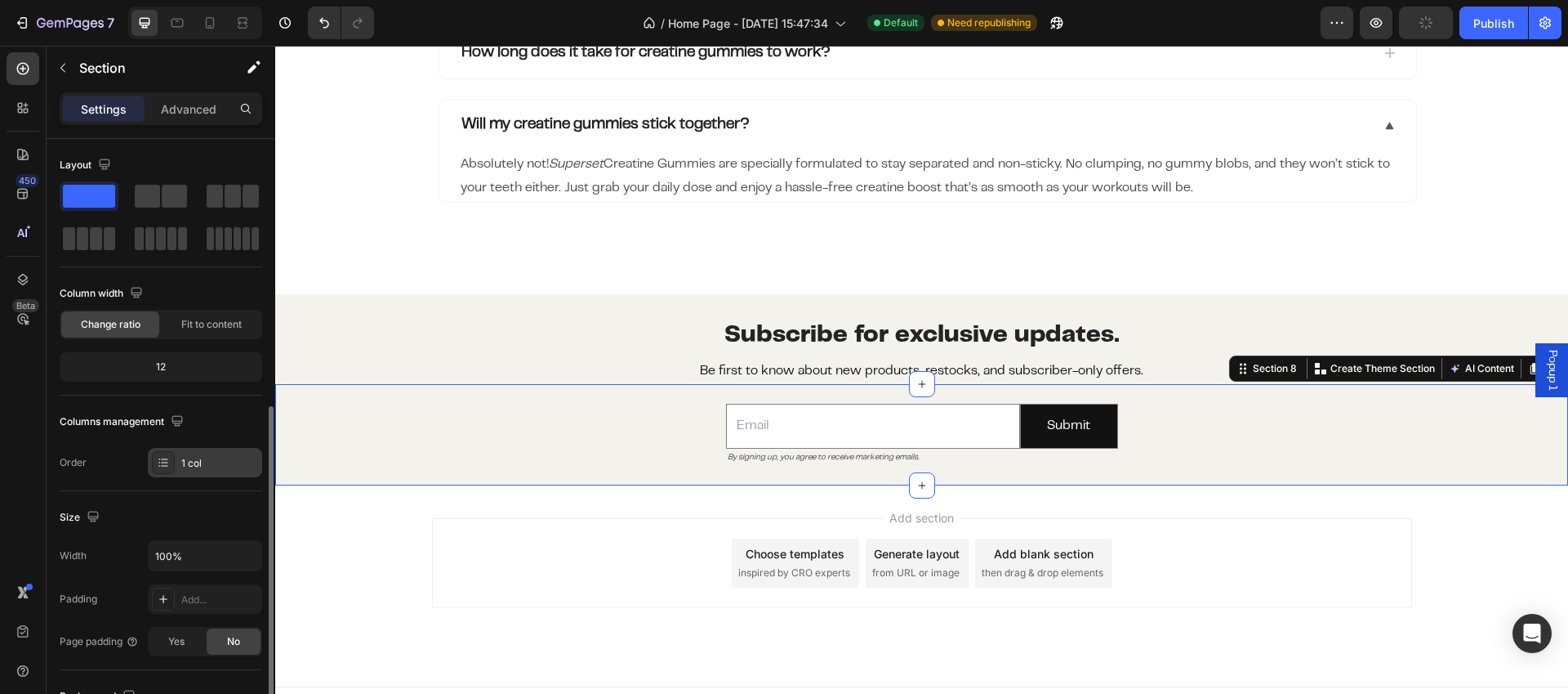
scroll to position [345, 0]
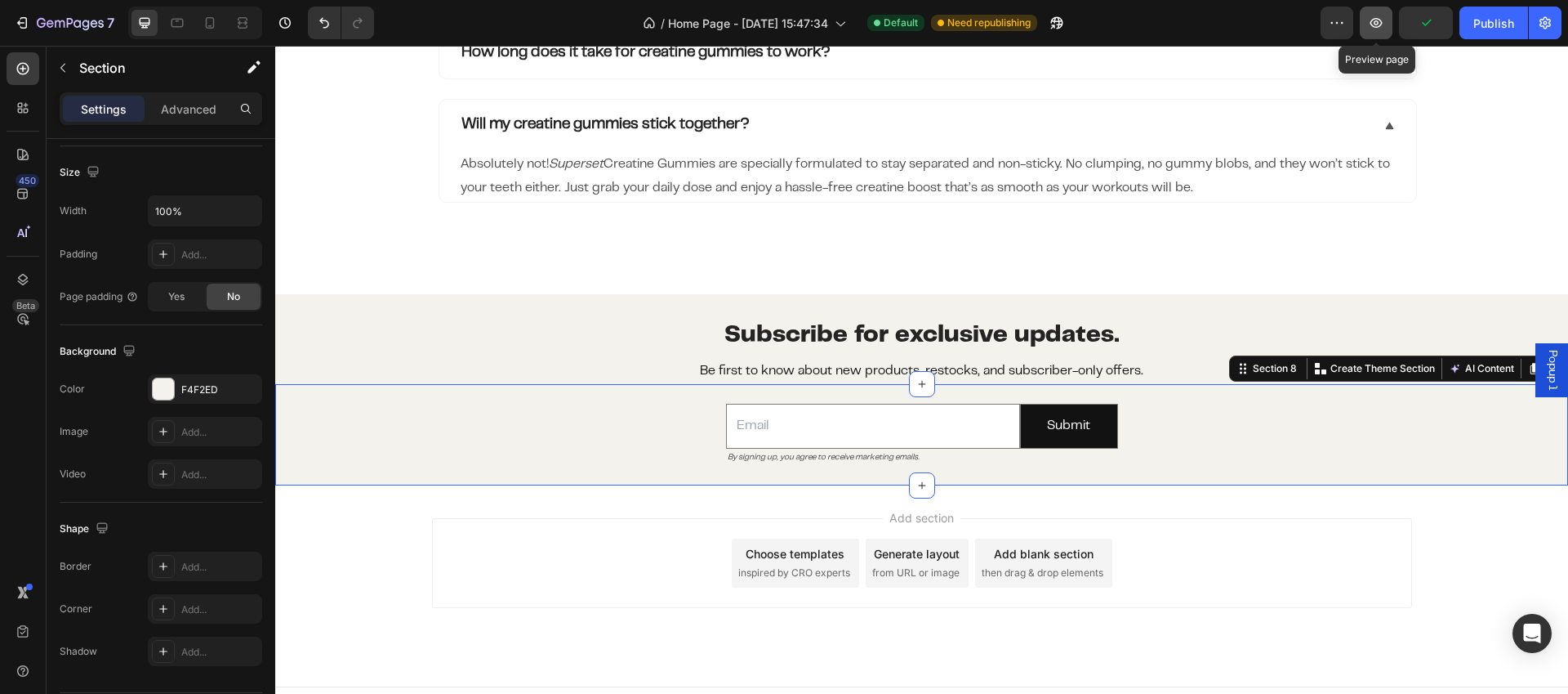
click at [1379, 26] on icon "button" at bounding box center [1377, 23] width 12 height 10
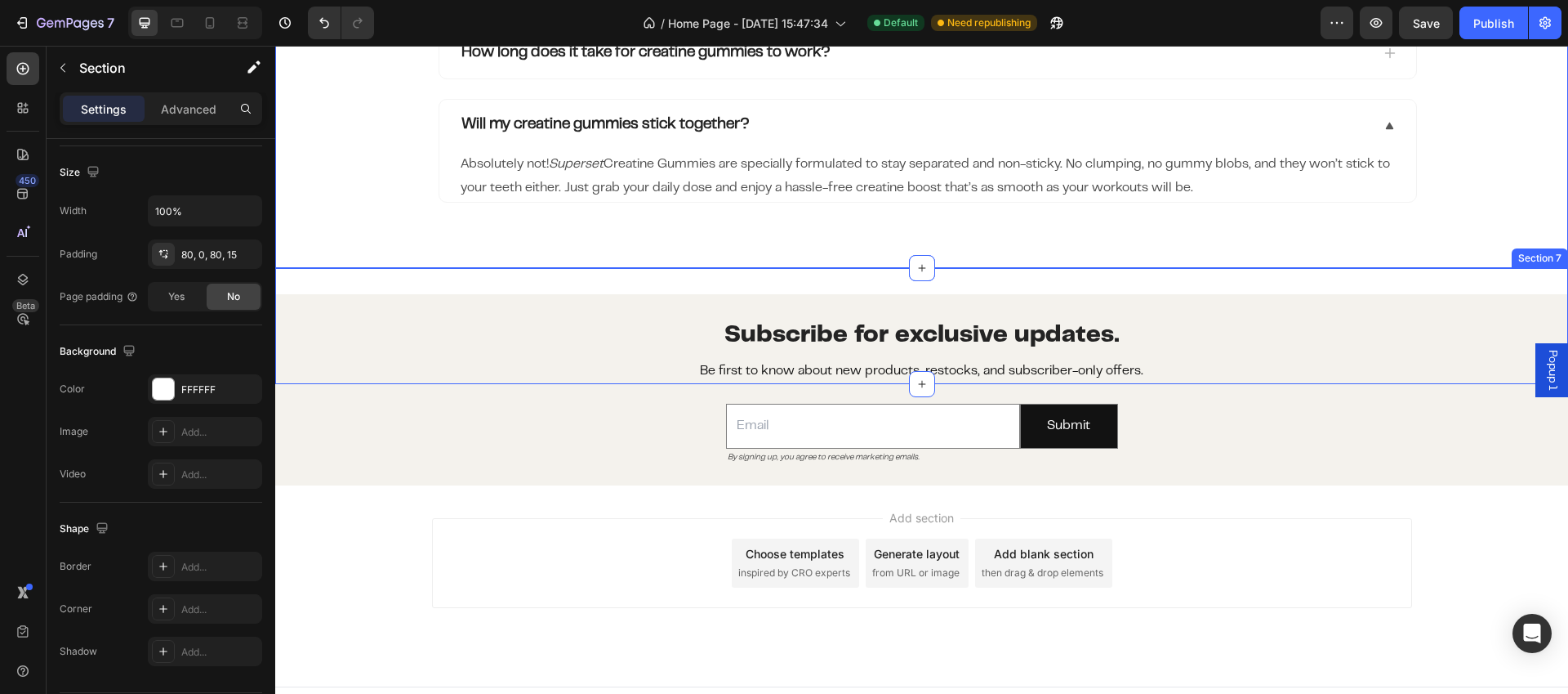
click at [933, 285] on div "⁠⁠⁠⁠⁠⁠⁠ Subscribe for exclusive updates. Heading Be first to know about new pro…" at bounding box center [922, 326] width 1293 height 117
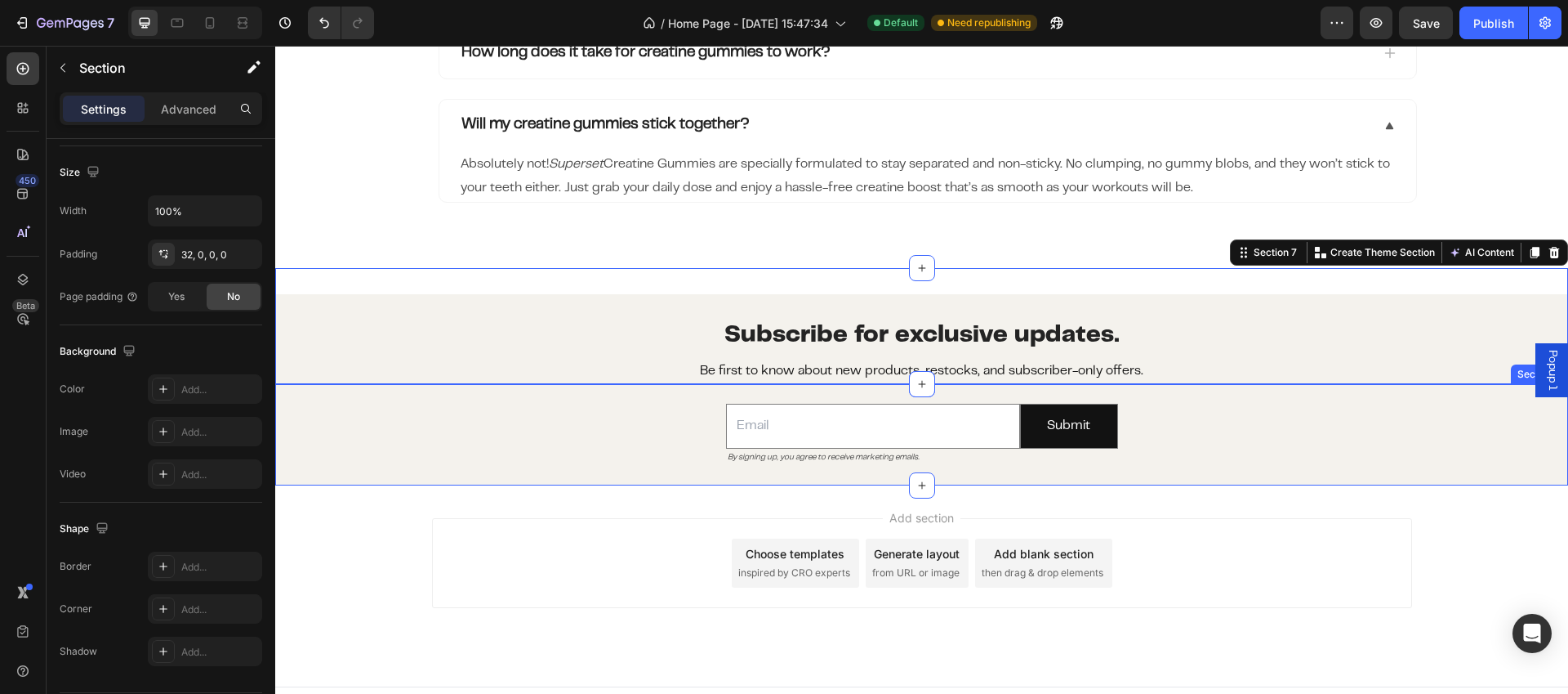
click at [665, 429] on div "Email Field By signing up, you agree to receive marketing emails. Text Block Su…" at bounding box center [922, 434] width 1293 height 100
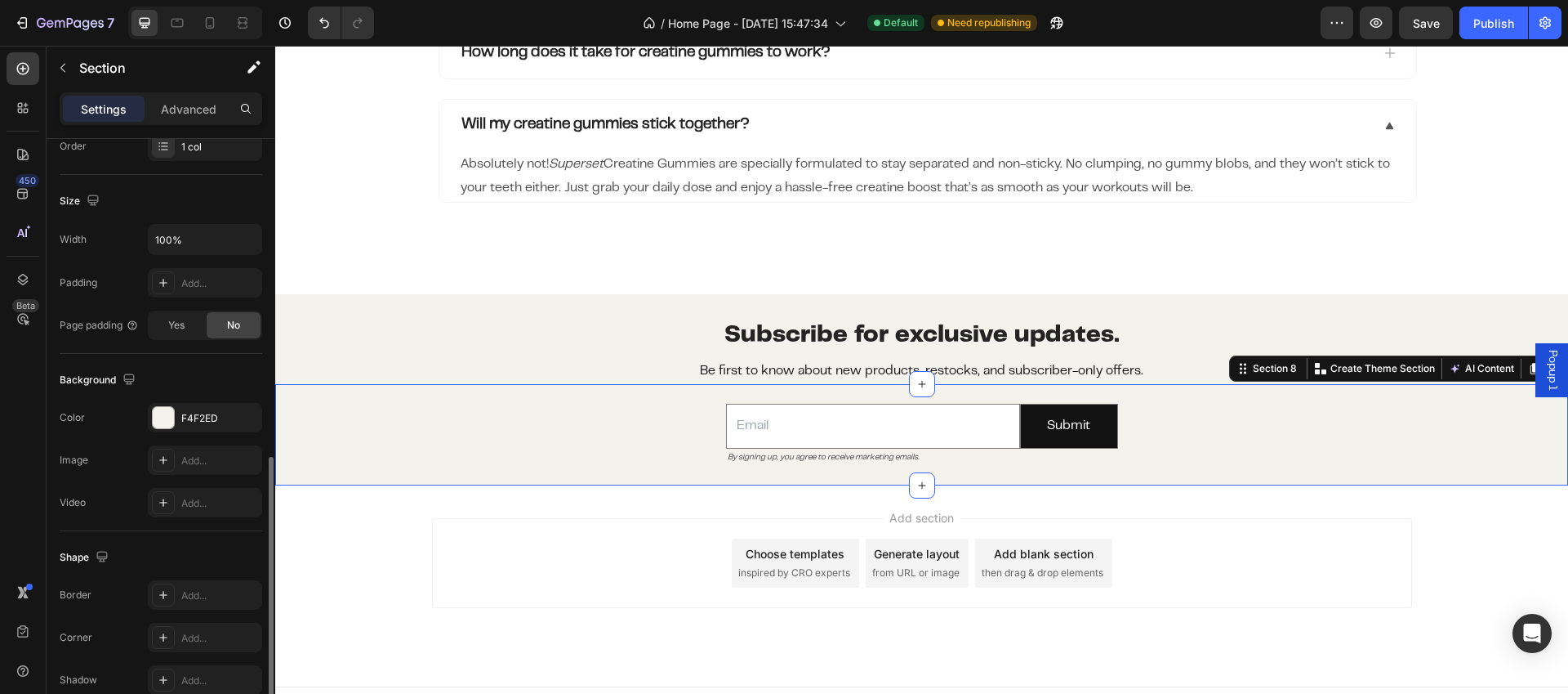
scroll to position [396, 0]
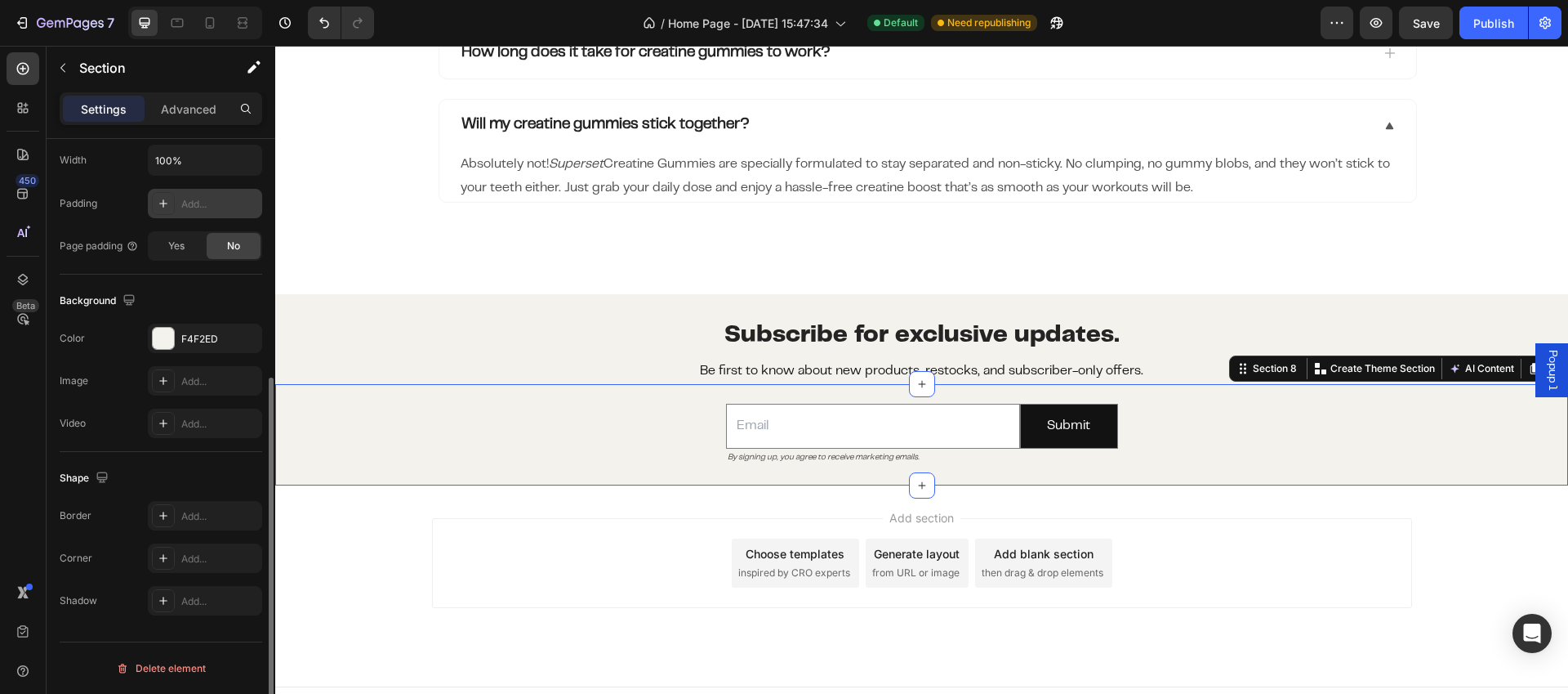
click at [190, 203] on div "Add..." at bounding box center [220, 204] width 77 height 15
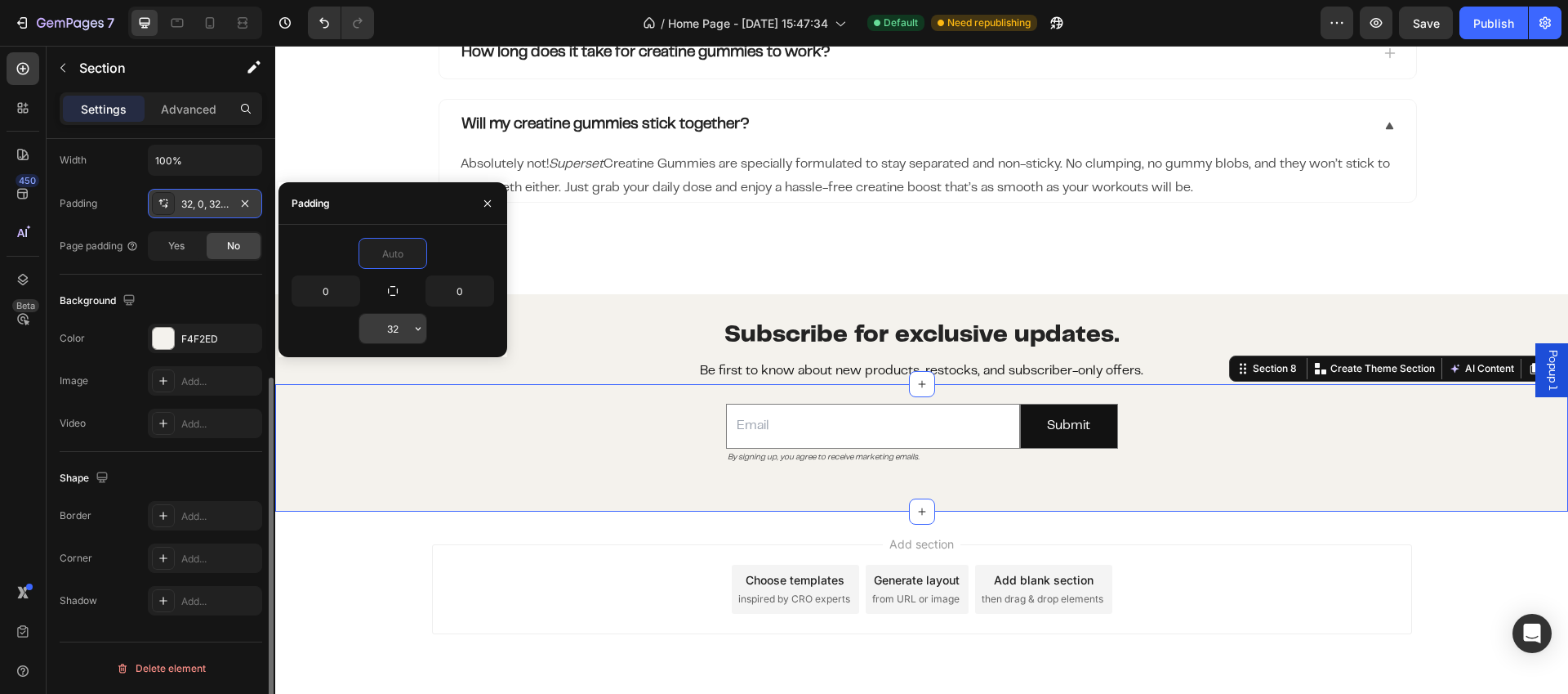
type input "0"
click at [406, 327] on input "32" at bounding box center [392, 328] width 67 height 29
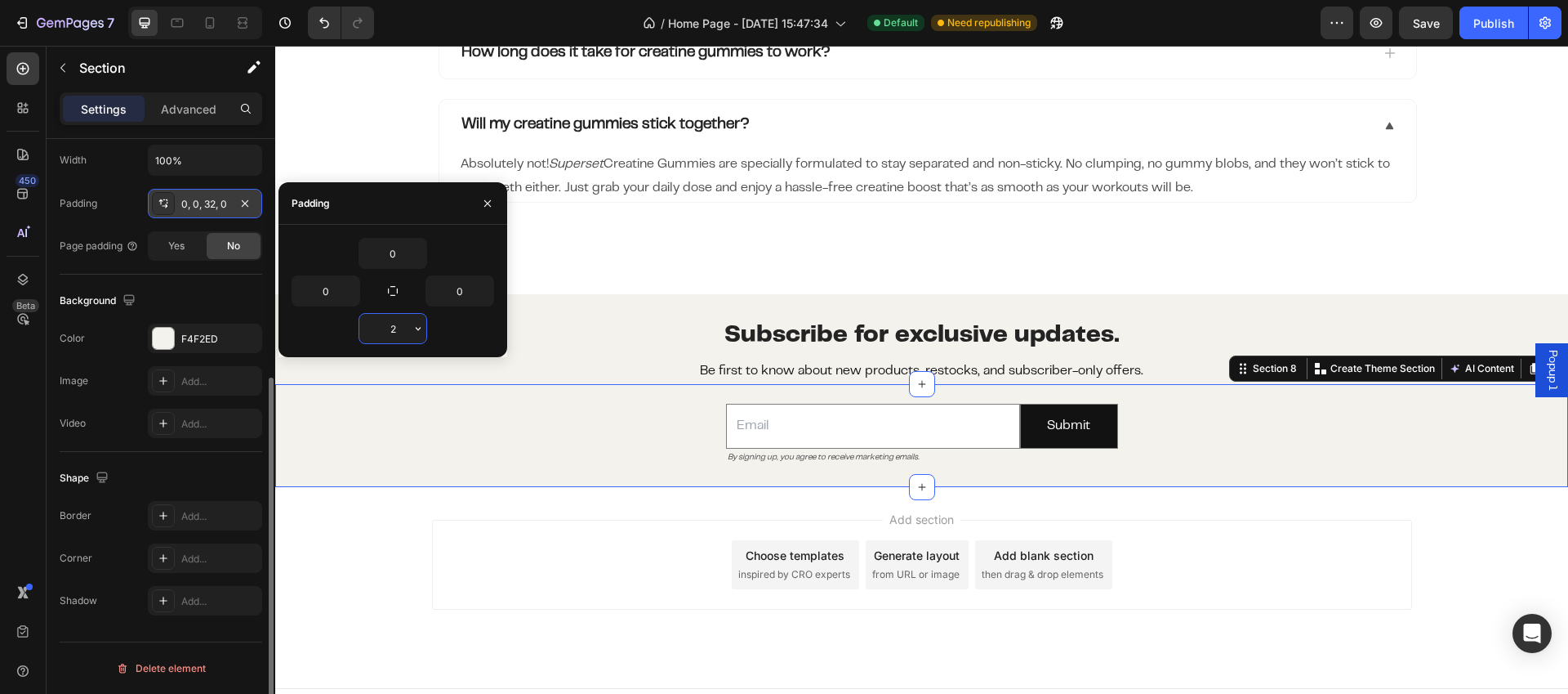
type input "25"
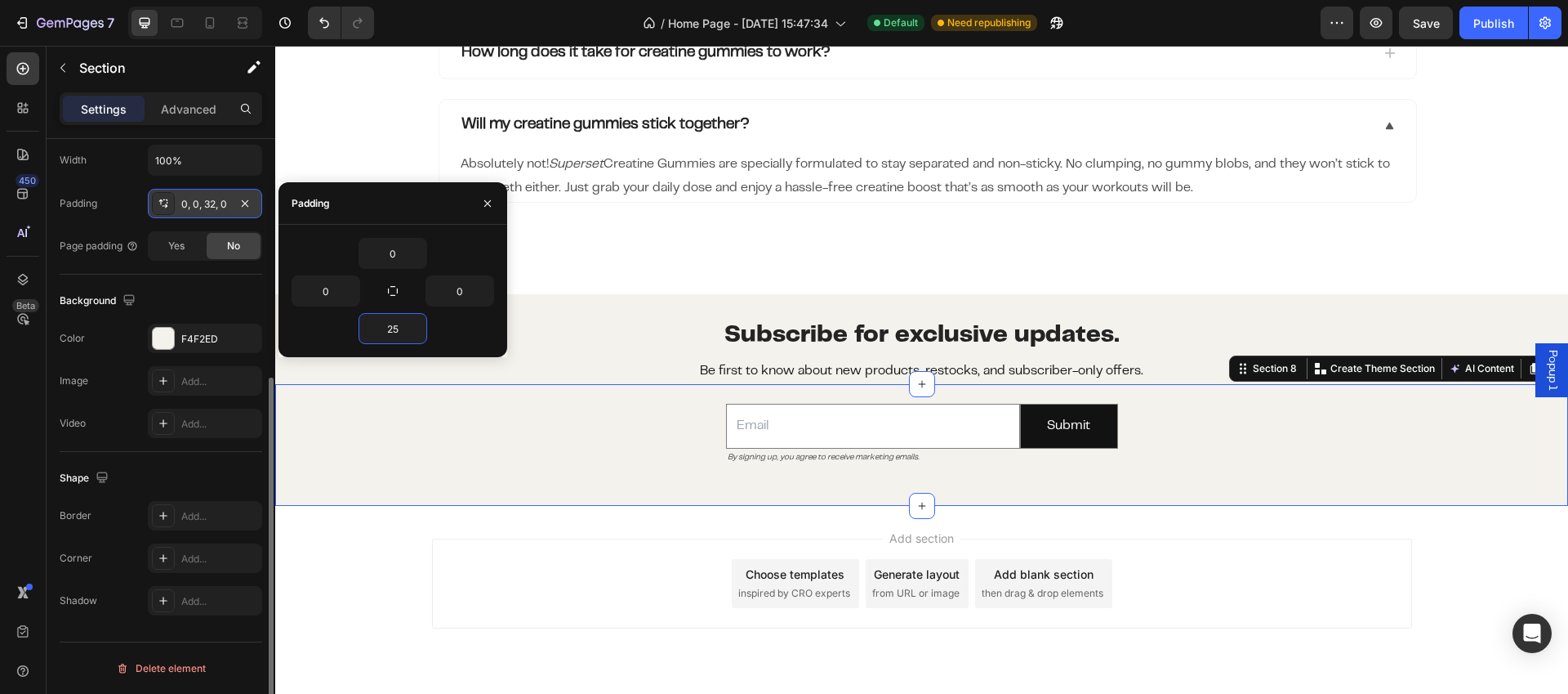
click at [687, 548] on div "Add section Choose templates inspired by CRO experts Generate layout from URL o…" at bounding box center [922, 584] width 980 height 90
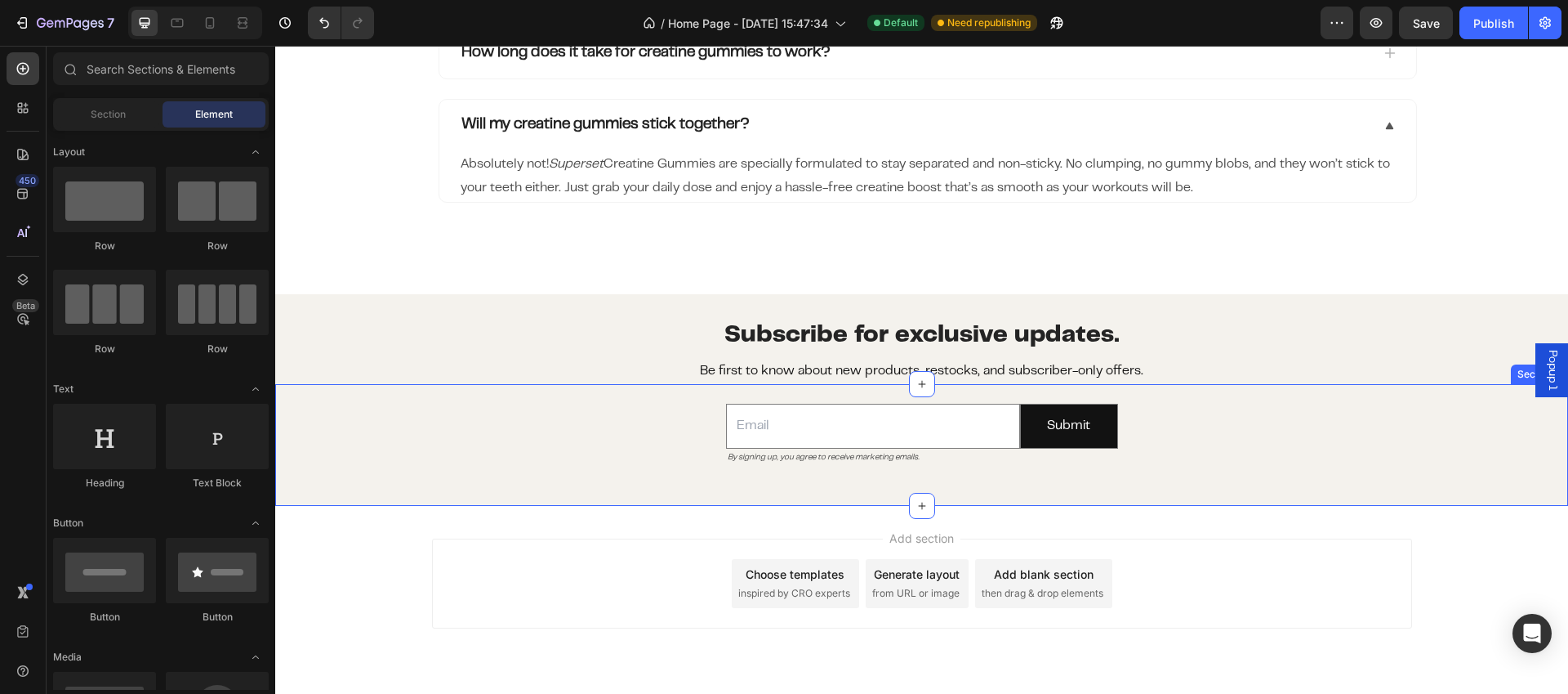
click at [1198, 464] on div "Email Field By signing up, you agree to receive marketing emails. Text Block Su…" at bounding box center [922, 434] width 1293 height 100
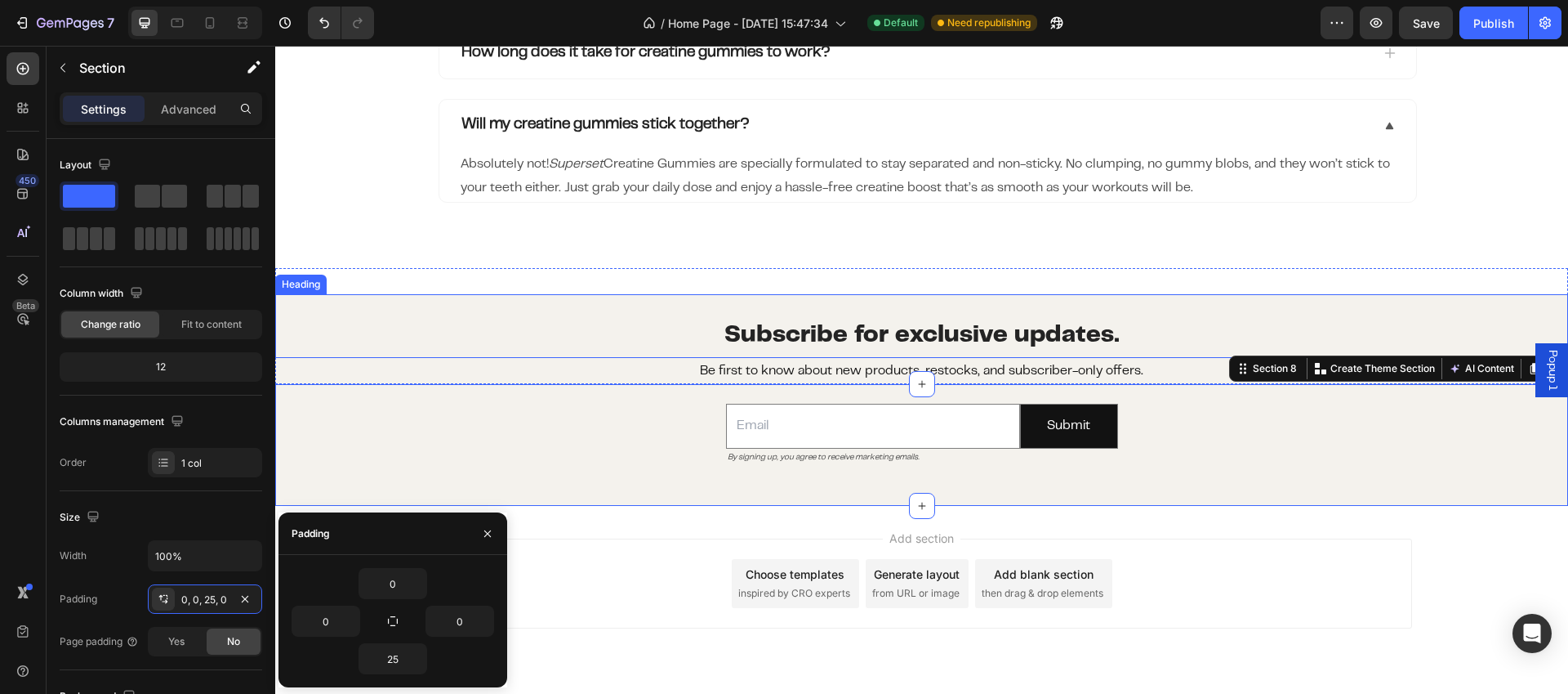
click at [1053, 331] on span "Subscribe for exclusive updates." at bounding box center [923, 336] width 396 height 21
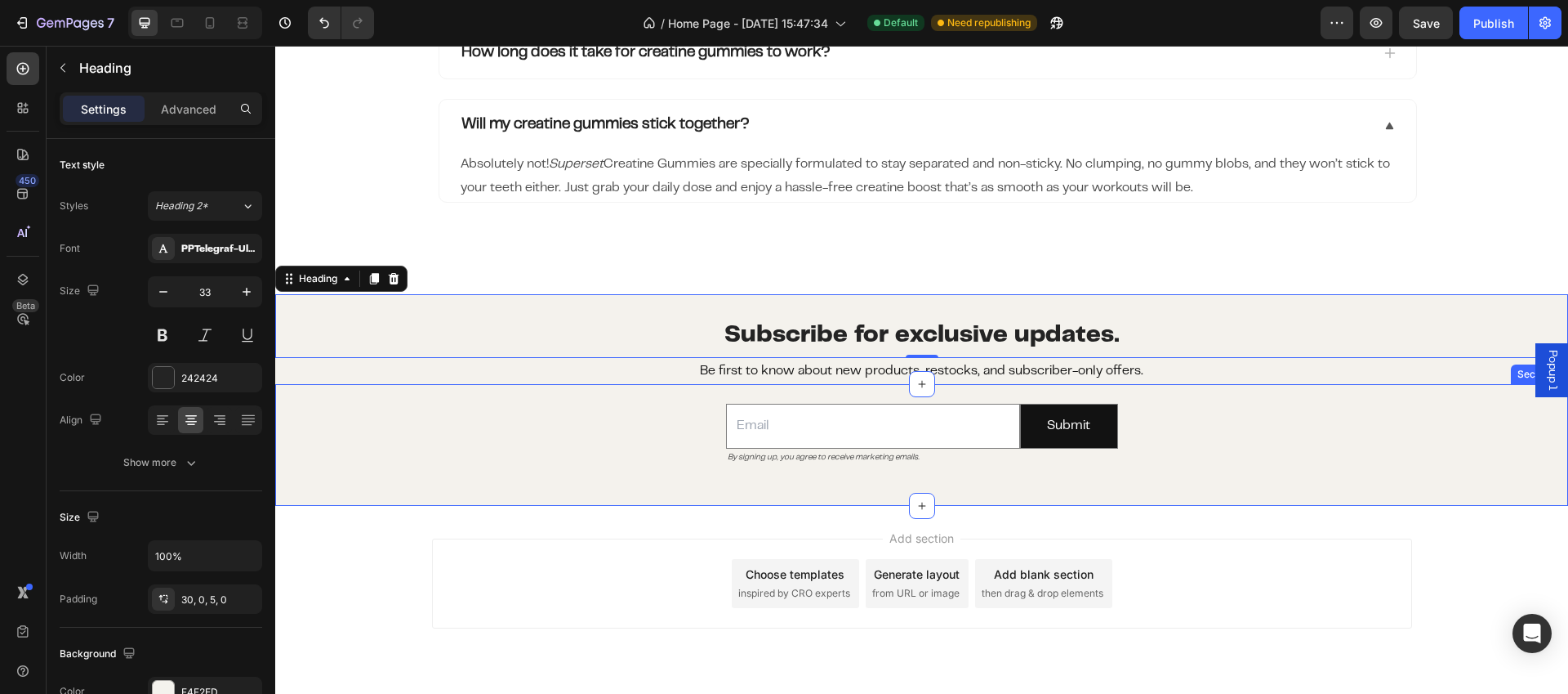
click at [1160, 435] on div "Email Field By signing up, you agree to receive marketing emails. Text Block Su…" at bounding box center [922, 434] width 1293 height 100
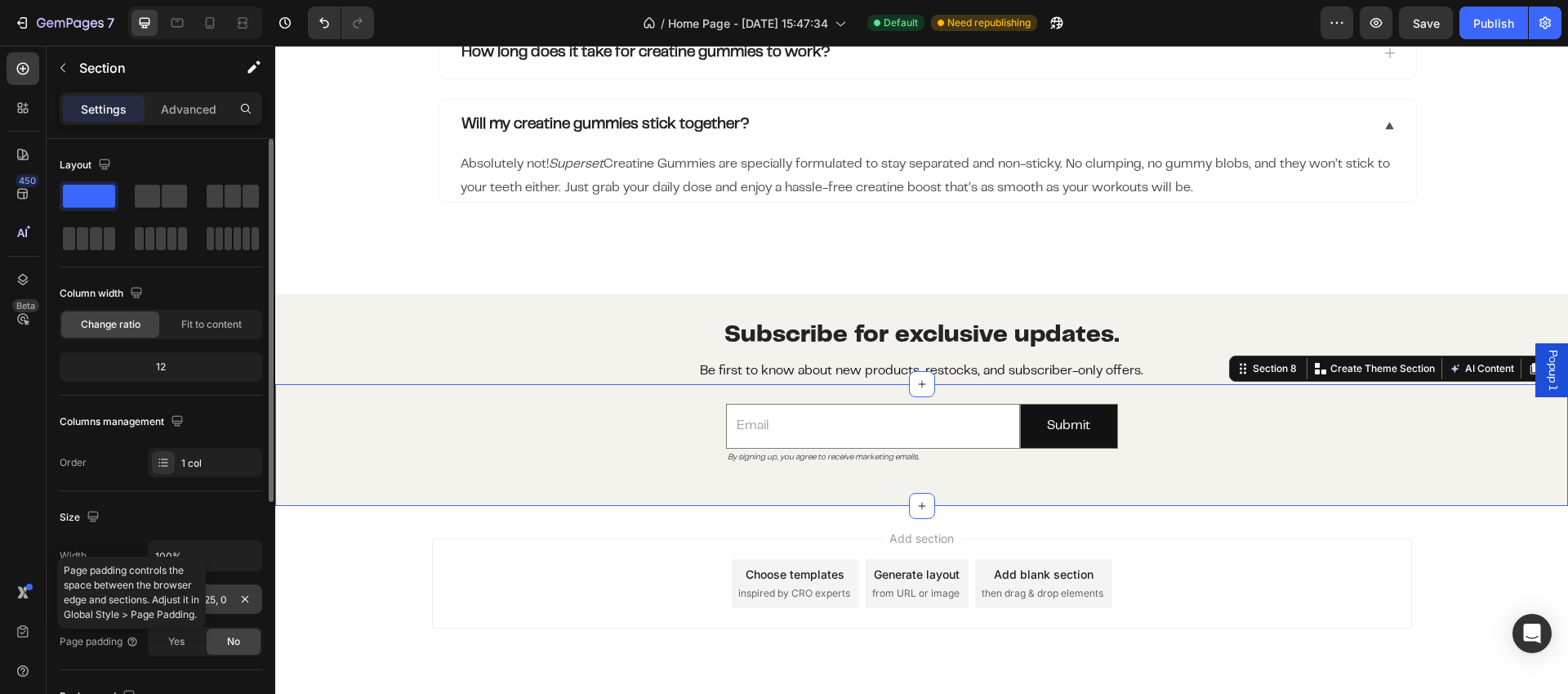
click at [226, 607] on div "0, 0, 25, 0" at bounding box center [204, 599] width 114 height 29
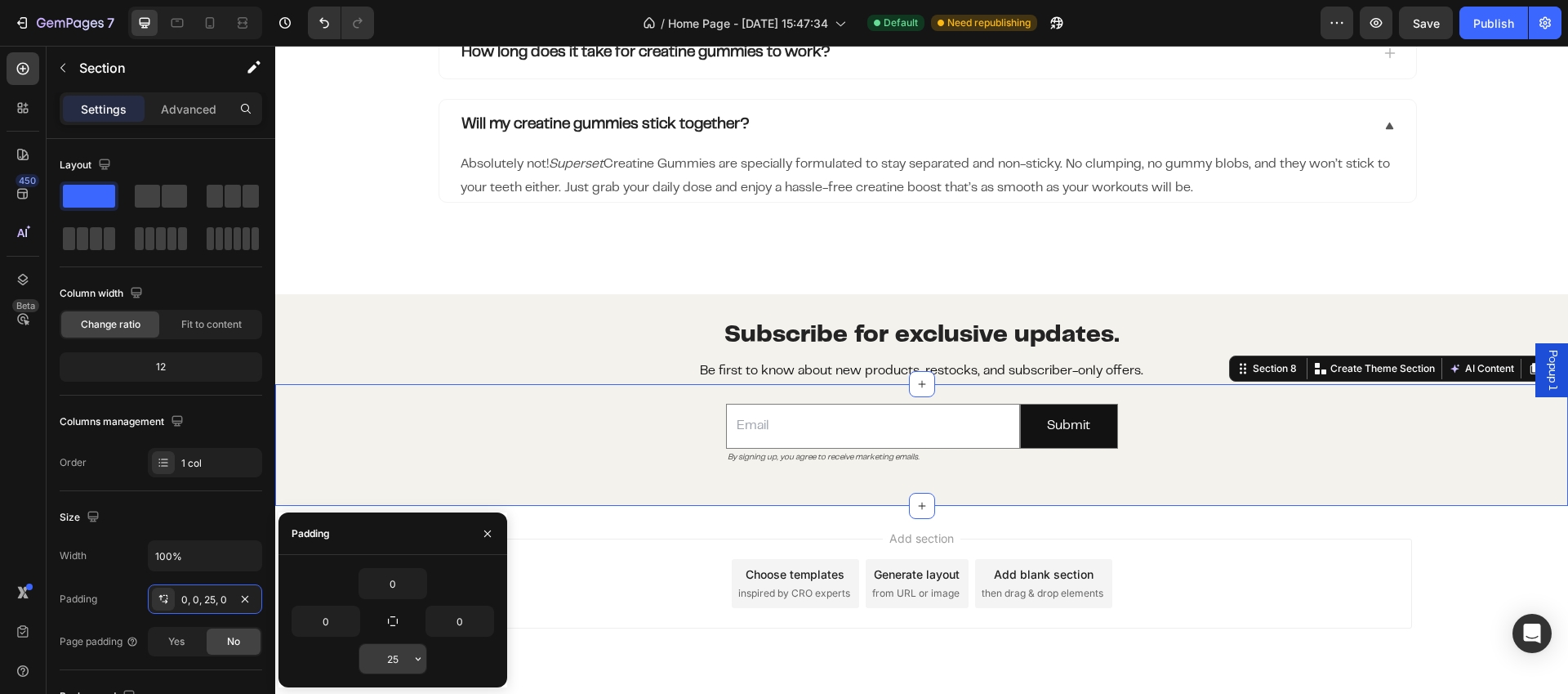
click at [378, 660] on div "25" at bounding box center [392, 658] width 67 height 29
drag, startPoint x: 390, startPoint y: 660, endPoint x: 408, endPoint y: 659, distance: 18.0
click at [408, 659] on input "25" at bounding box center [392, 658] width 67 height 29
type input "30"
click at [620, 590] on div "Add section Choose templates inspired by CRO experts Generate layout from URL o…" at bounding box center [922, 587] width 980 height 90
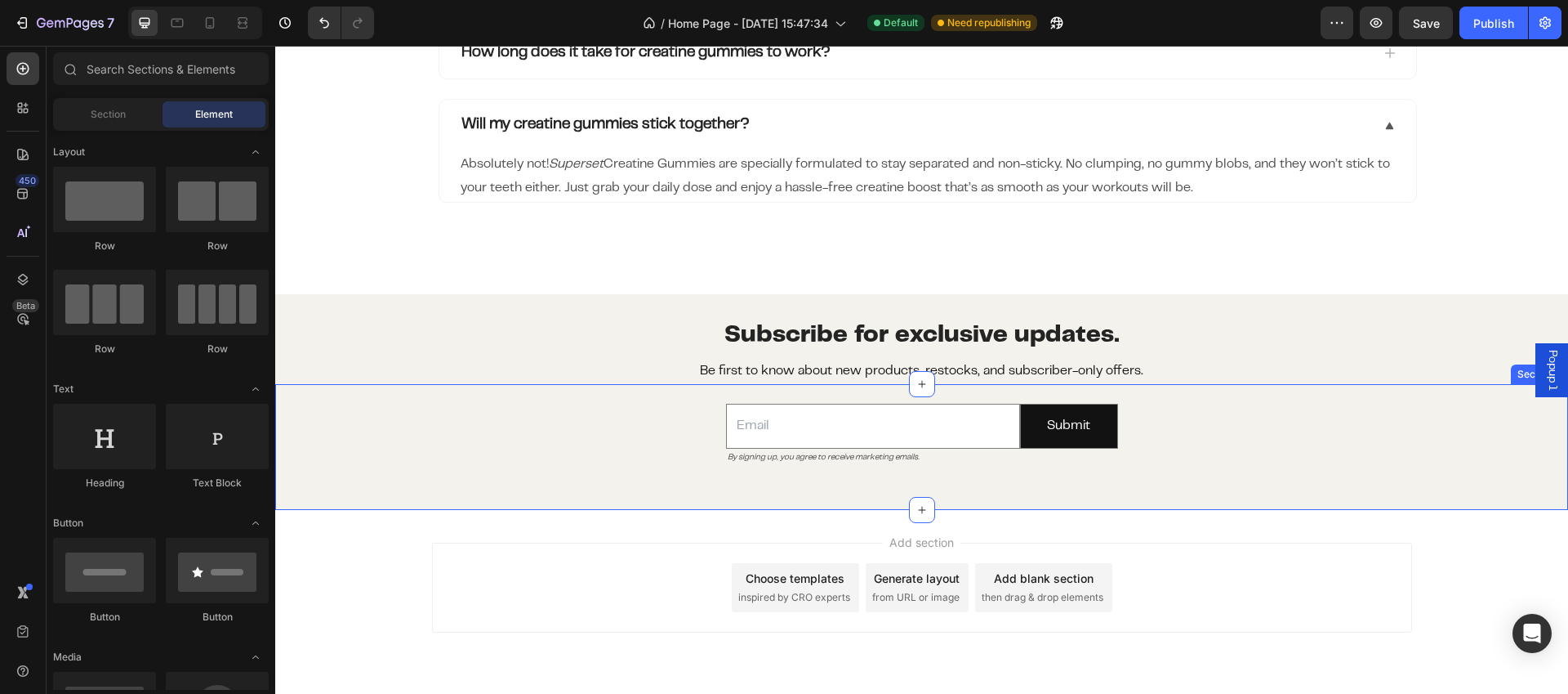
click at [1159, 398] on div "Email Field By signing up, you agree to receive marketing emails. Text Block Su…" at bounding box center [922, 434] width 1293 height 100
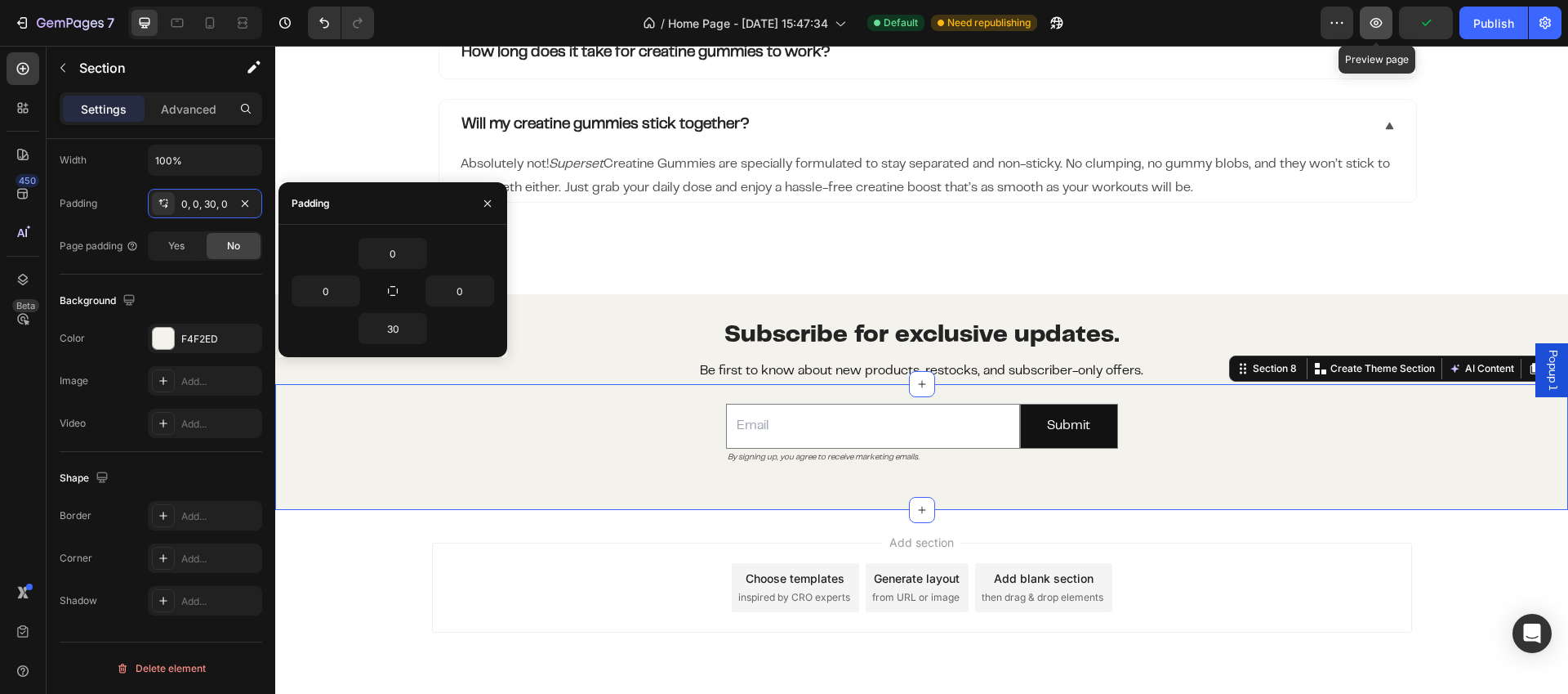
click at [1379, 26] on icon "button" at bounding box center [1377, 23] width 12 height 10
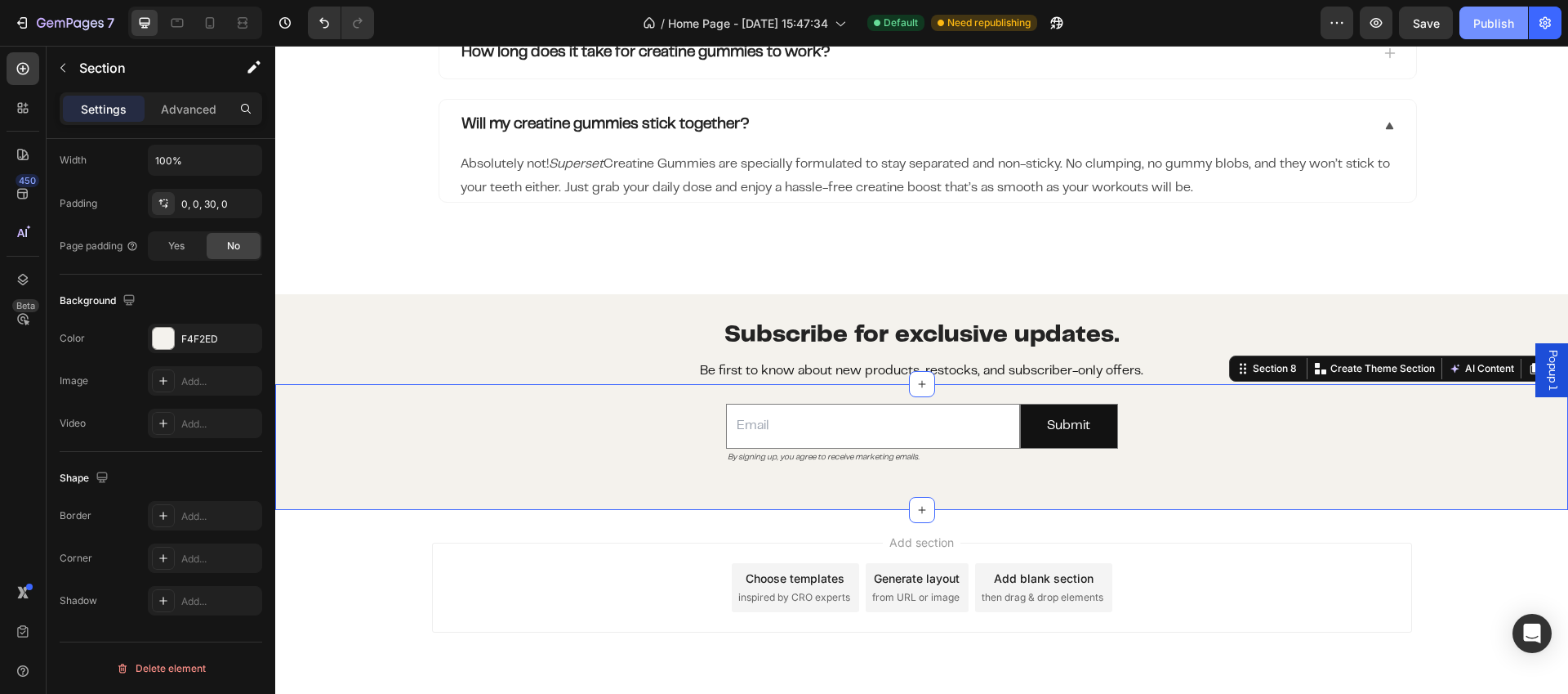
click at [1517, 27] on button "Publish" at bounding box center [1493, 23] width 68 height 33
click at [1076, 424] on div "Submit" at bounding box center [1068, 426] width 43 height 24
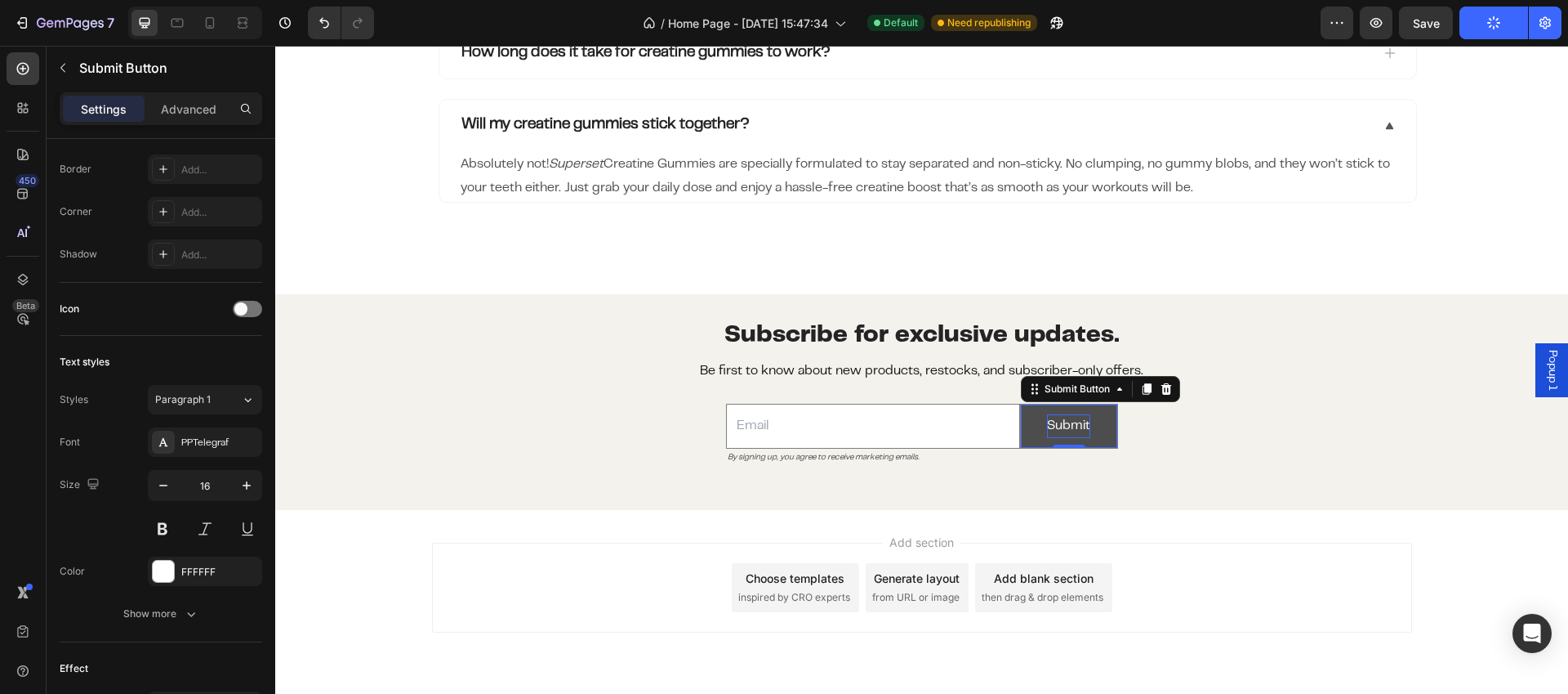
scroll to position [0, 0]
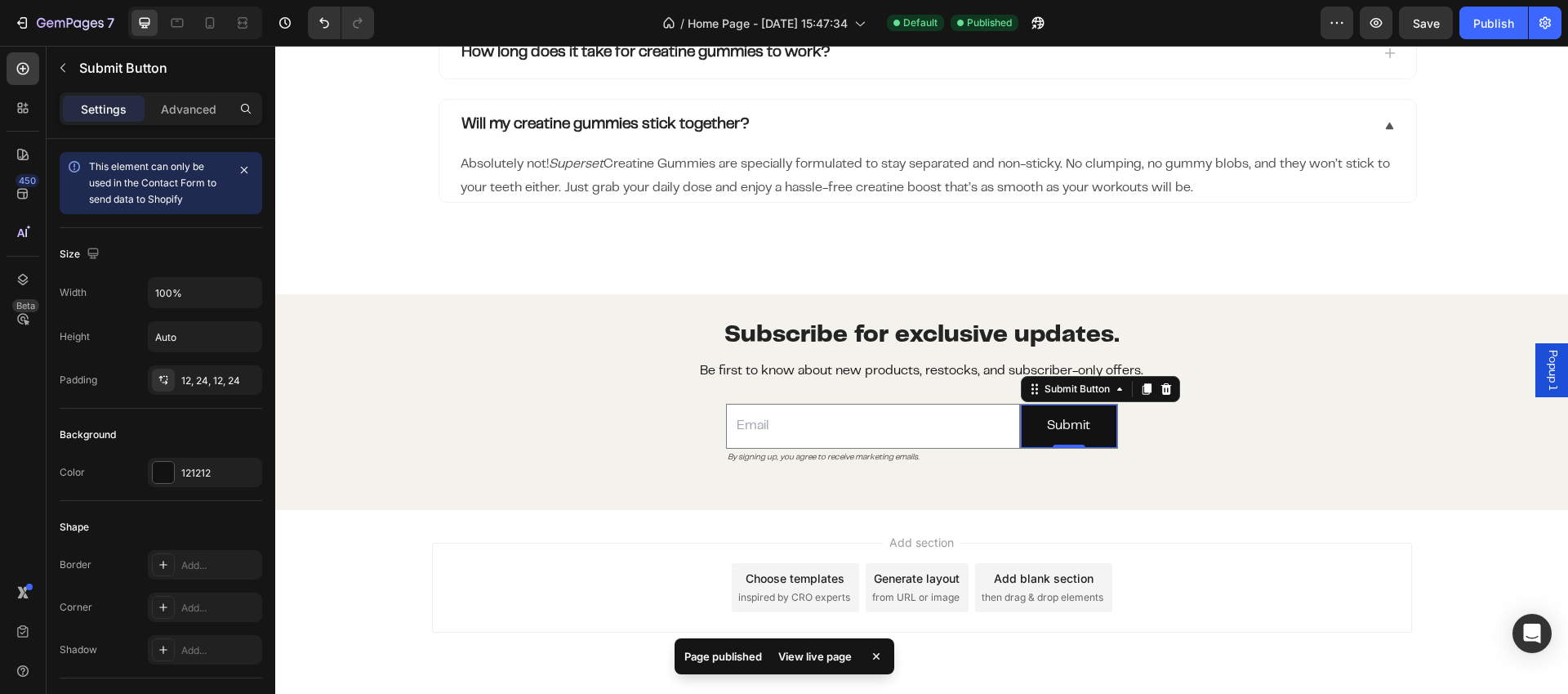
click at [822, 664] on div "View live page" at bounding box center [815, 656] width 93 height 23
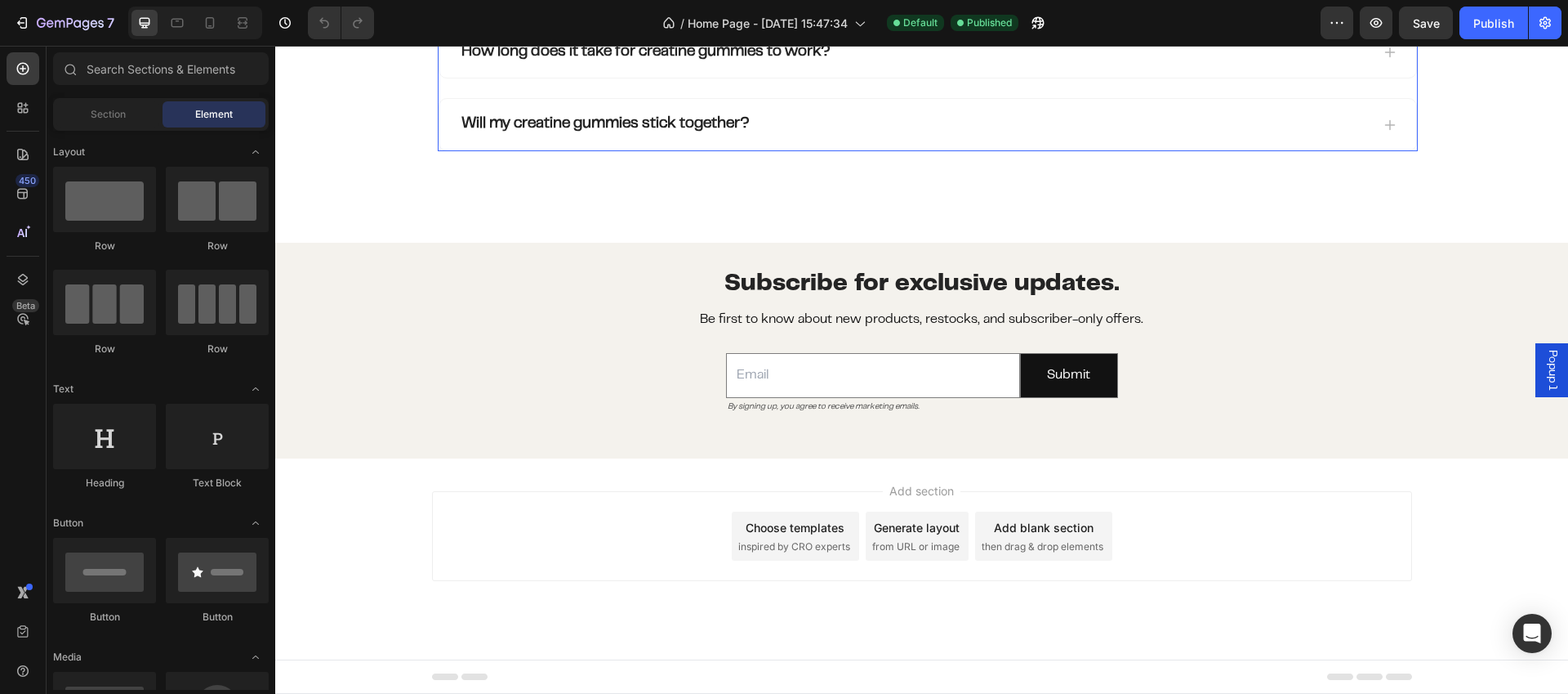
scroll to position [2920, 0]
click at [897, 409] on icon "By signing up, you agree to receive marketing emails." at bounding box center [823, 407] width 192 height 7
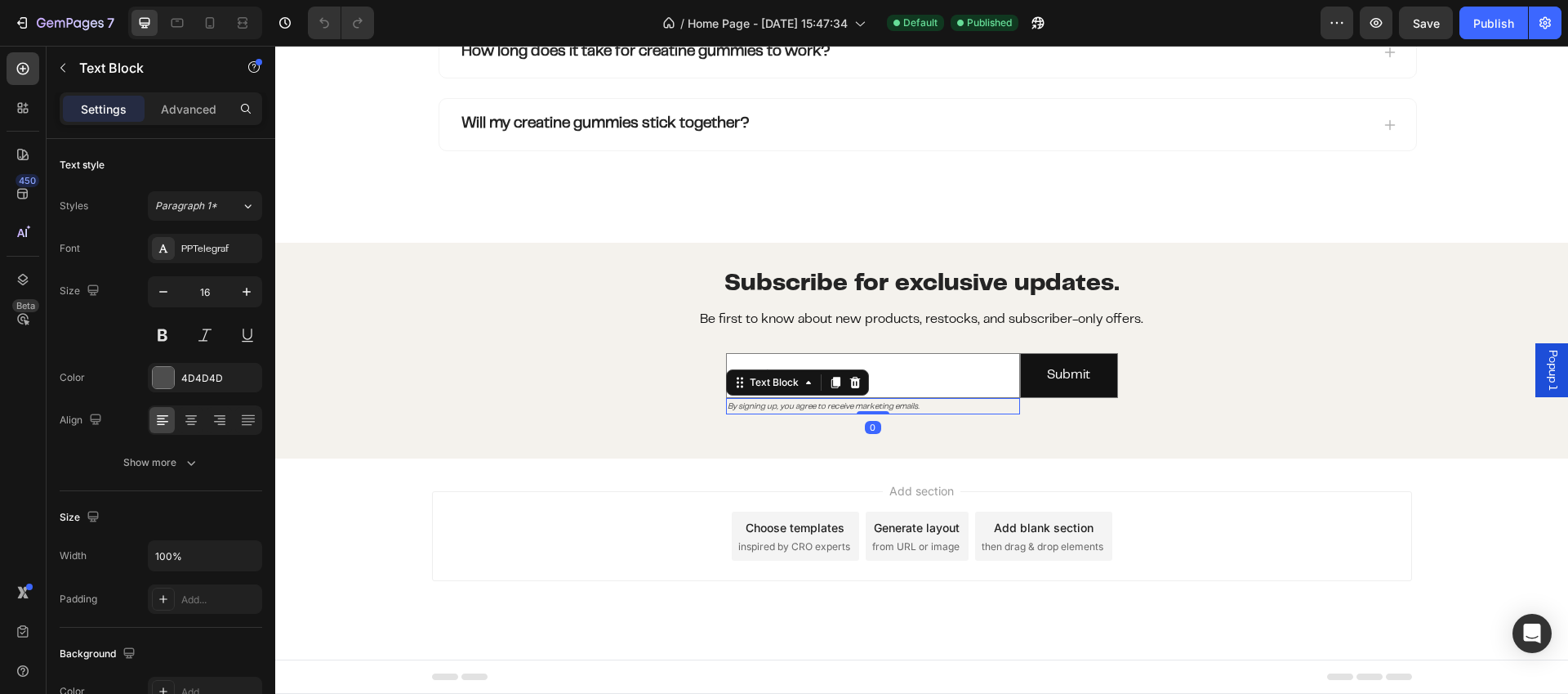
click at [882, 407] on icon "By signing up, you agree to receive marketing emails." at bounding box center [823, 407] width 192 height 7
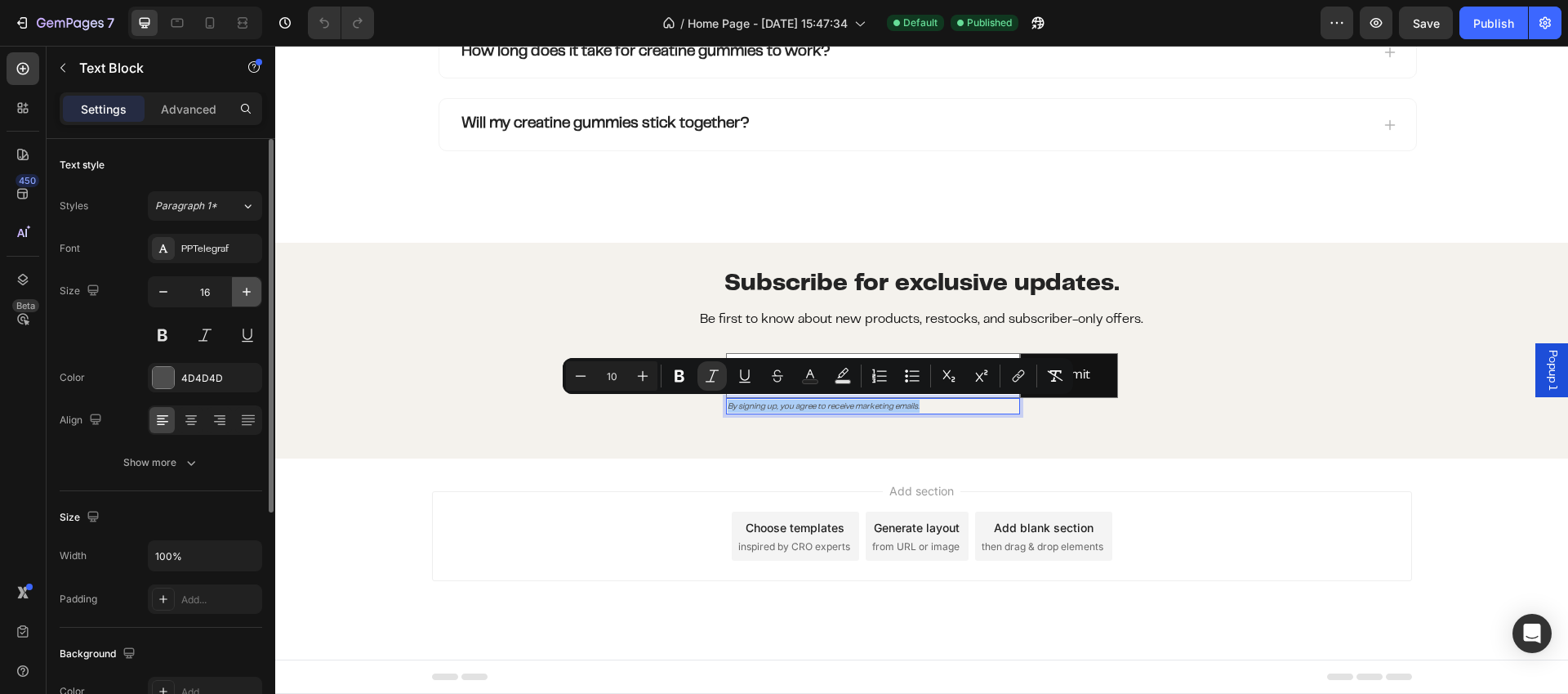
click at [248, 295] on icon "button" at bounding box center [247, 292] width 16 height 16
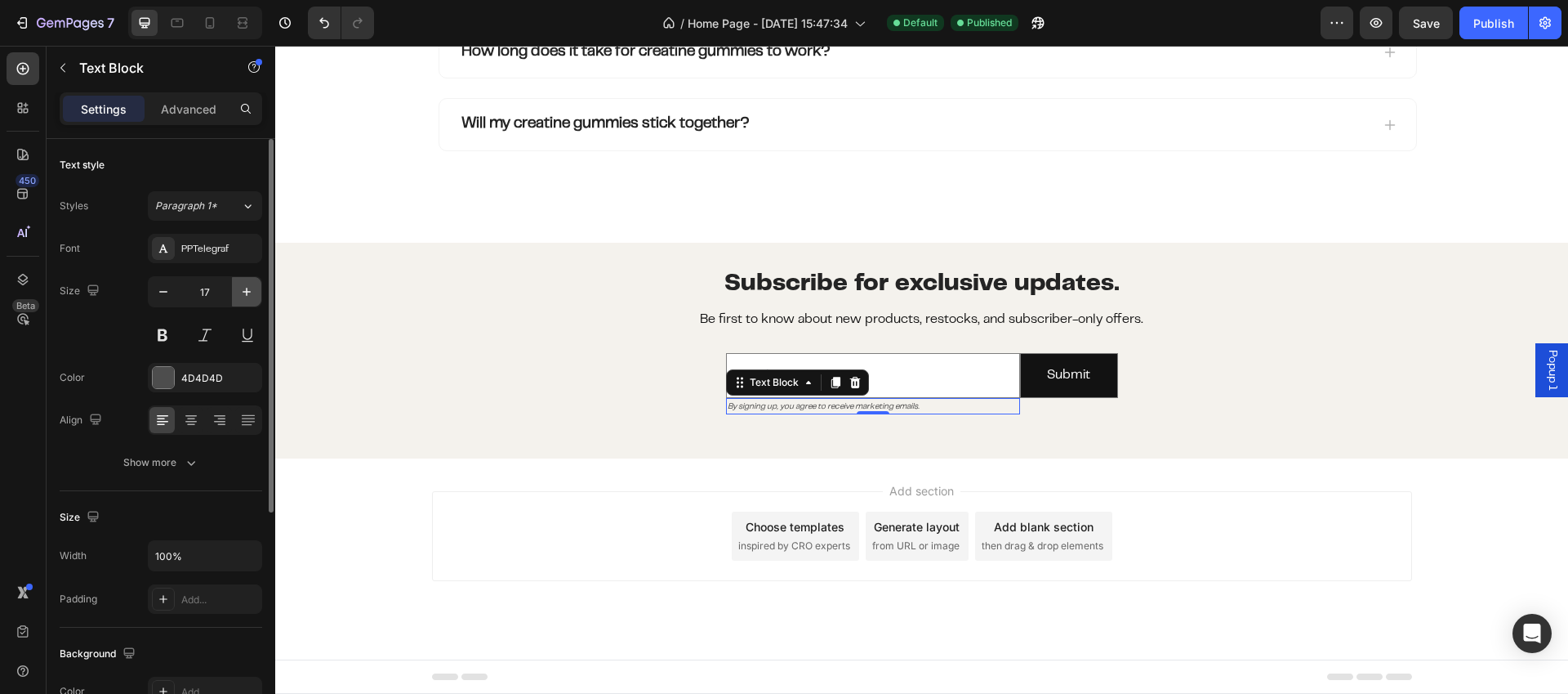
click at [248, 295] on icon "button" at bounding box center [247, 292] width 16 height 16
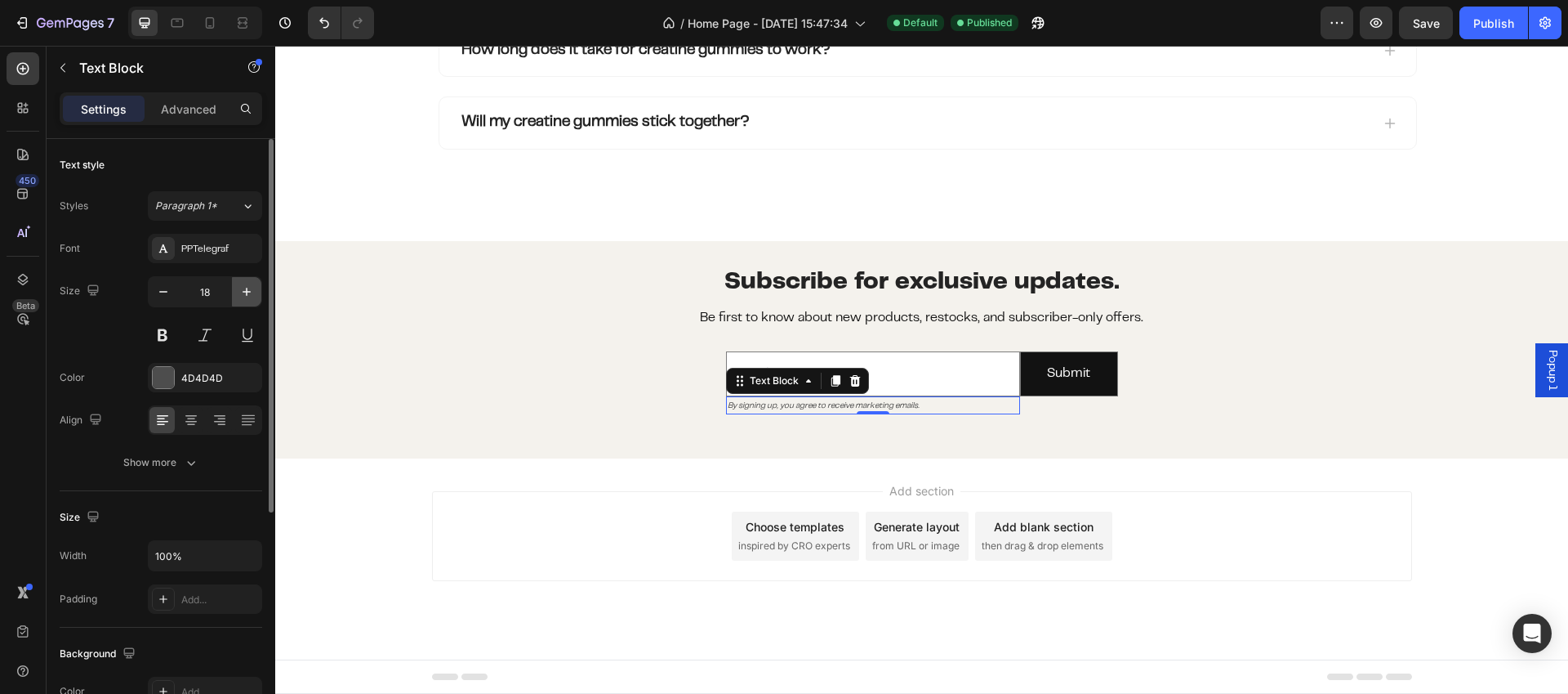
click at [248, 295] on icon "button" at bounding box center [247, 292] width 16 height 16
click at [251, 287] on icon "button" at bounding box center [247, 292] width 16 height 16
type input "20"
click at [640, 455] on div "Email Field By signing up, you agree to receive marketing emails. Text Block 0 …" at bounding box center [922, 396] width 1293 height 129
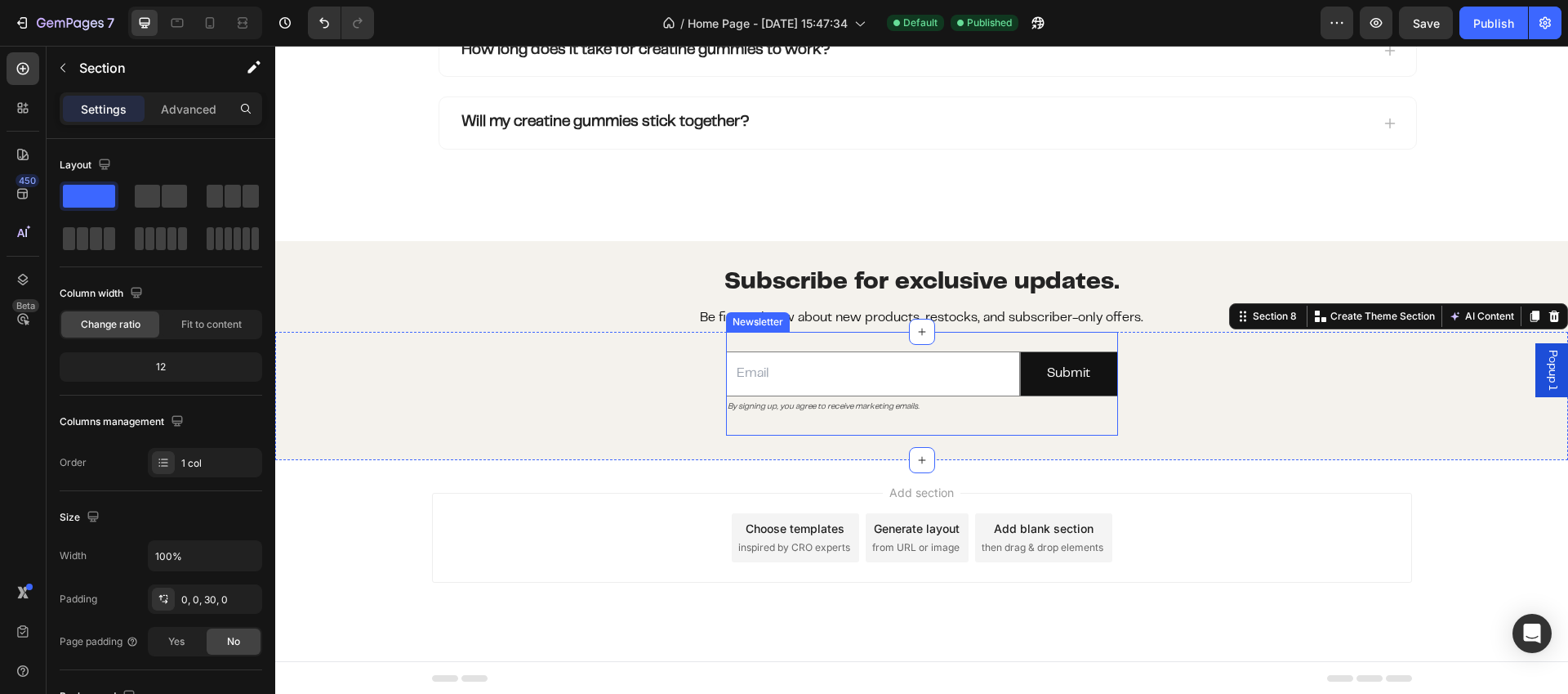
click at [921, 407] on p "By signing up, you agree to receive marketing emails." at bounding box center [872, 406] width 291 height 16
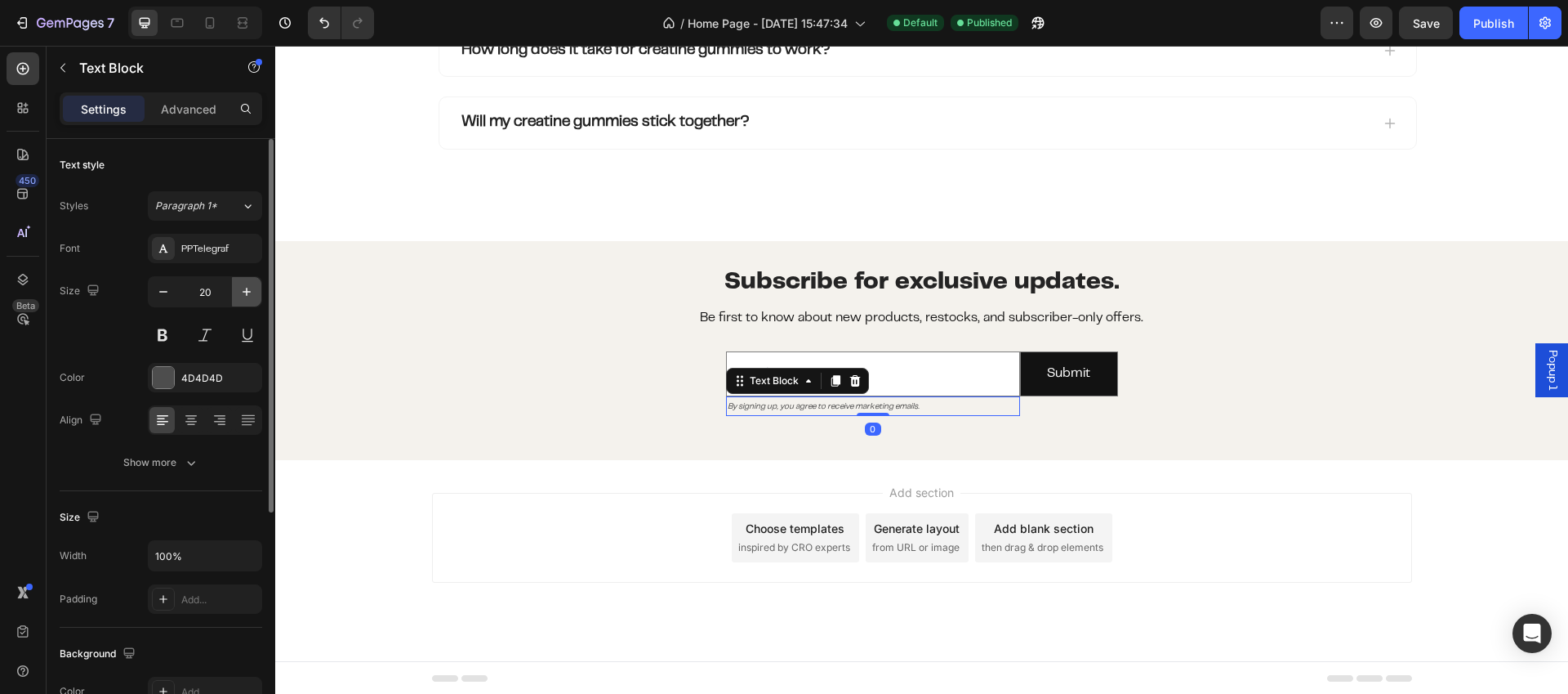
click at [249, 292] on icon "button" at bounding box center [246, 291] width 8 height 8
type input "22"
click at [593, 388] on div "Email Field By signing up, you agree to receive marketing emails. Text Block 0 …" at bounding box center [922, 385] width 1293 height 106
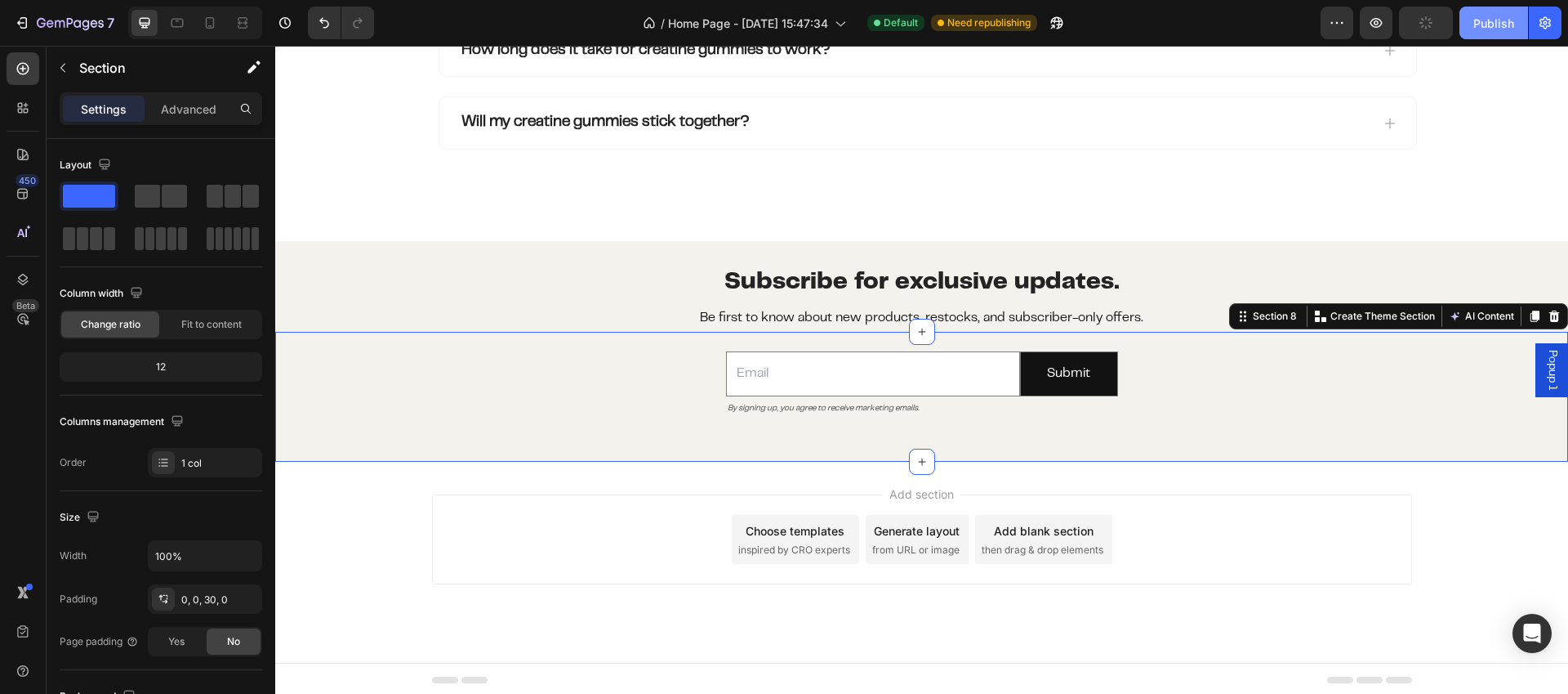
click at [1465, 35] on button "Publish" at bounding box center [1493, 23] width 68 height 33
click at [1363, 426] on div "Email Field By signing up, you agree to receive marketing emails. Text Block Su…" at bounding box center [922, 385] width 1293 height 106
click at [1213, 264] on h2 "Subscribe for exclusive updates." at bounding box center [922, 273] width 1293 height 64
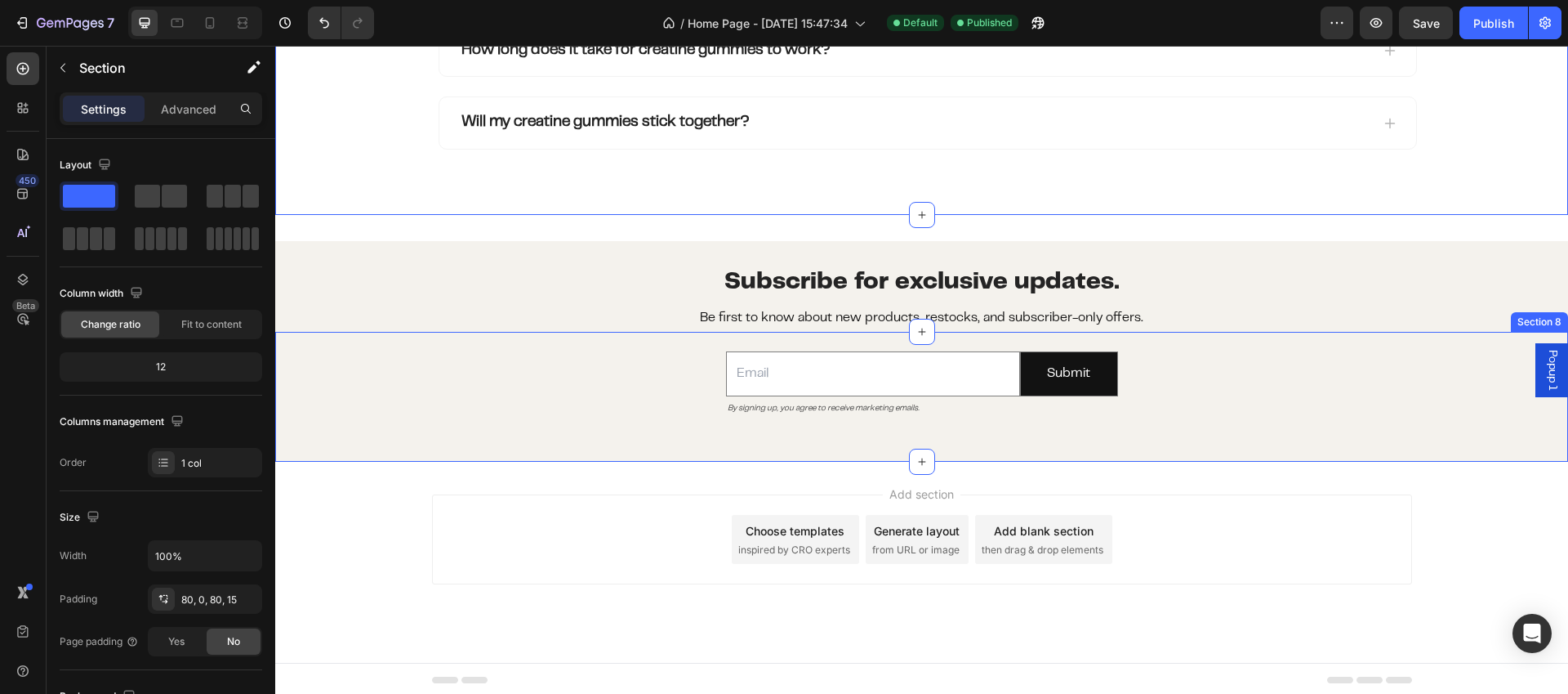
click at [1210, 427] on div "Email Field By signing up, you agree to receive marketing emails. Text Block Su…" at bounding box center [922, 385] width 1293 height 106
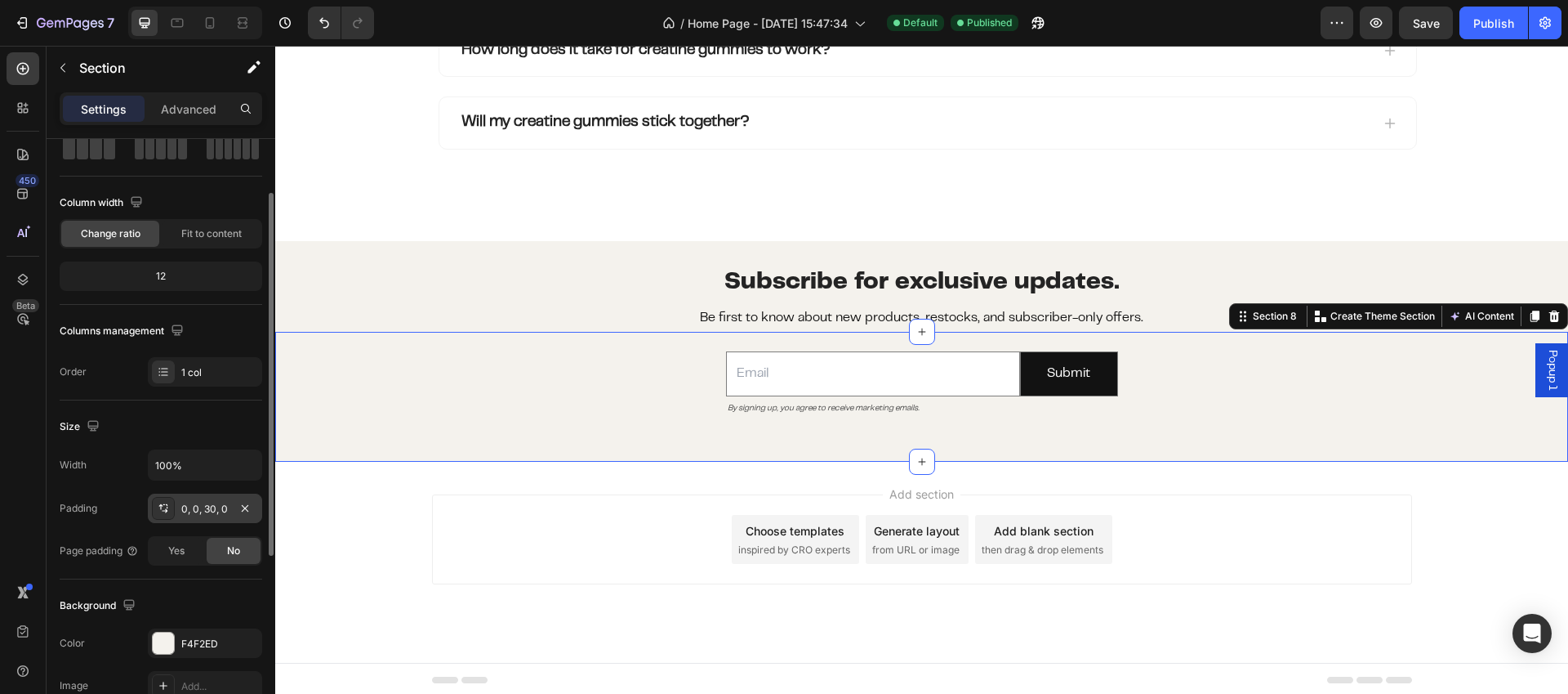
scroll to position [94, 0]
click at [214, 495] on div "0, 0, 30, 0" at bounding box center [204, 505] width 114 height 29
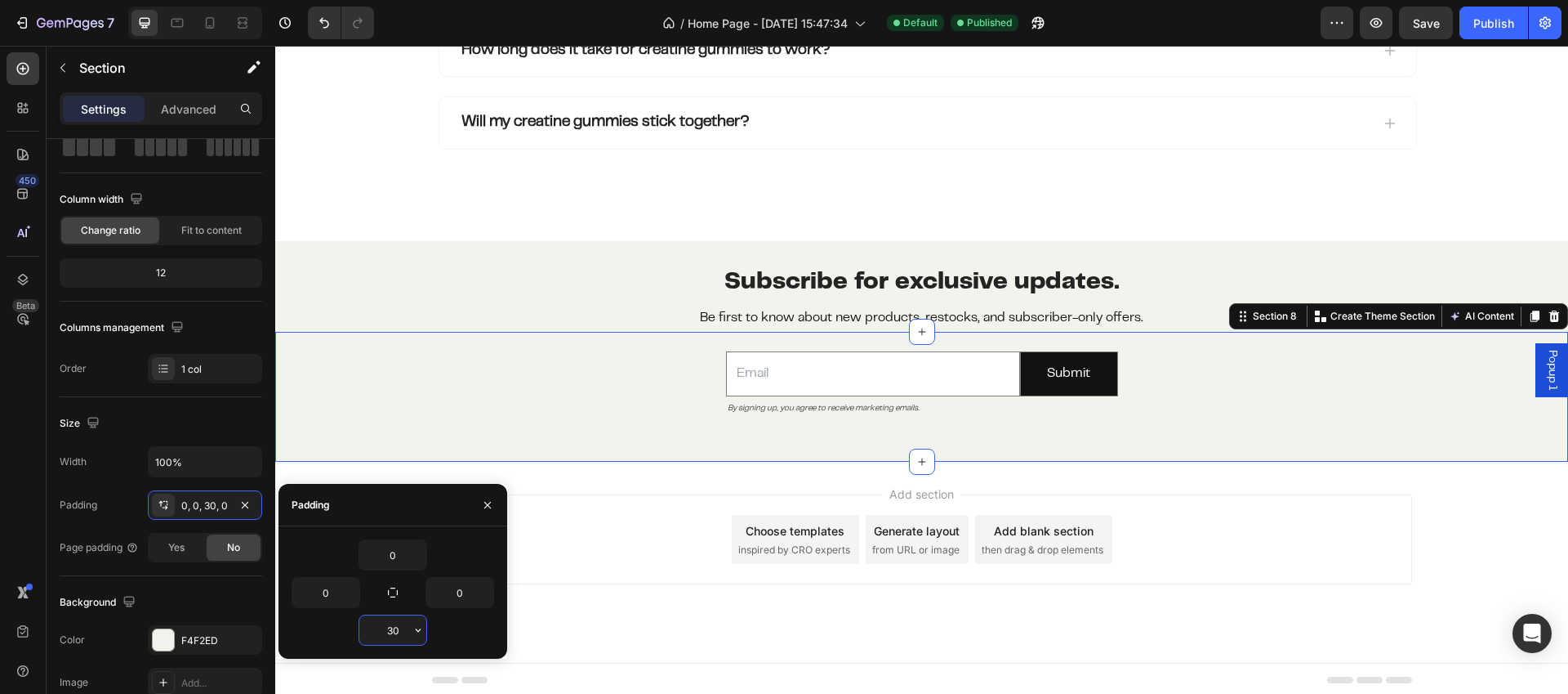
drag, startPoint x: 389, startPoint y: 633, endPoint x: 397, endPoint y: 632, distance: 8.1
click at [397, 632] on input "30" at bounding box center [392, 630] width 67 height 29
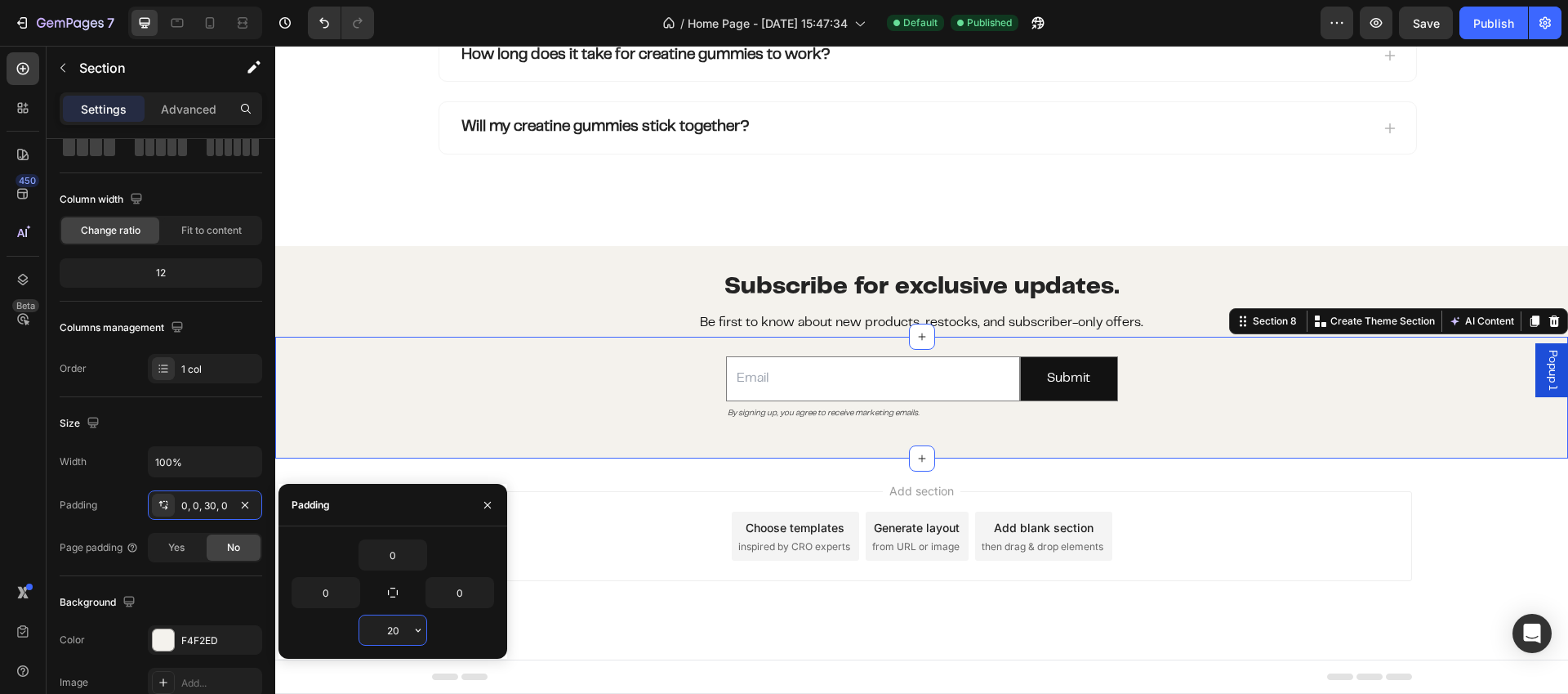
type input "2"
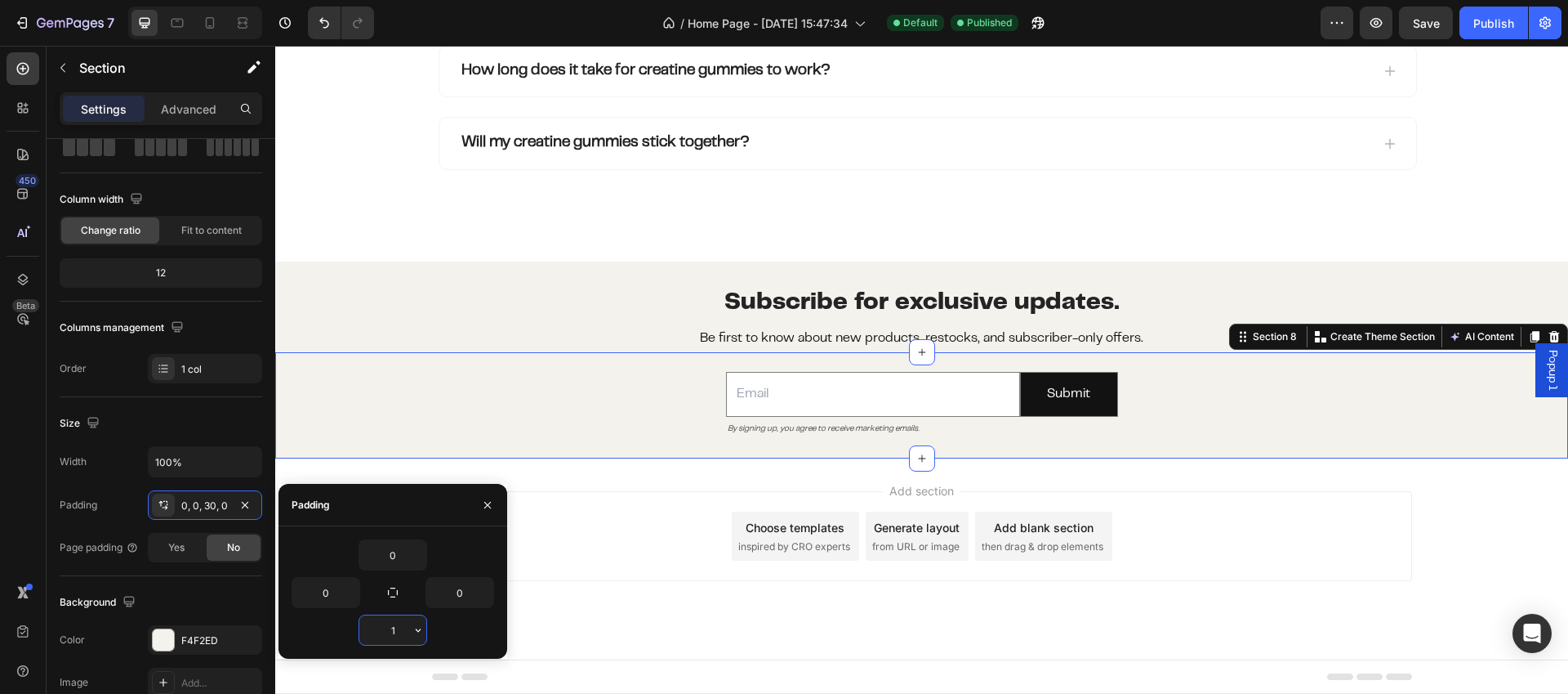
type input "10"
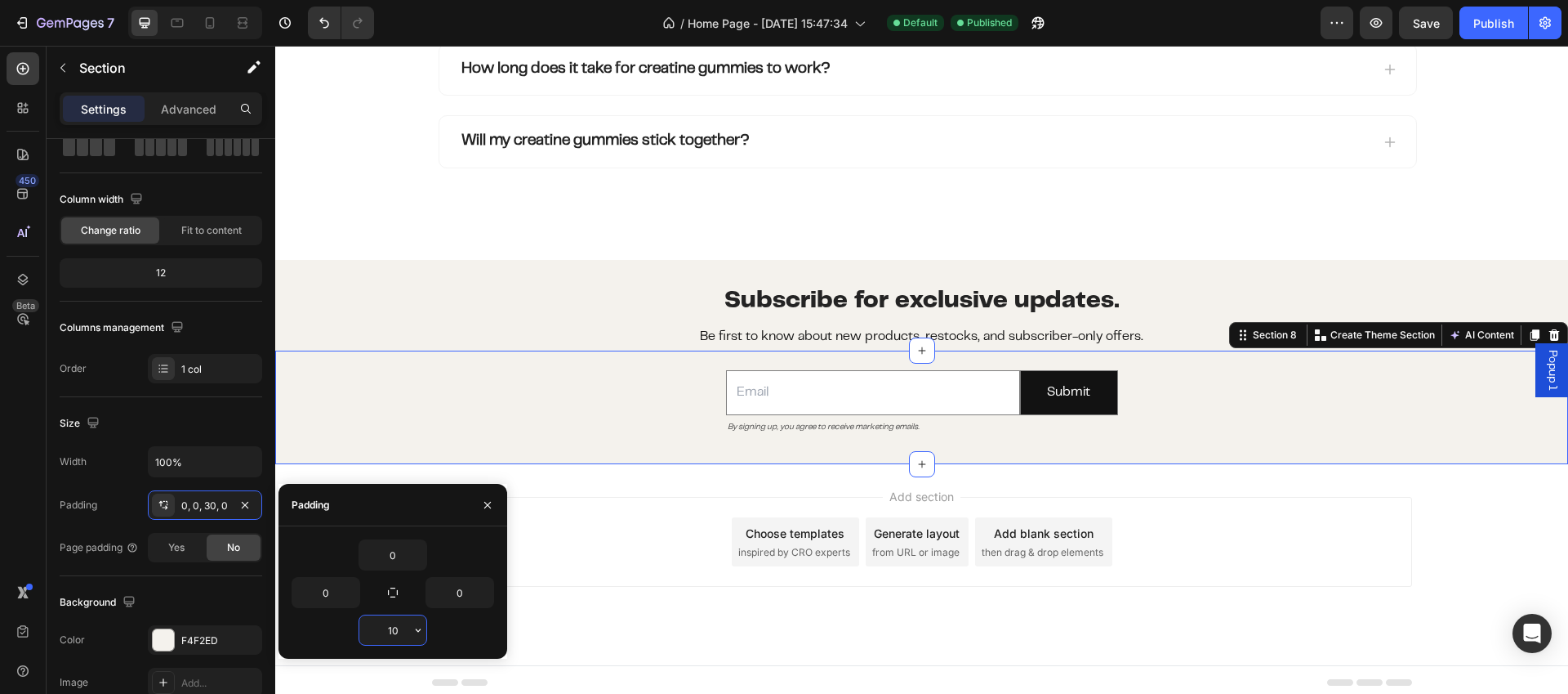
scroll to position [2908, 0]
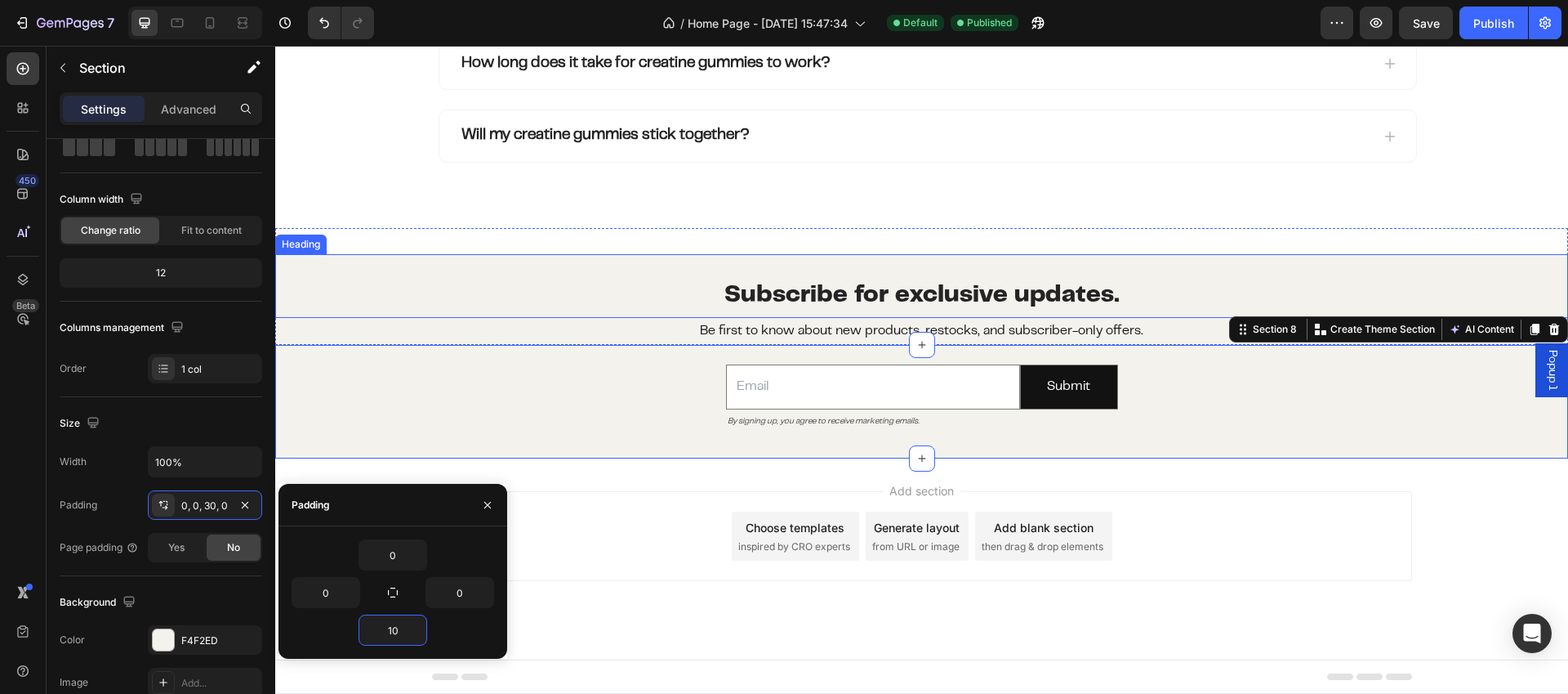
click at [1202, 282] on h2 "Subscribe for exclusive updates." at bounding box center [922, 286] width 1293 height 64
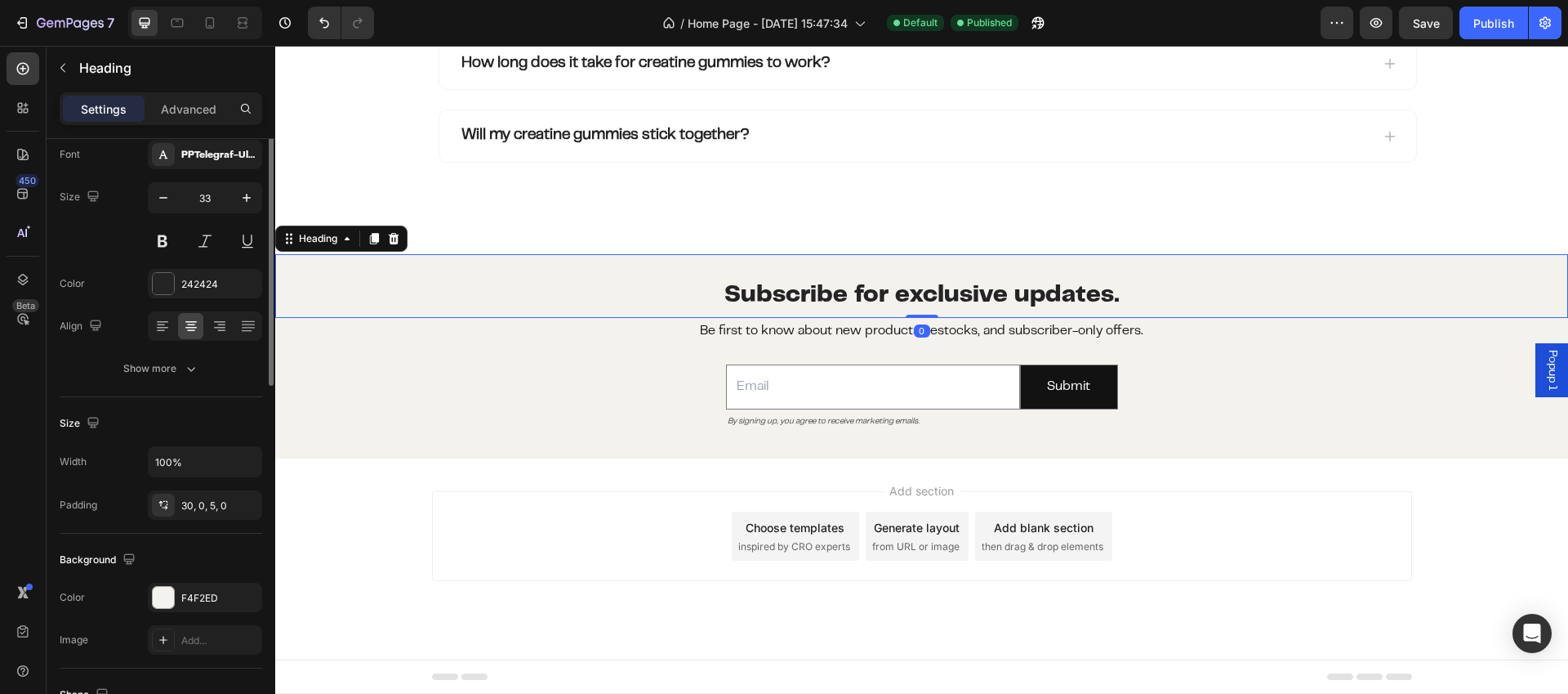
scroll to position [0, 0]
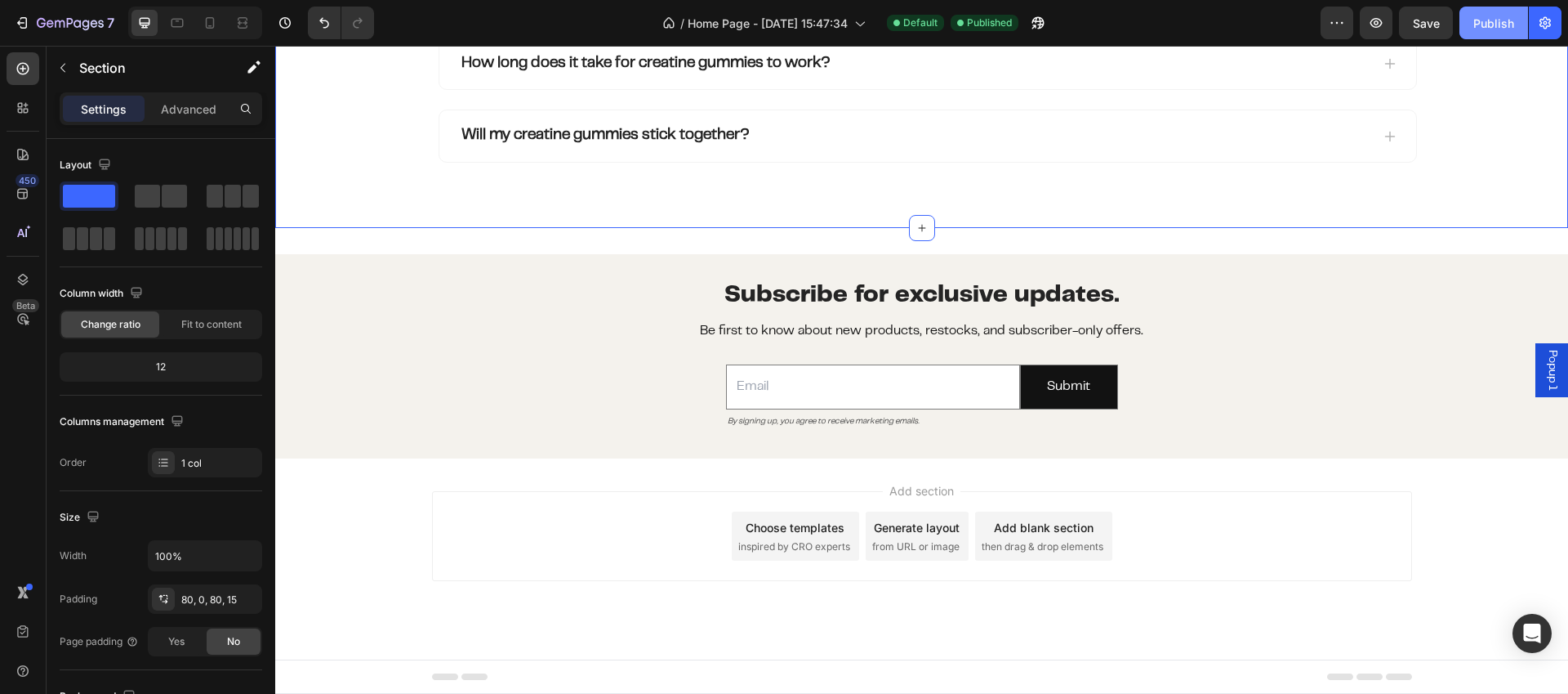
click at [1514, 29] on button "Publish" at bounding box center [1493, 23] width 68 height 33
